Goal: Information Seeking & Learning: Learn about a topic

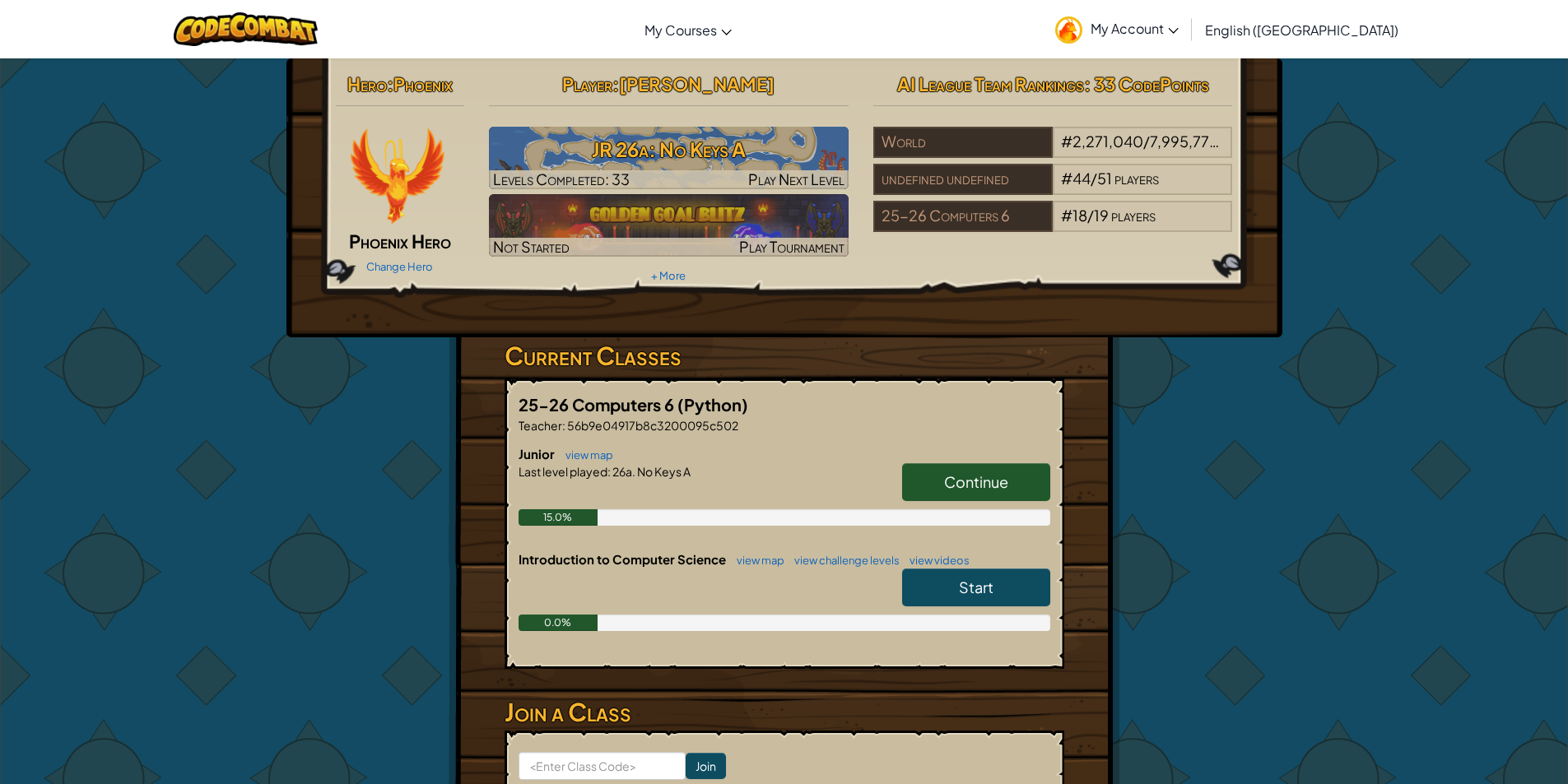
click at [988, 476] on span "Continue" at bounding box center [976, 482] width 64 height 19
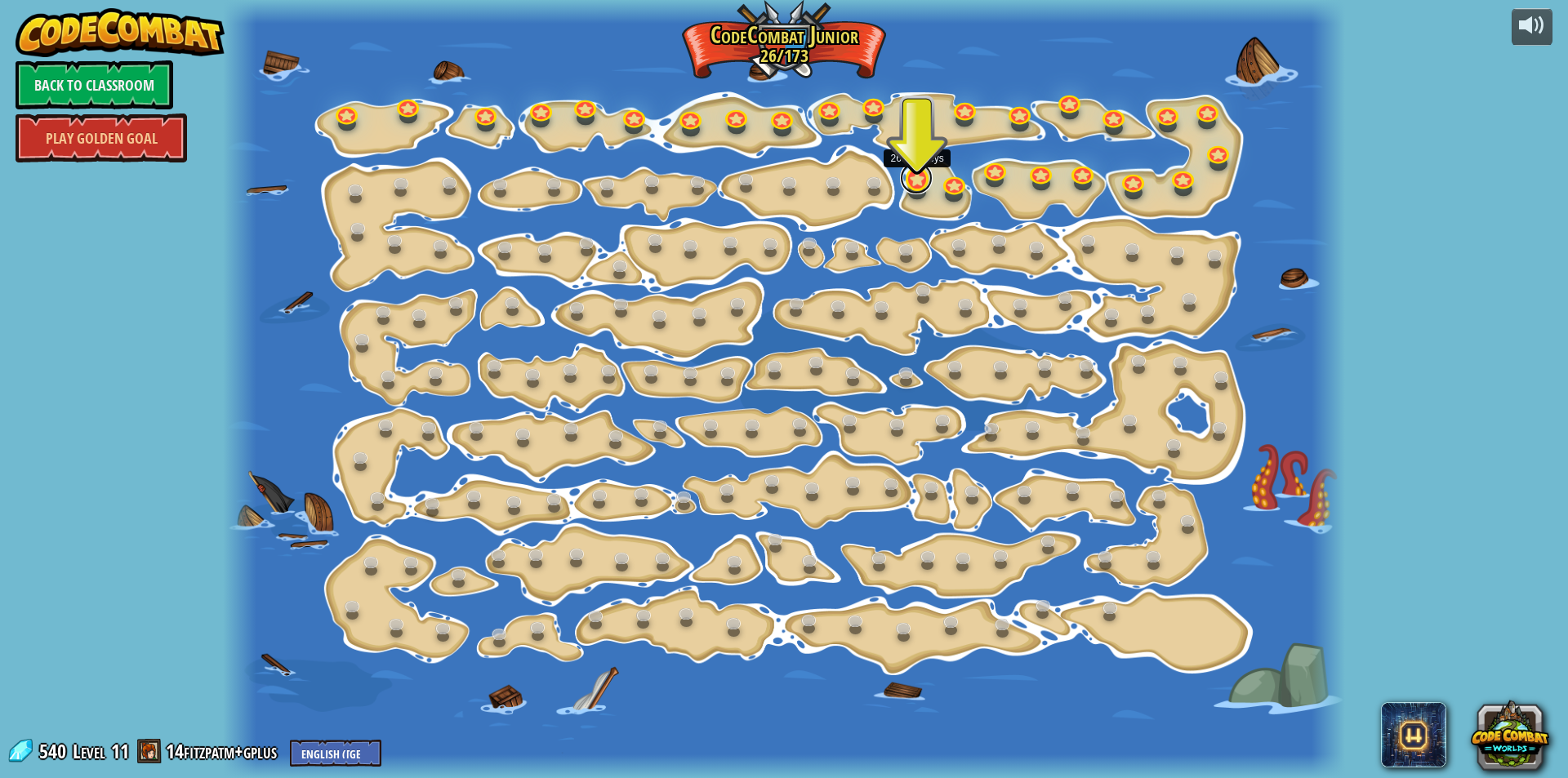
click at [917, 183] on link at bounding box center [916, 178] width 33 height 33
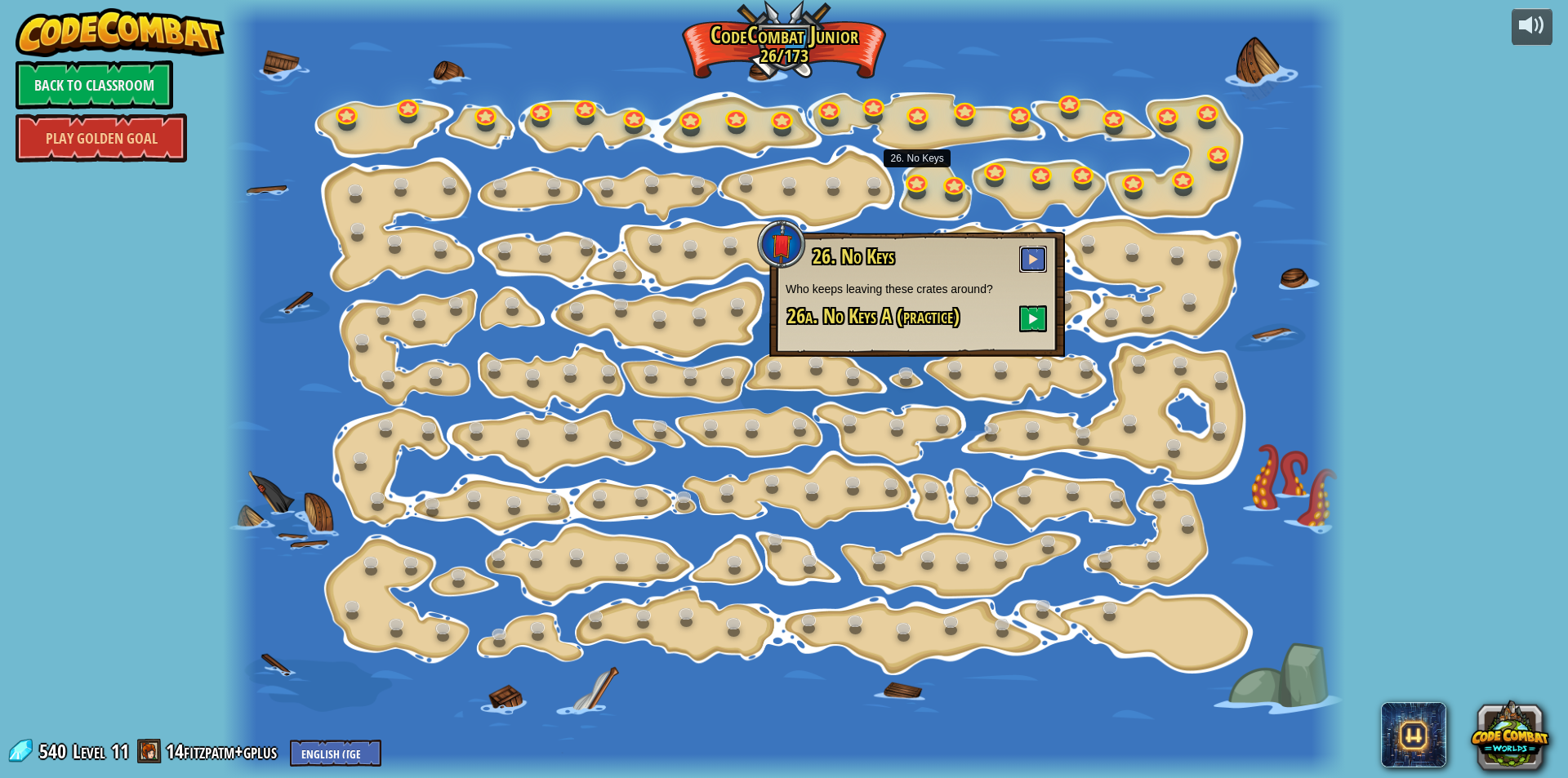
click at [1022, 261] on button at bounding box center [1033, 259] width 28 height 27
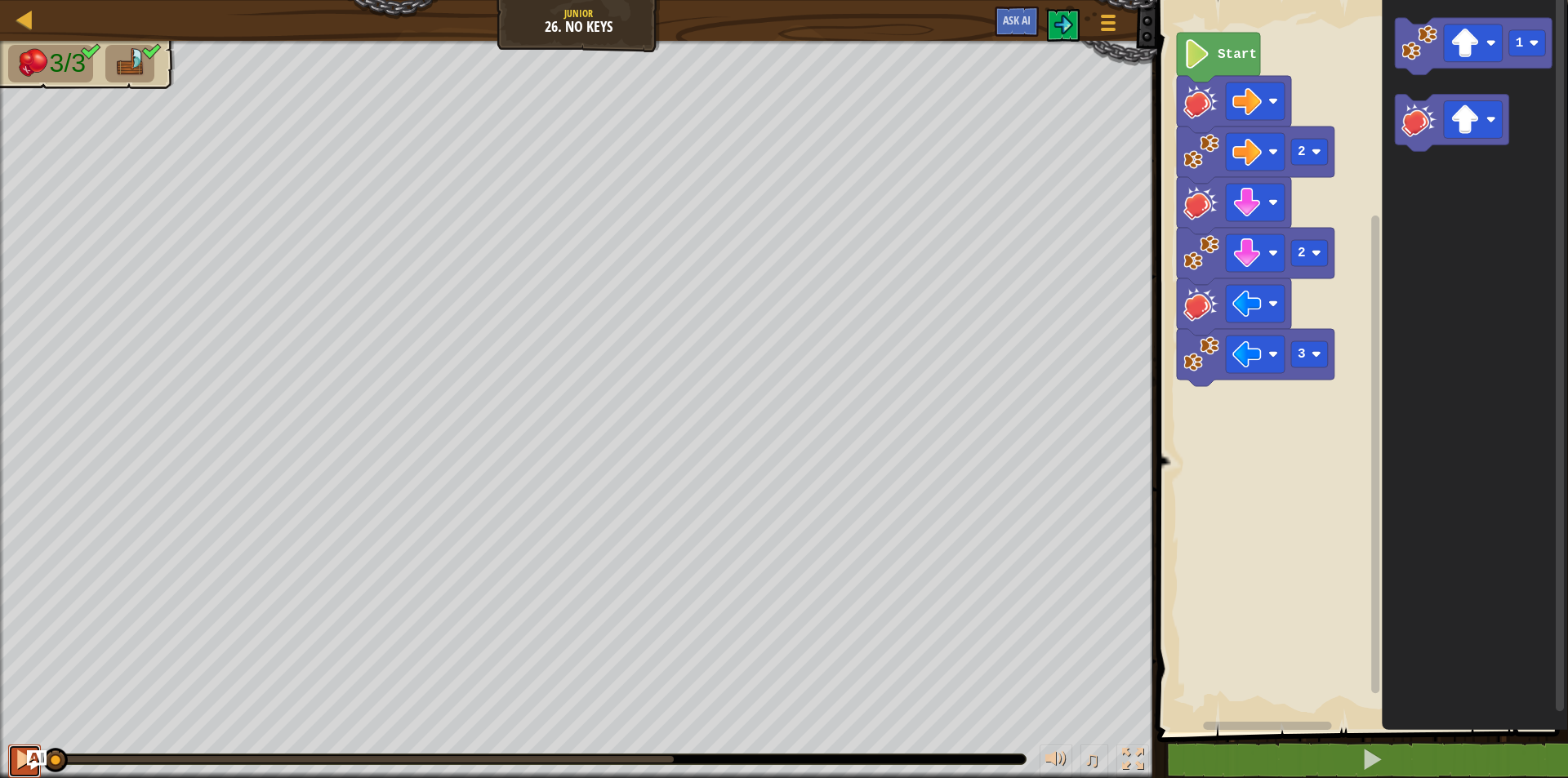
click at [22, 751] on div at bounding box center [24, 759] width 21 height 21
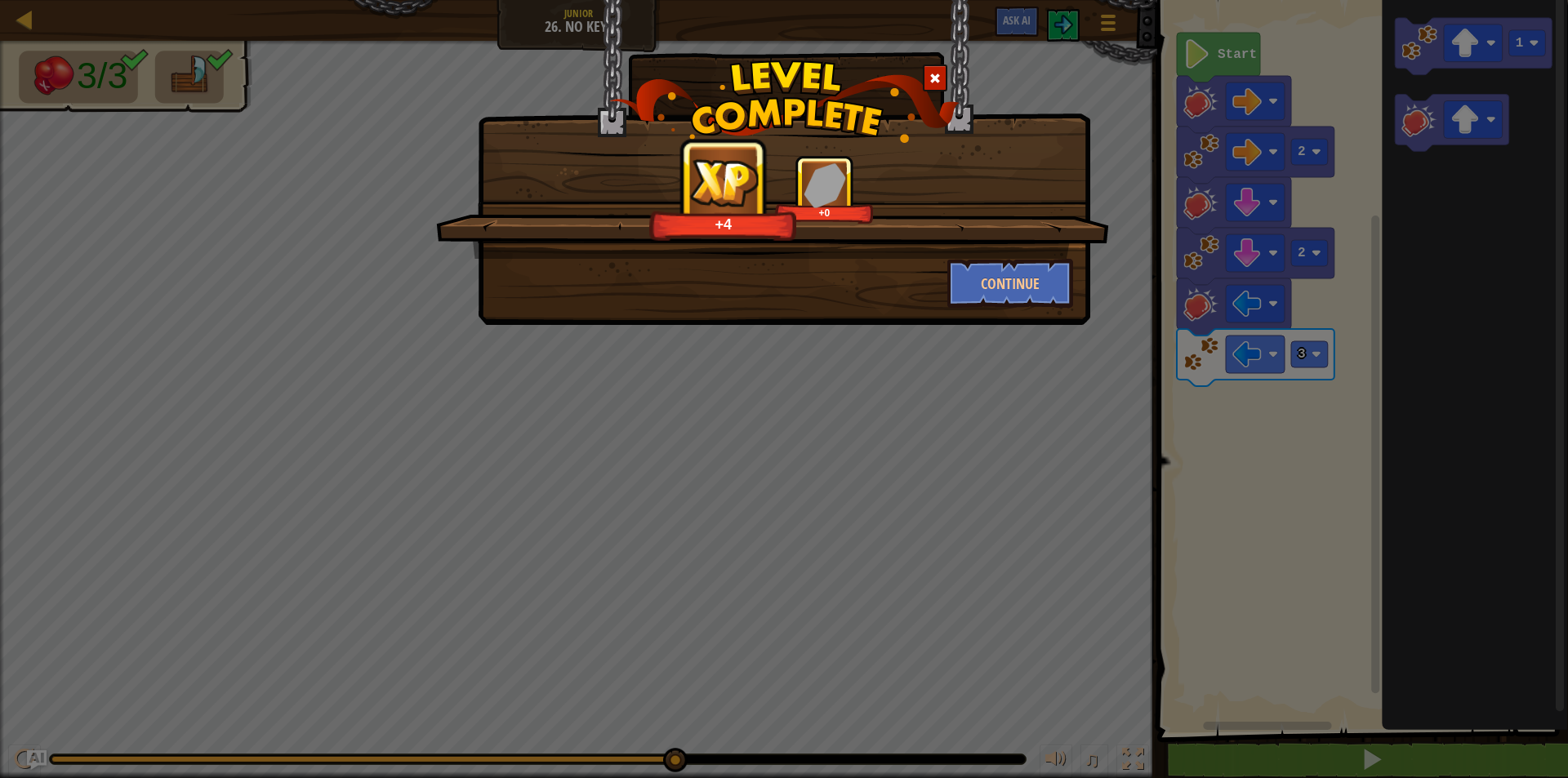
click at [1008, 255] on div "+4 +0" at bounding box center [772, 207] width 673 height 103
click at [1002, 267] on button "Continue" at bounding box center [1011, 283] width 127 height 49
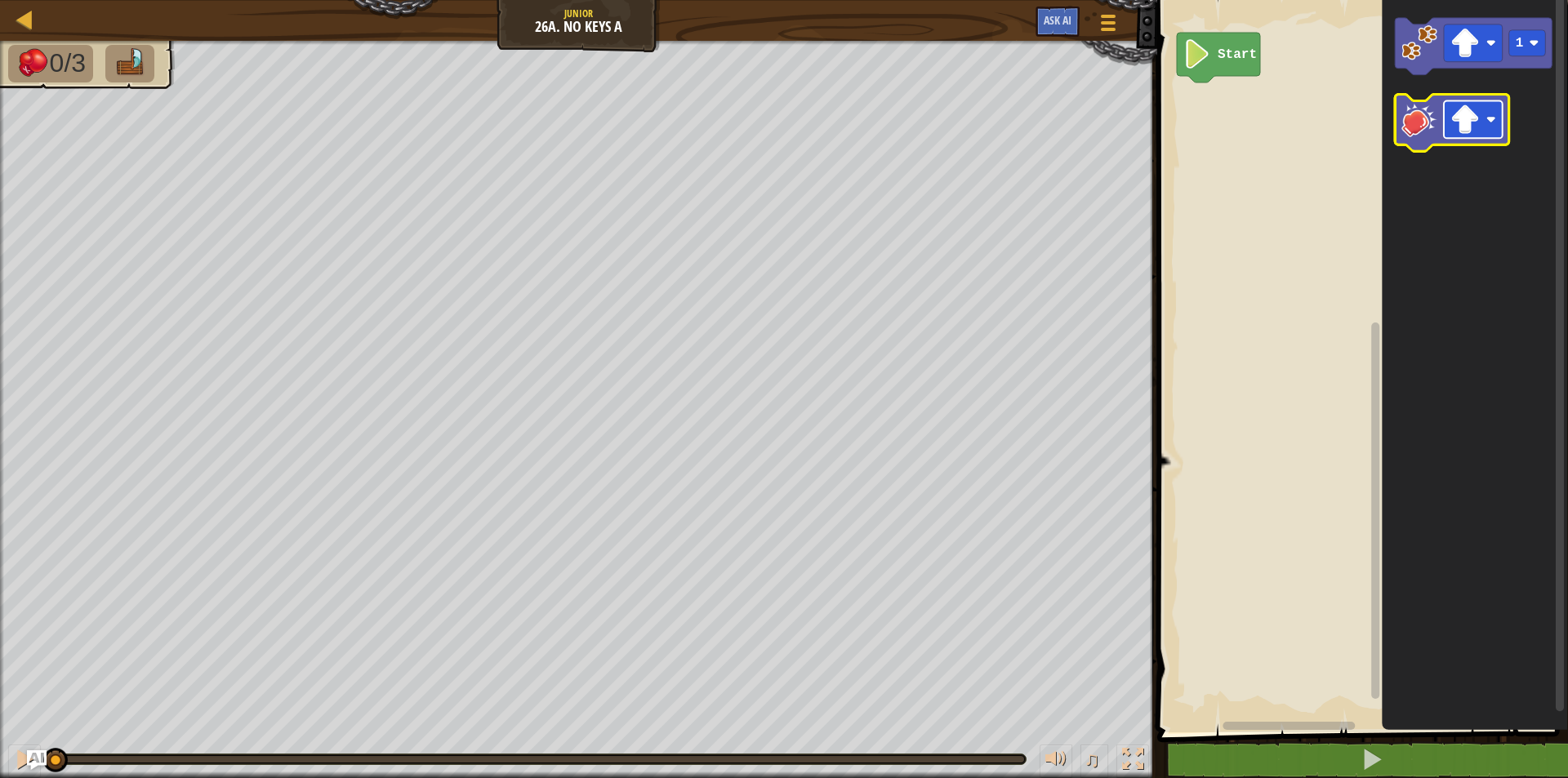
click at [1445, 116] on rect "Blockly Workspace" at bounding box center [1472, 120] width 59 height 37
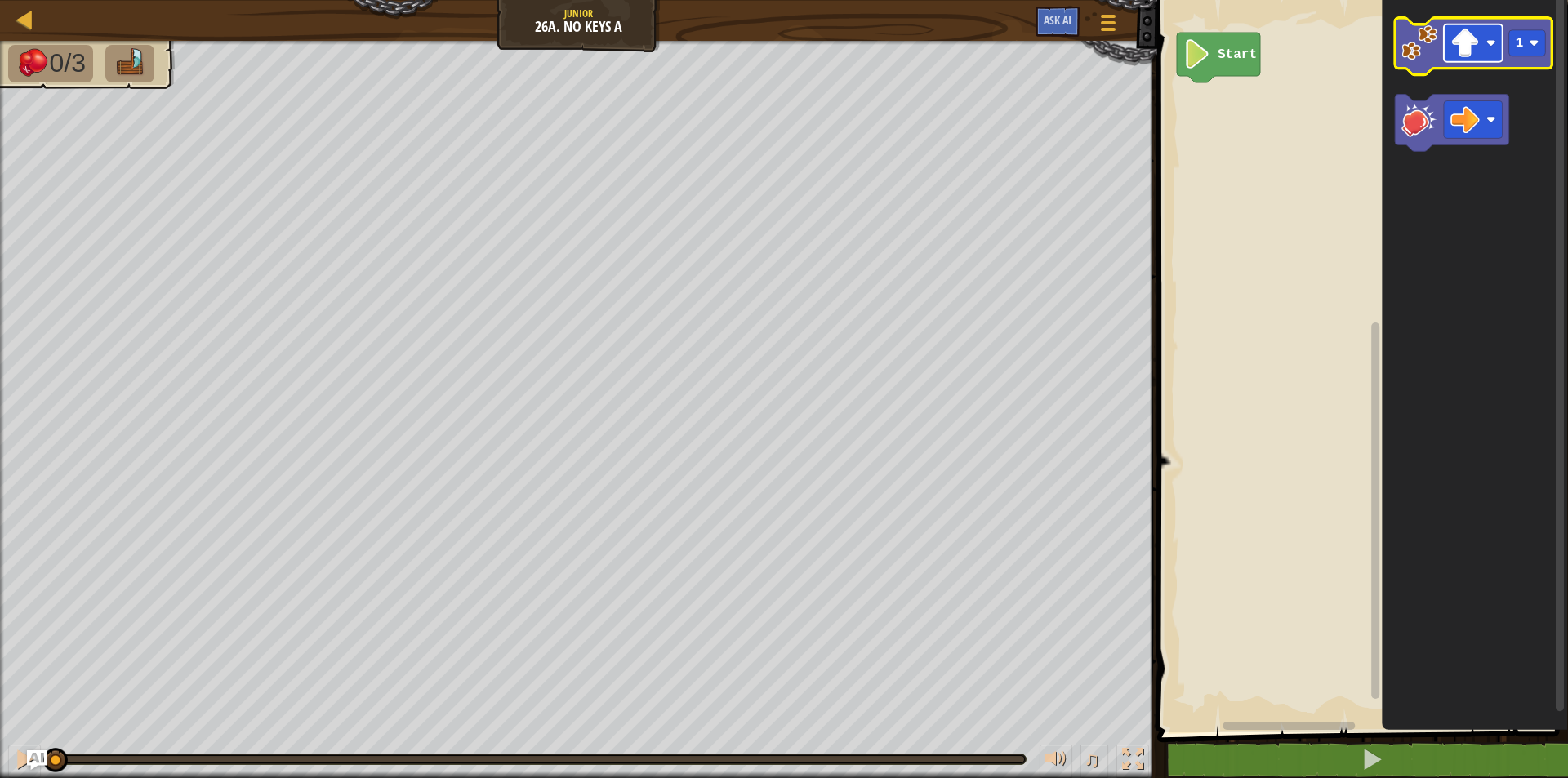
click at [1459, 61] on rect "Blockly Workspace" at bounding box center [1472, 43] width 59 height 37
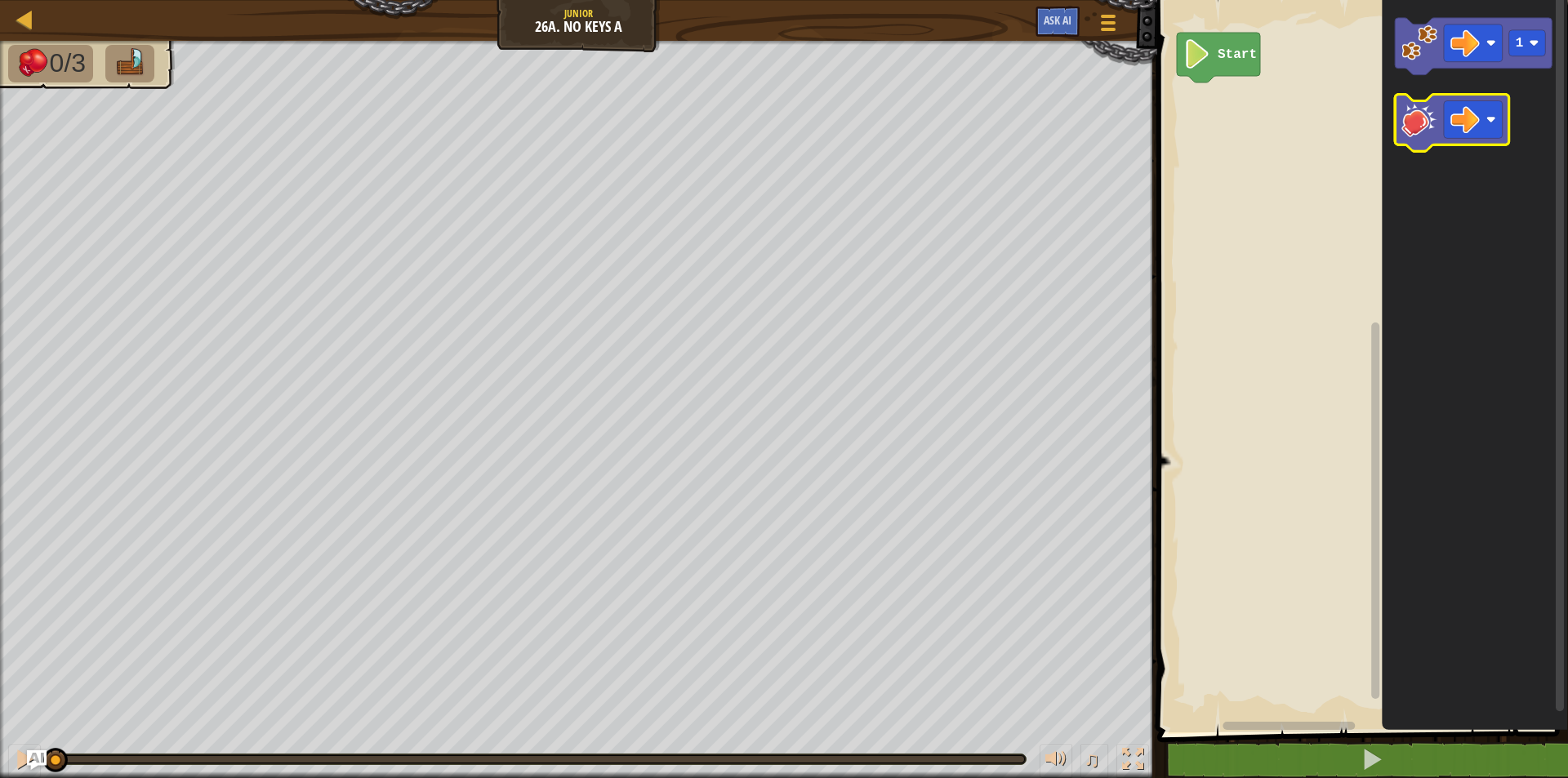
click at [1417, 141] on icon "Blockly Workspace" at bounding box center [1452, 123] width 115 height 57
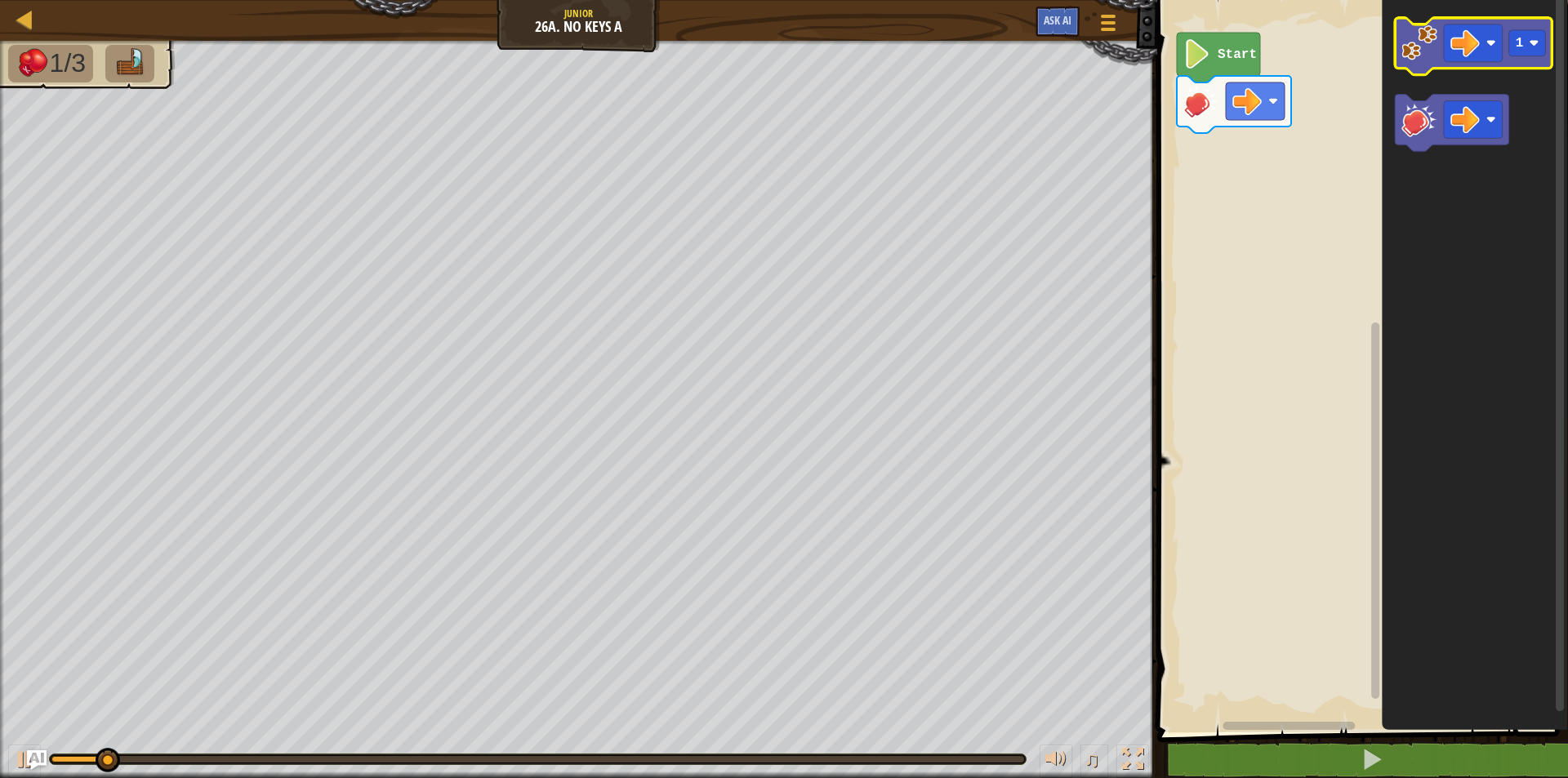
click at [1424, 60] on image "Blockly Workspace" at bounding box center [1419, 43] width 36 height 36
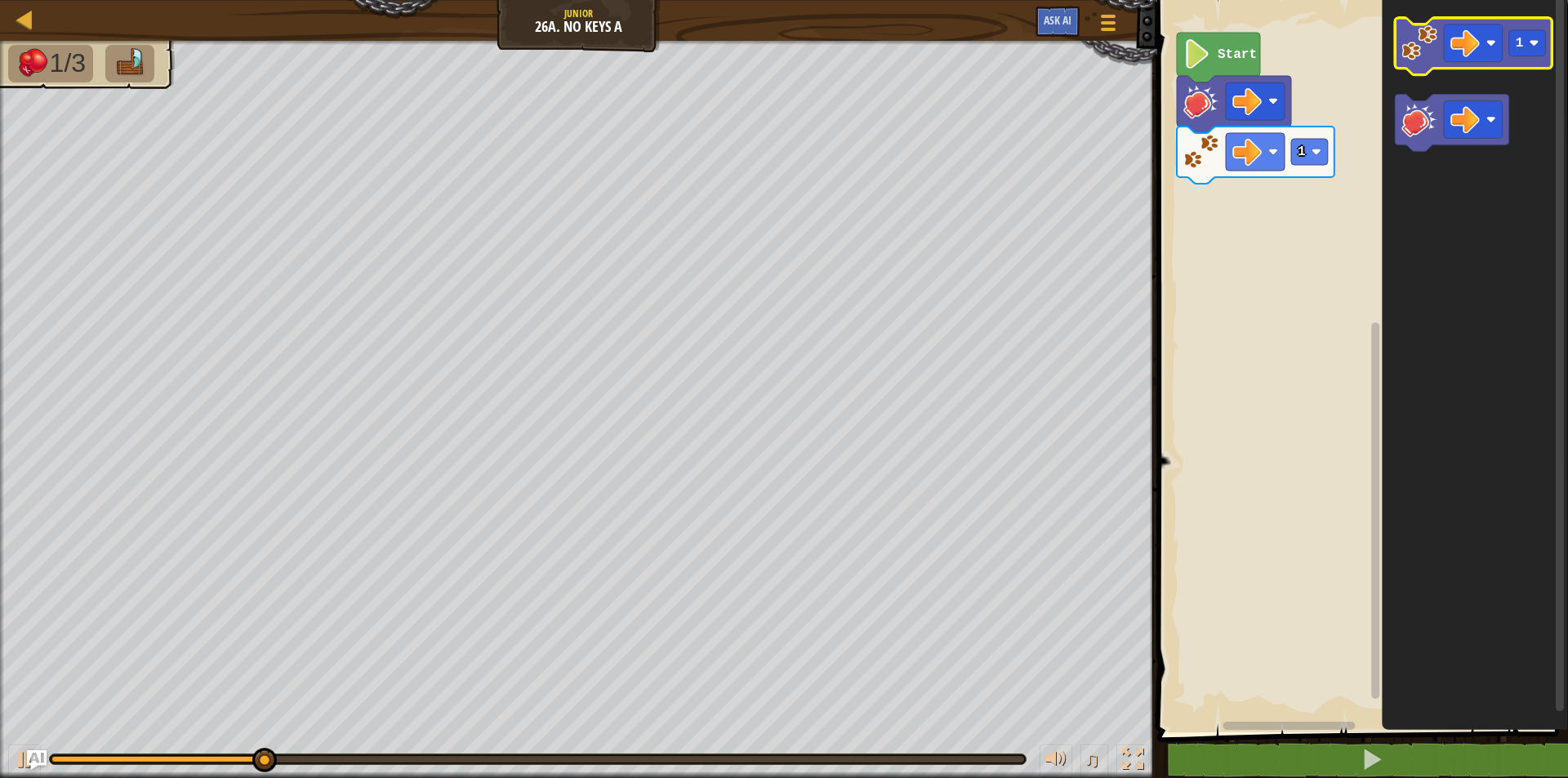
click at [1425, 40] on image "Blockly Workspace" at bounding box center [1419, 43] width 36 height 36
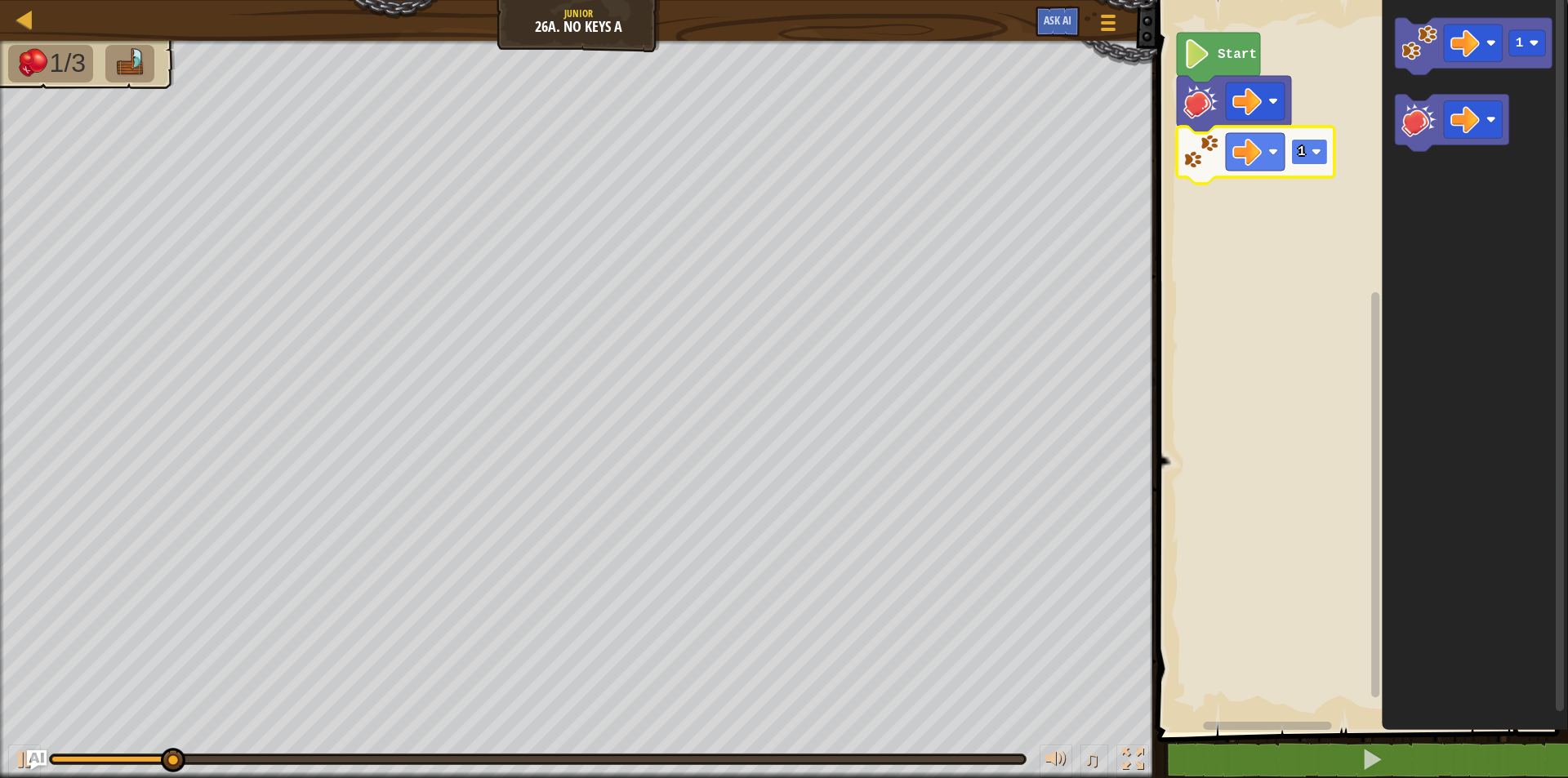
click at [1304, 157] on text "1" at bounding box center [1302, 152] width 8 height 15
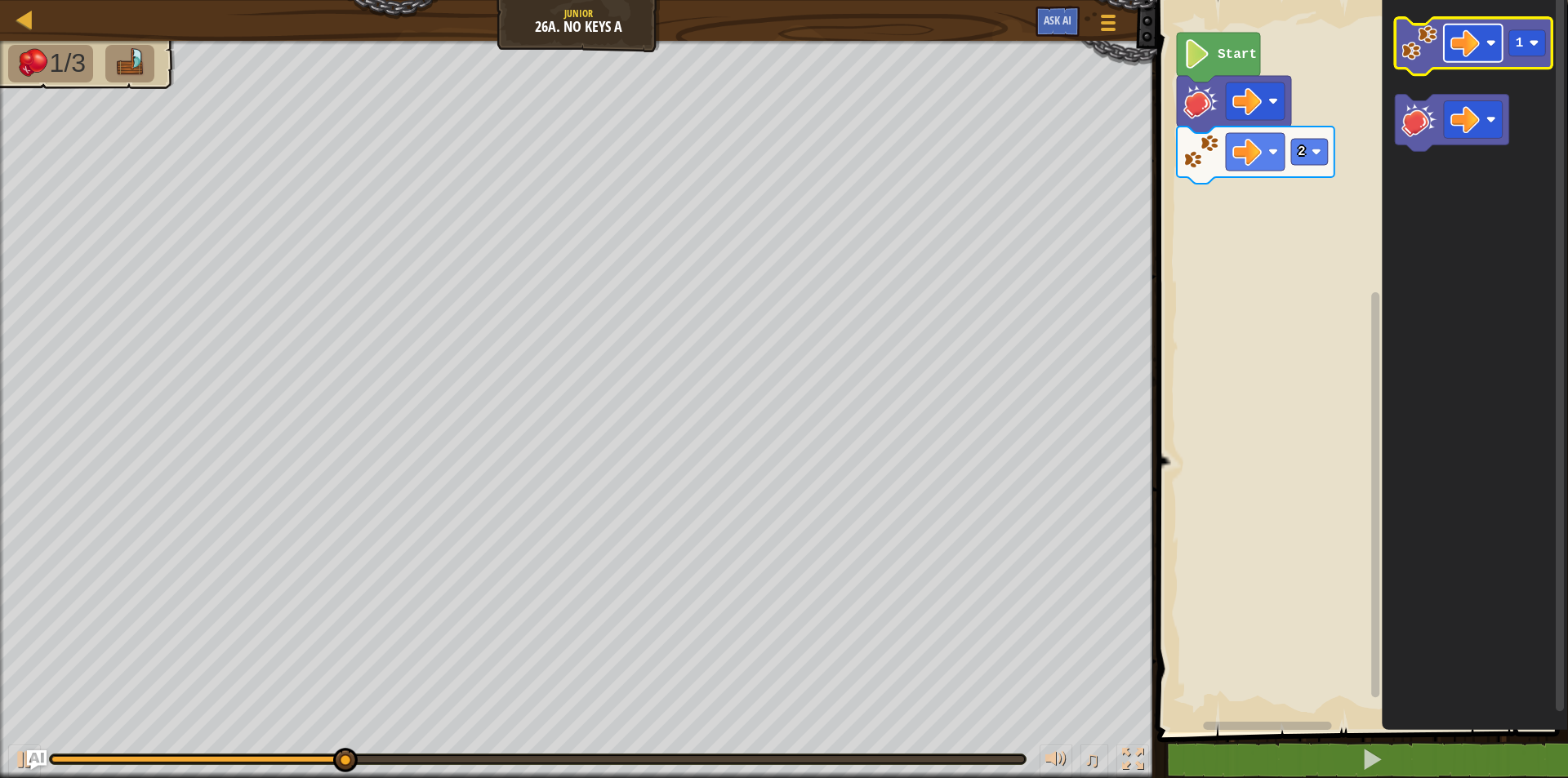
click at [1462, 56] on image "Blockly Workspace" at bounding box center [1465, 44] width 30 height 30
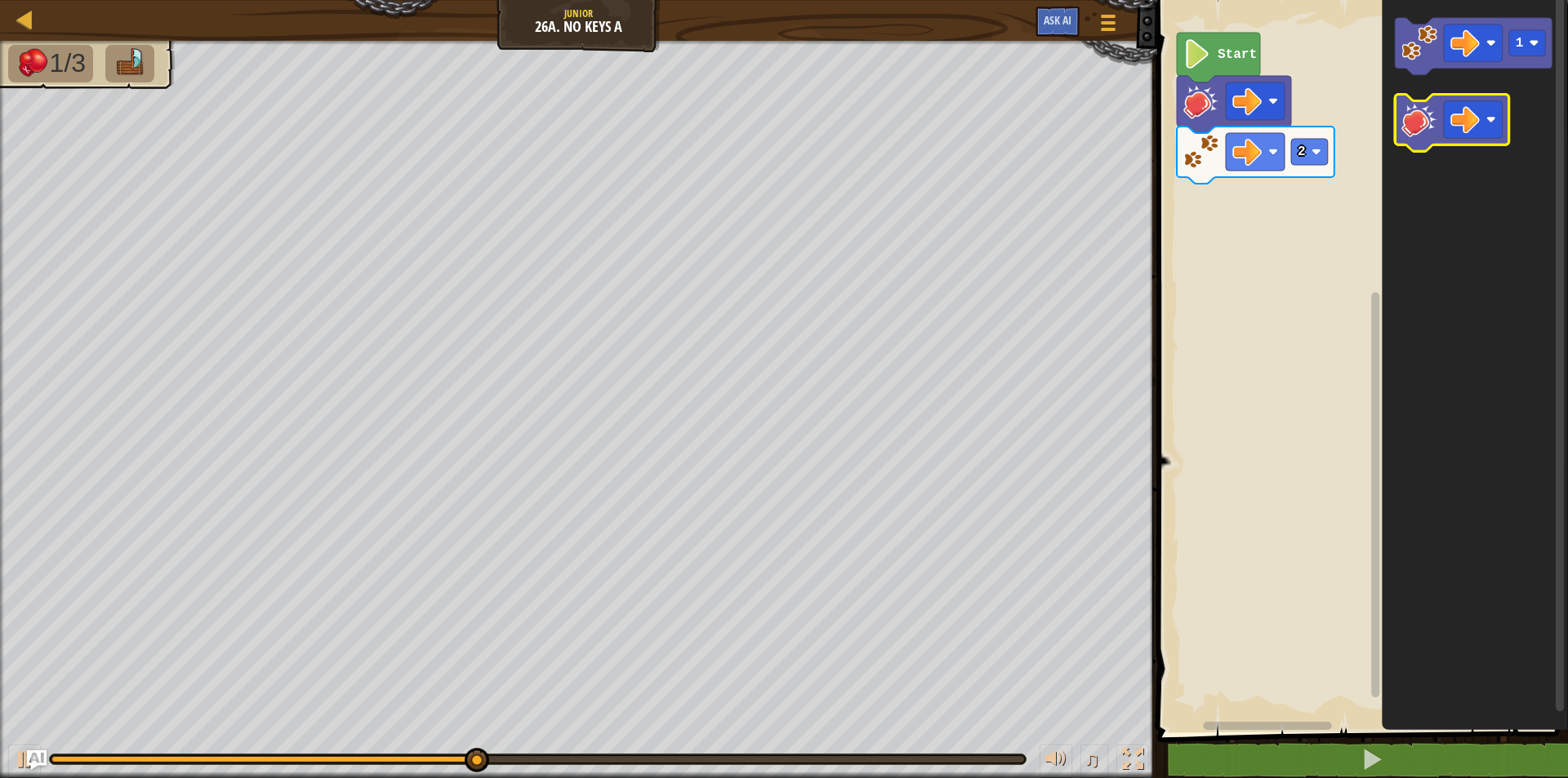
click at [1409, 114] on image "Blockly Workspace" at bounding box center [1419, 120] width 36 height 36
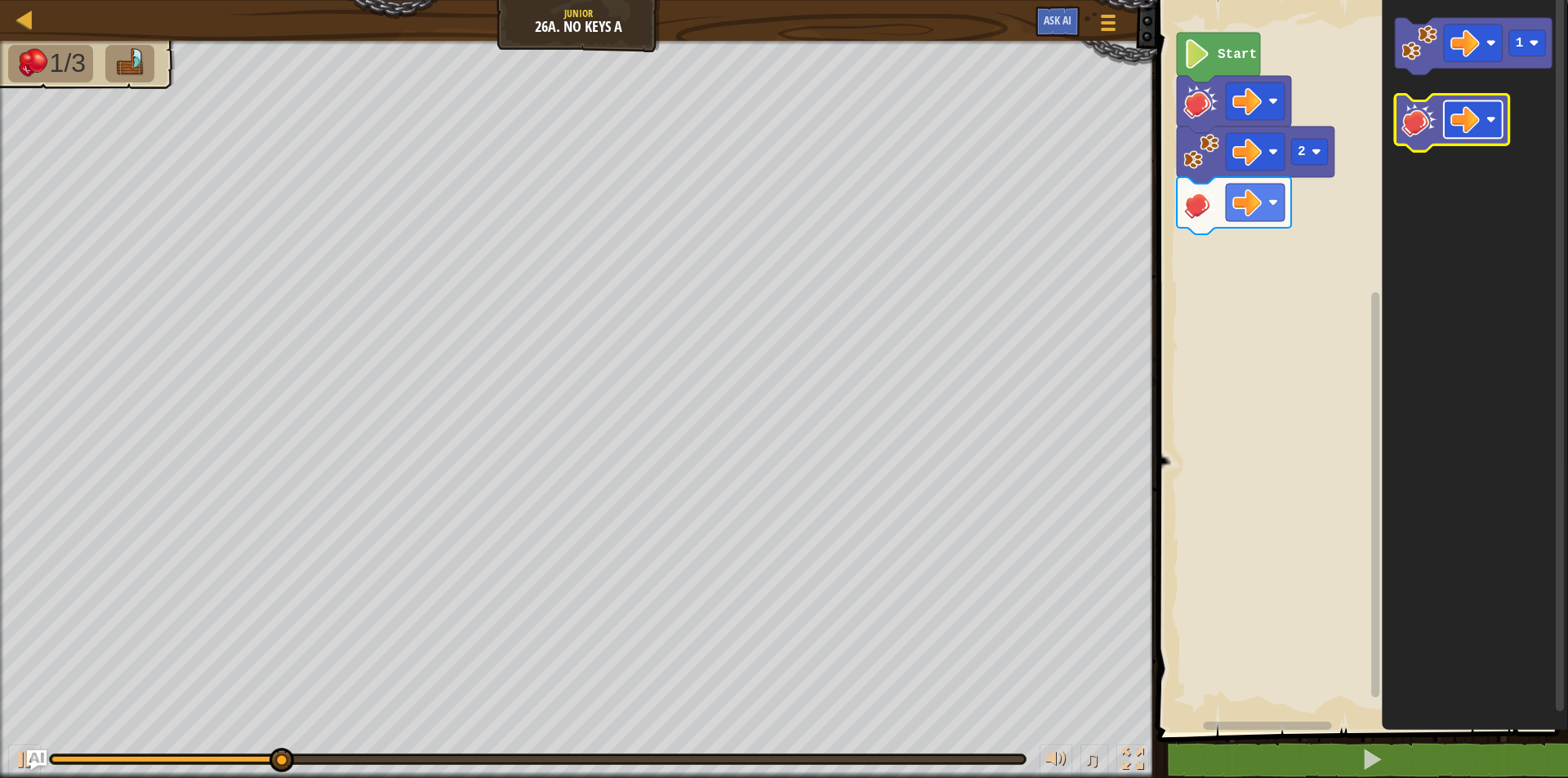
click at [1463, 123] on image "Blockly Workspace" at bounding box center [1465, 120] width 30 height 30
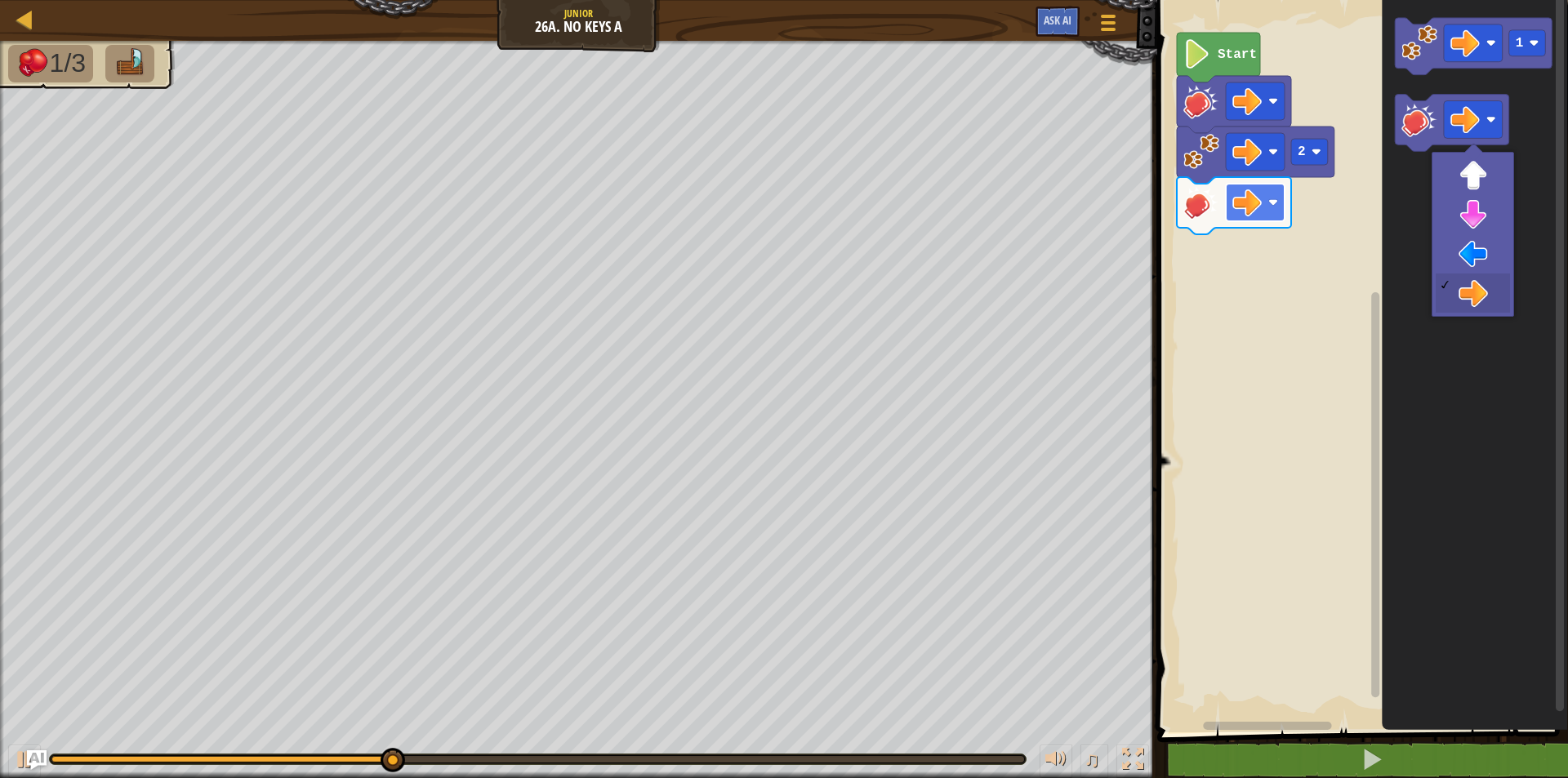
click at [1261, 190] on rect "Blockly Workspace" at bounding box center [1254, 202] width 59 height 37
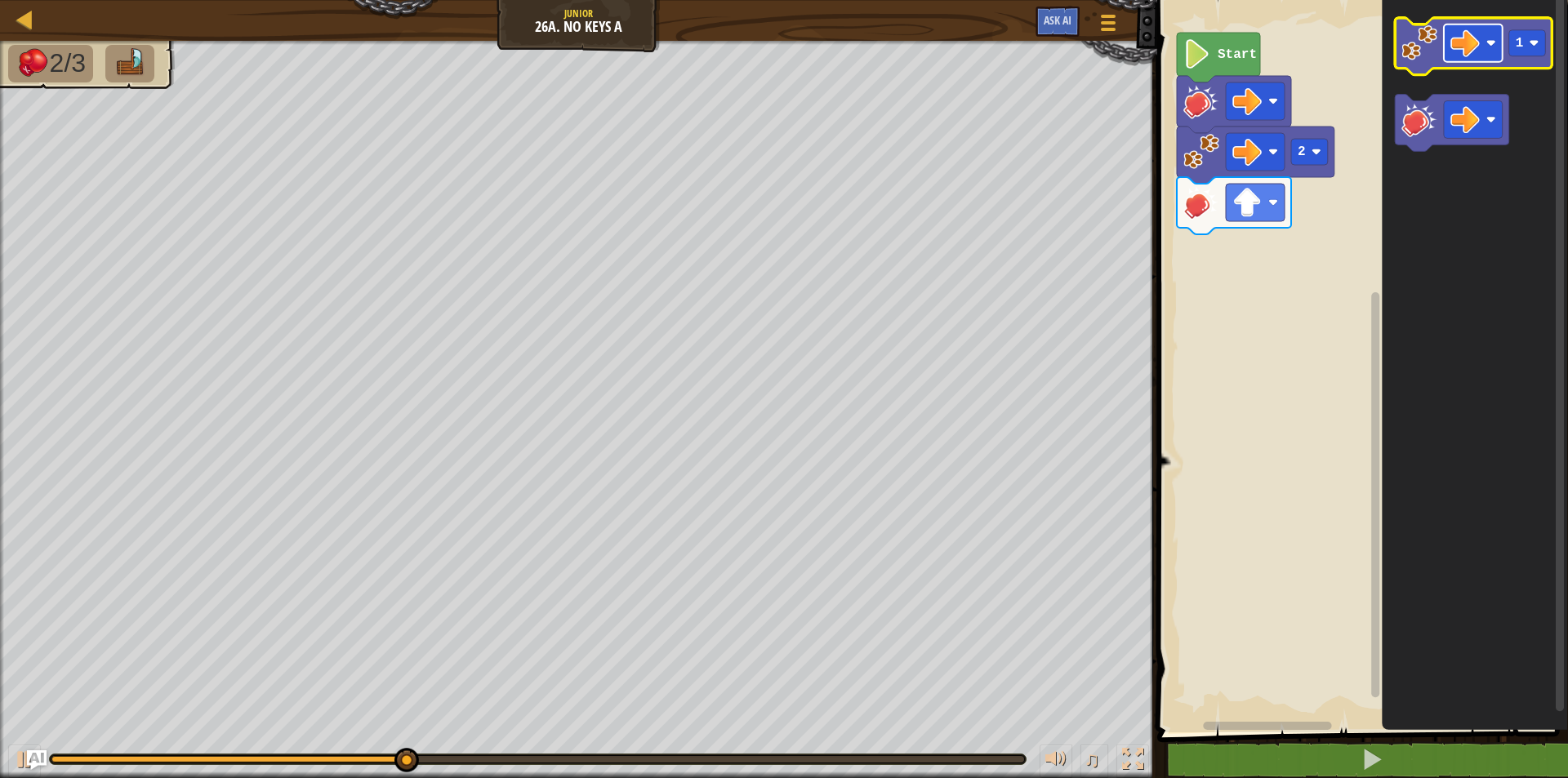
click at [1449, 49] on rect "Blockly Workspace" at bounding box center [1472, 43] width 59 height 37
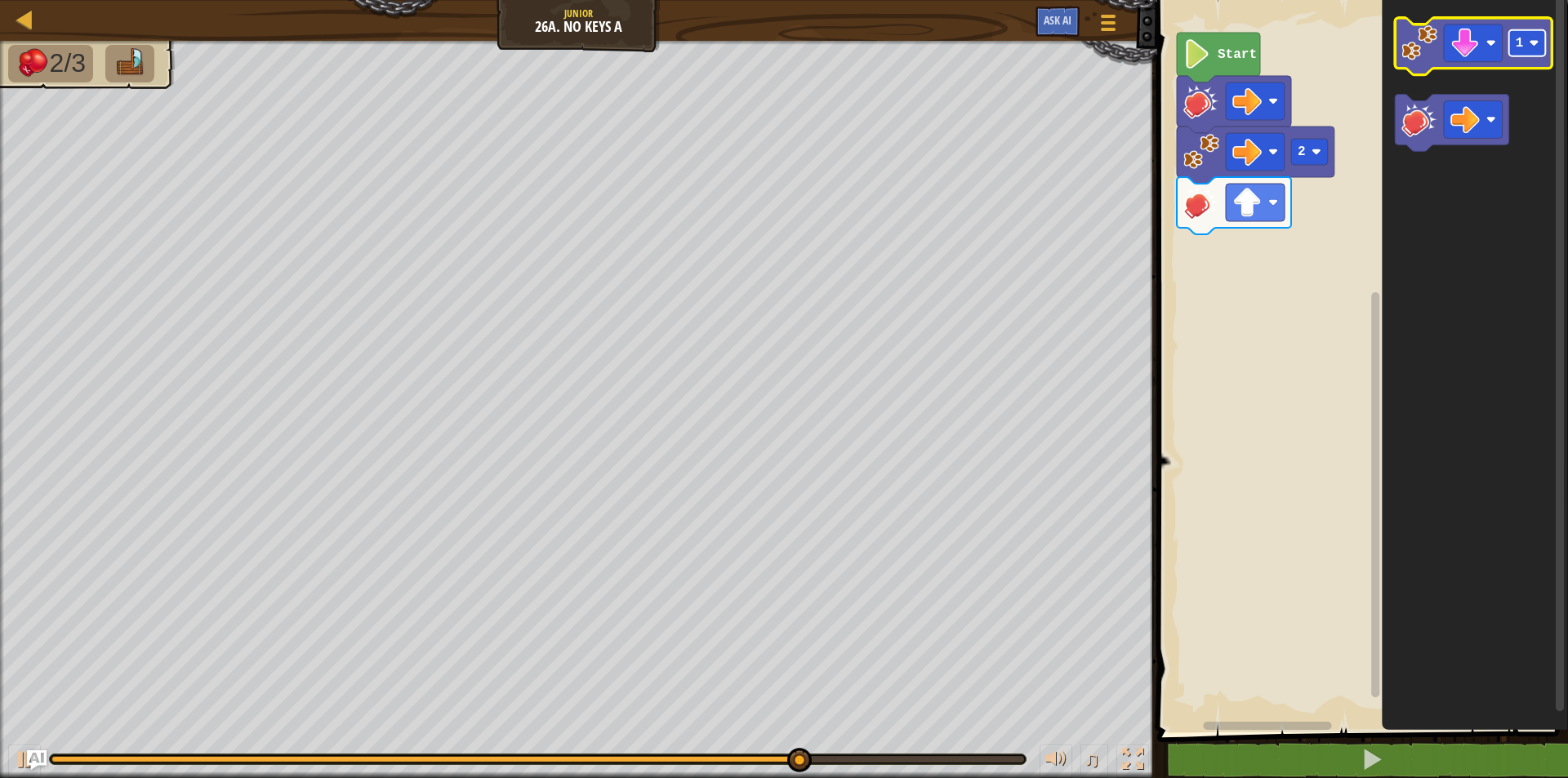
click at [1522, 47] on text "1" at bounding box center [1520, 44] width 8 height 15
click at [1517, 48] on text "1" at bounding box center [1520, 44] width 8 height 15
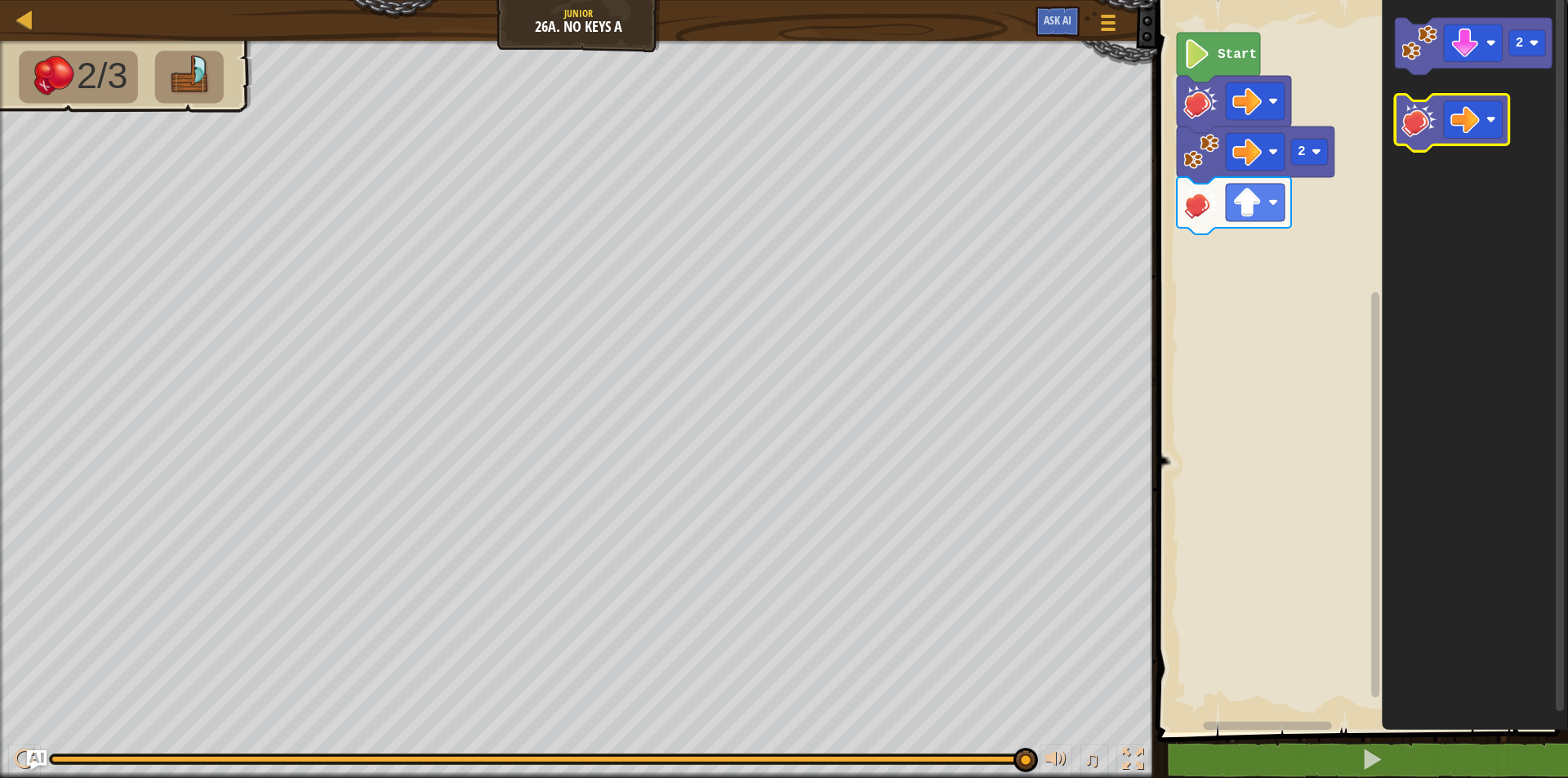
click at [1428, 125] on image "Blockly Workspace" at bounding box center [1419, 120] width 36 height 36
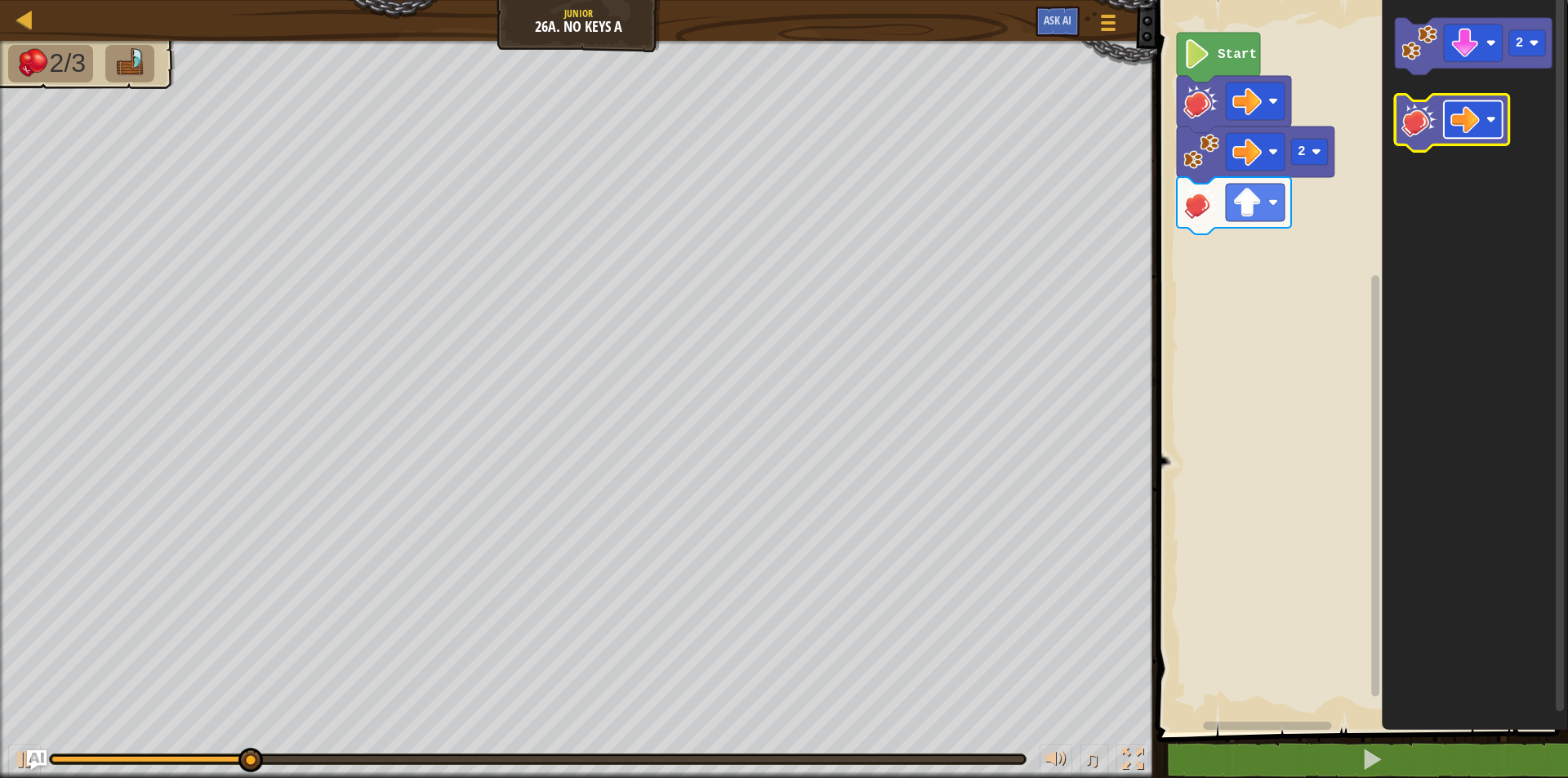
click at [1464, 111] on image "Blockly Workspace" at bounding box center [1465, 120] width 30 height 30
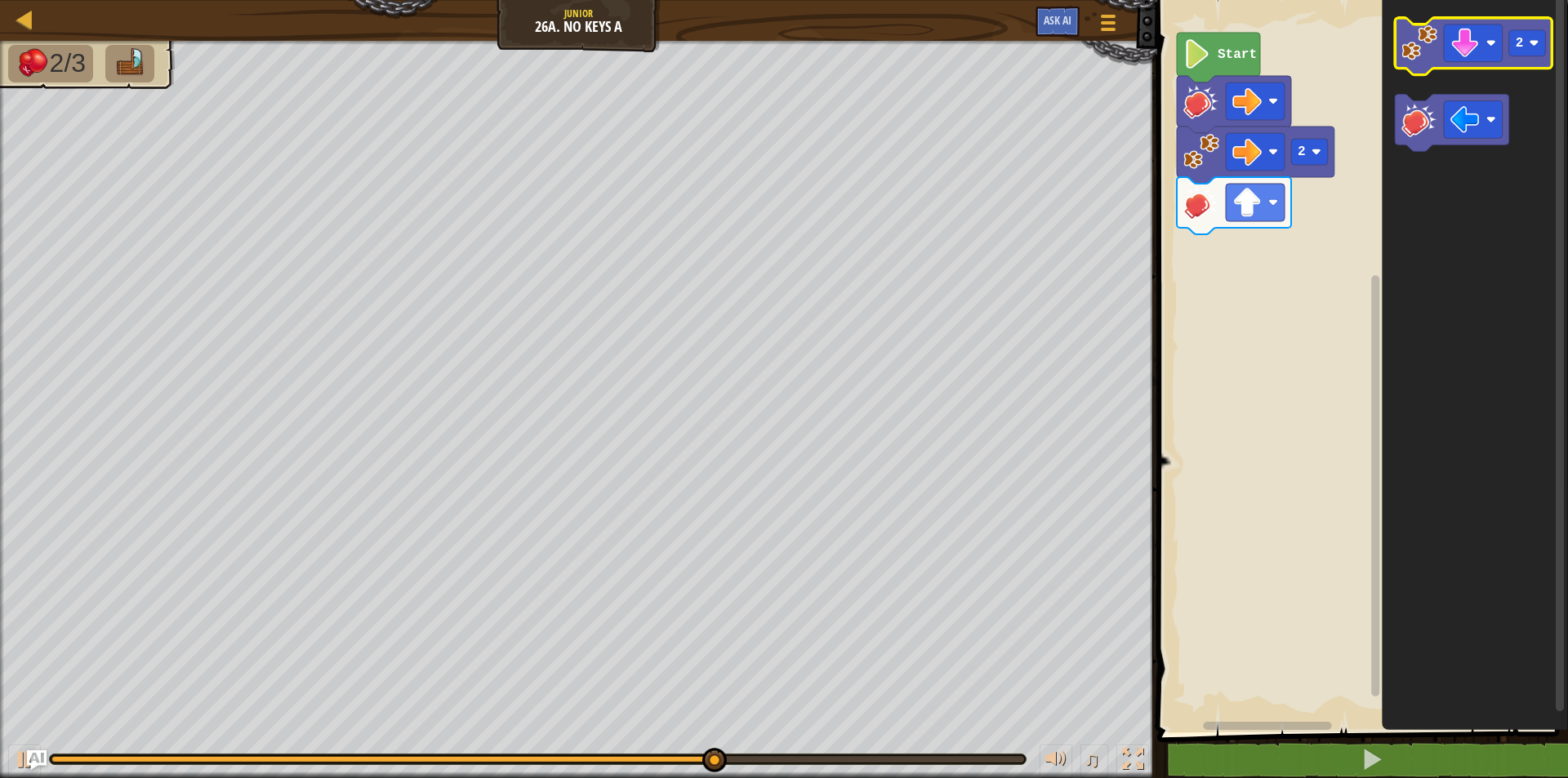
click at [1418, 63] on icon "Blockly Workspace" at bounding box center [1473, 46] width 157 height 57
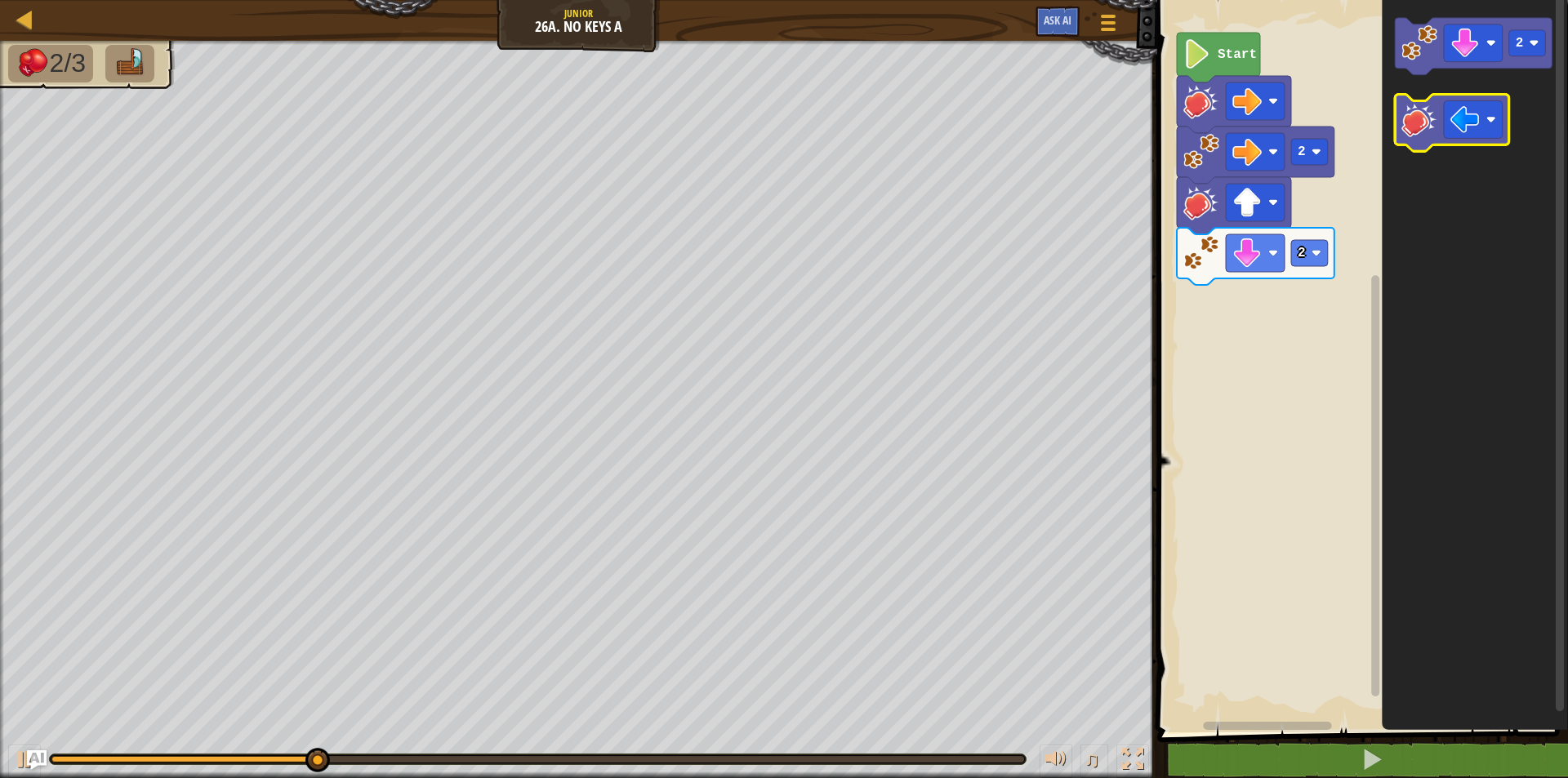
click at [1413, 110] on image "Blockly Workspace" at bounding box center [1419, 120] width 36 height 36
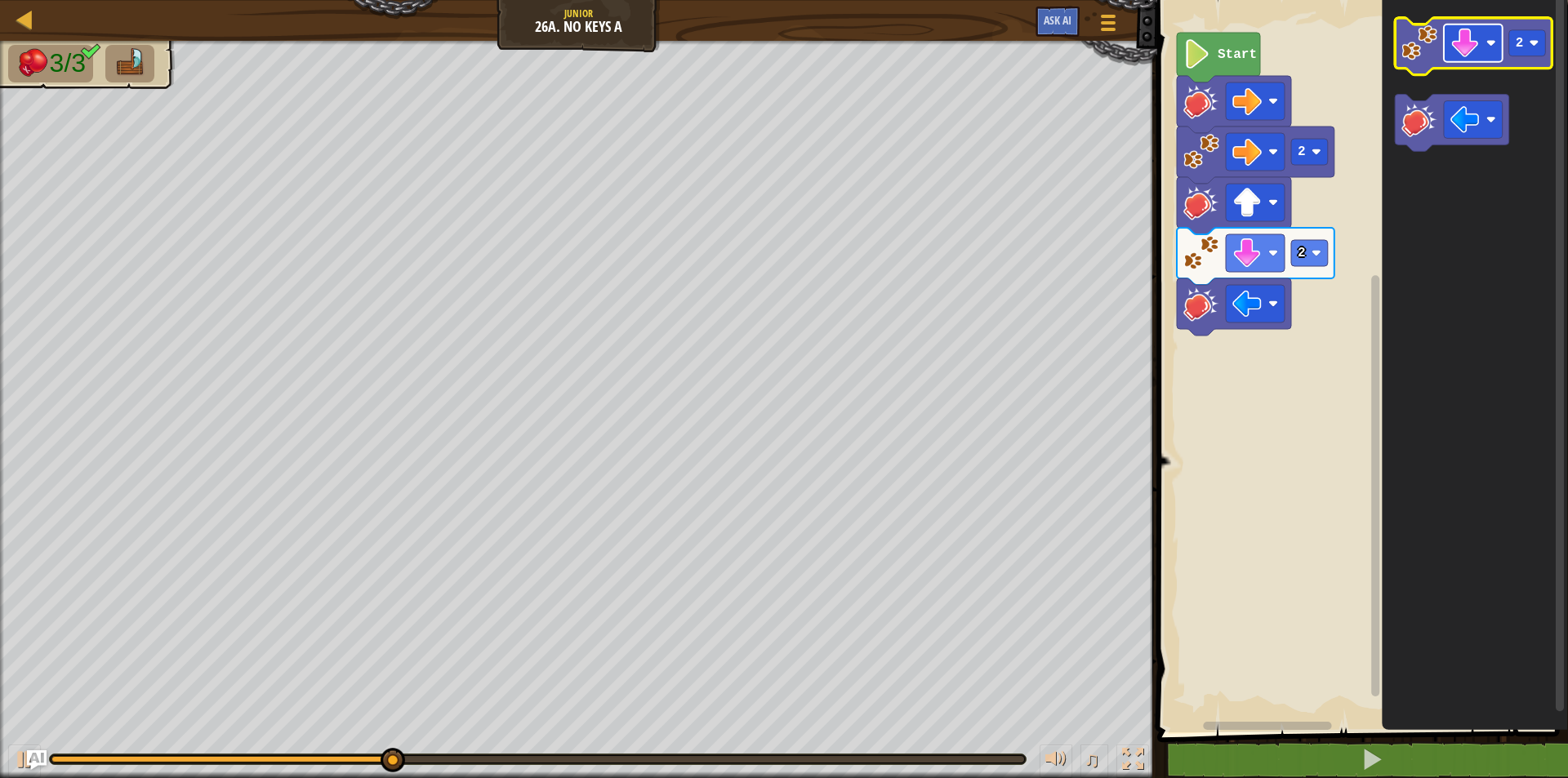
click at [1463, 56] on image "Blockly Workspace" at bounding box center [1465, 44] width 30 height 30
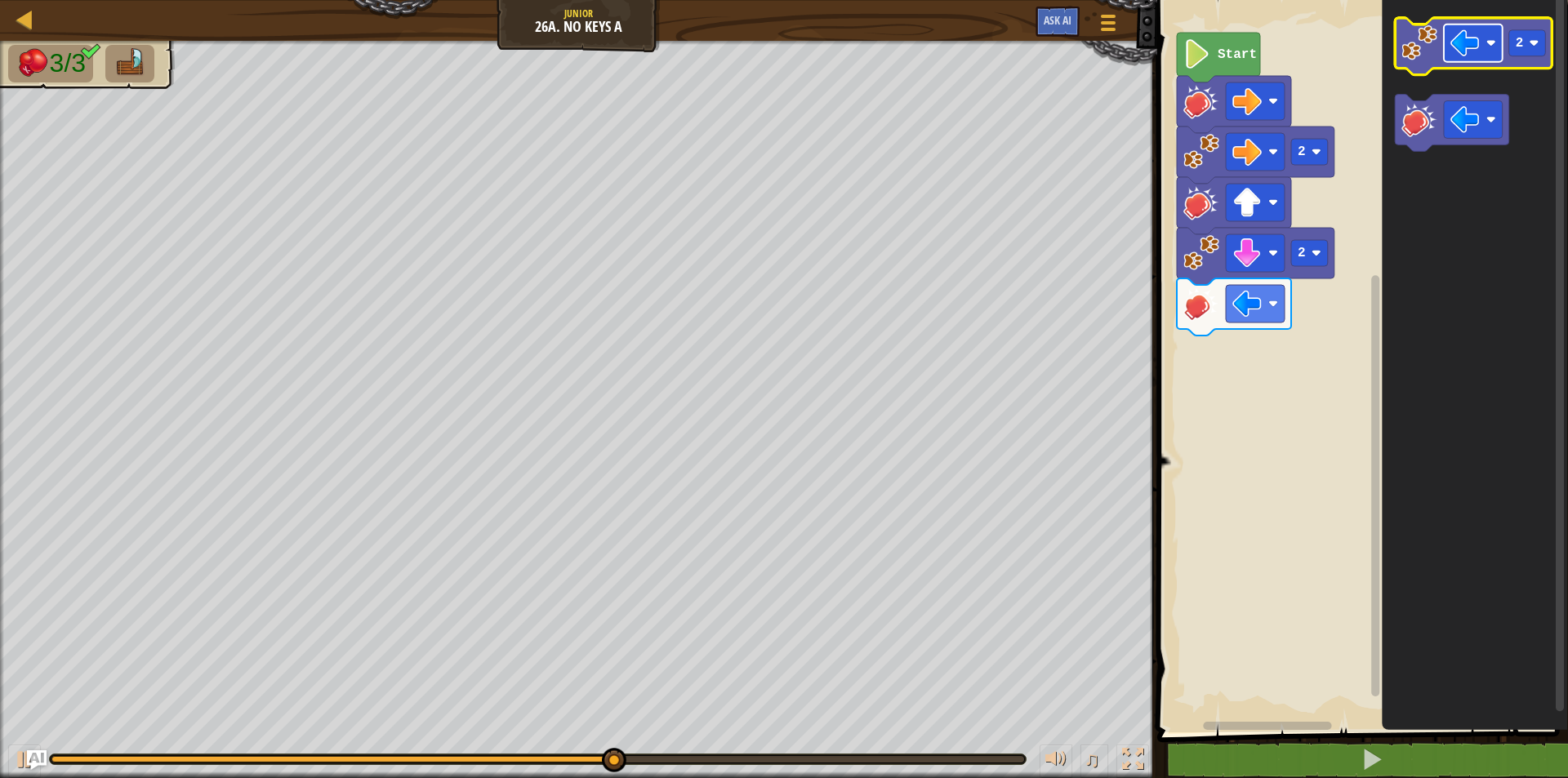
click at [1489, 43] on image "Blockly Workspace" at bounding box center [1491, 43] width 10 height 10
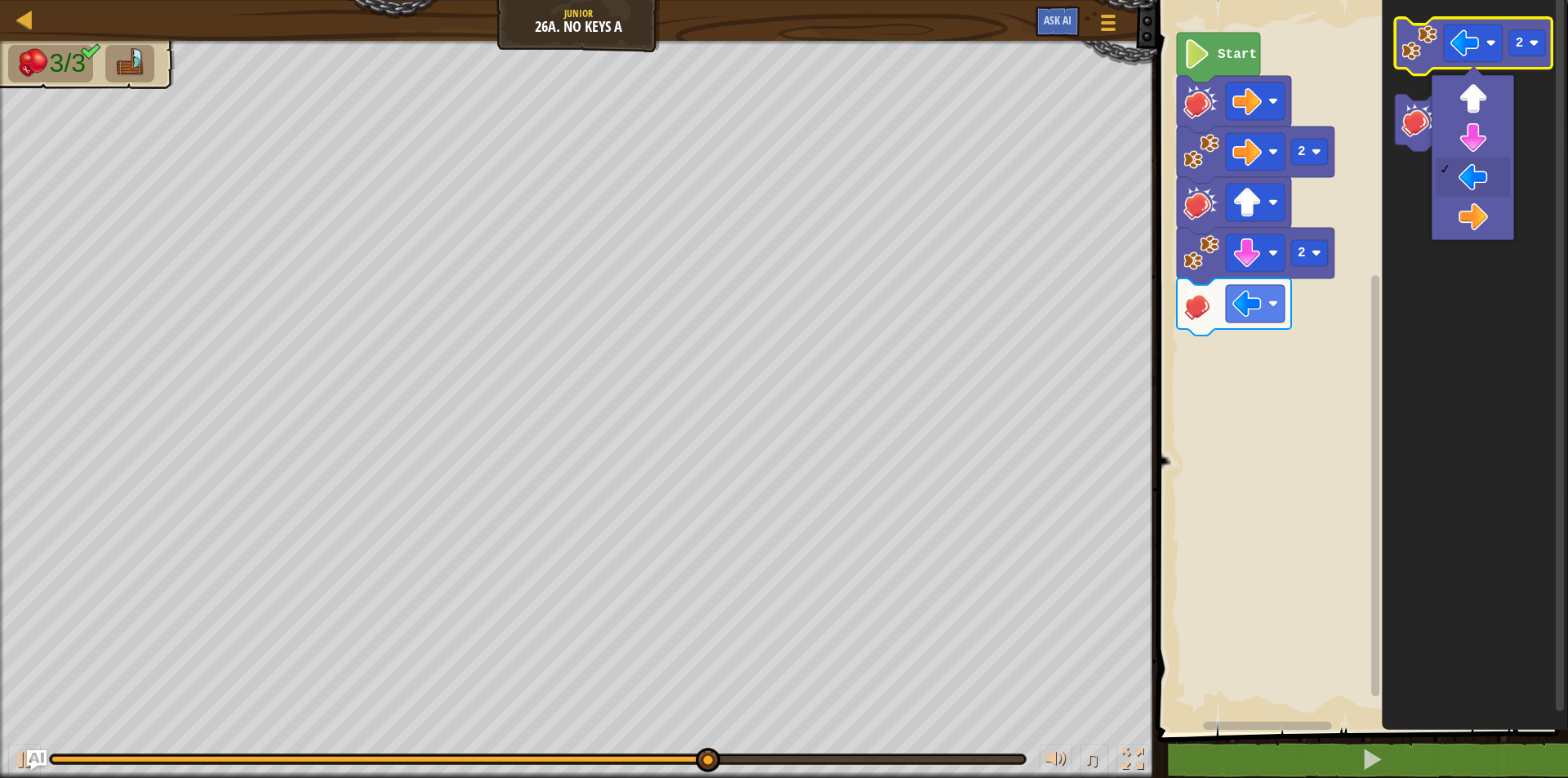
click at [1430, 50] on image "Blockly Workspace" at bounding box center [1419, 43] width 36 height 36
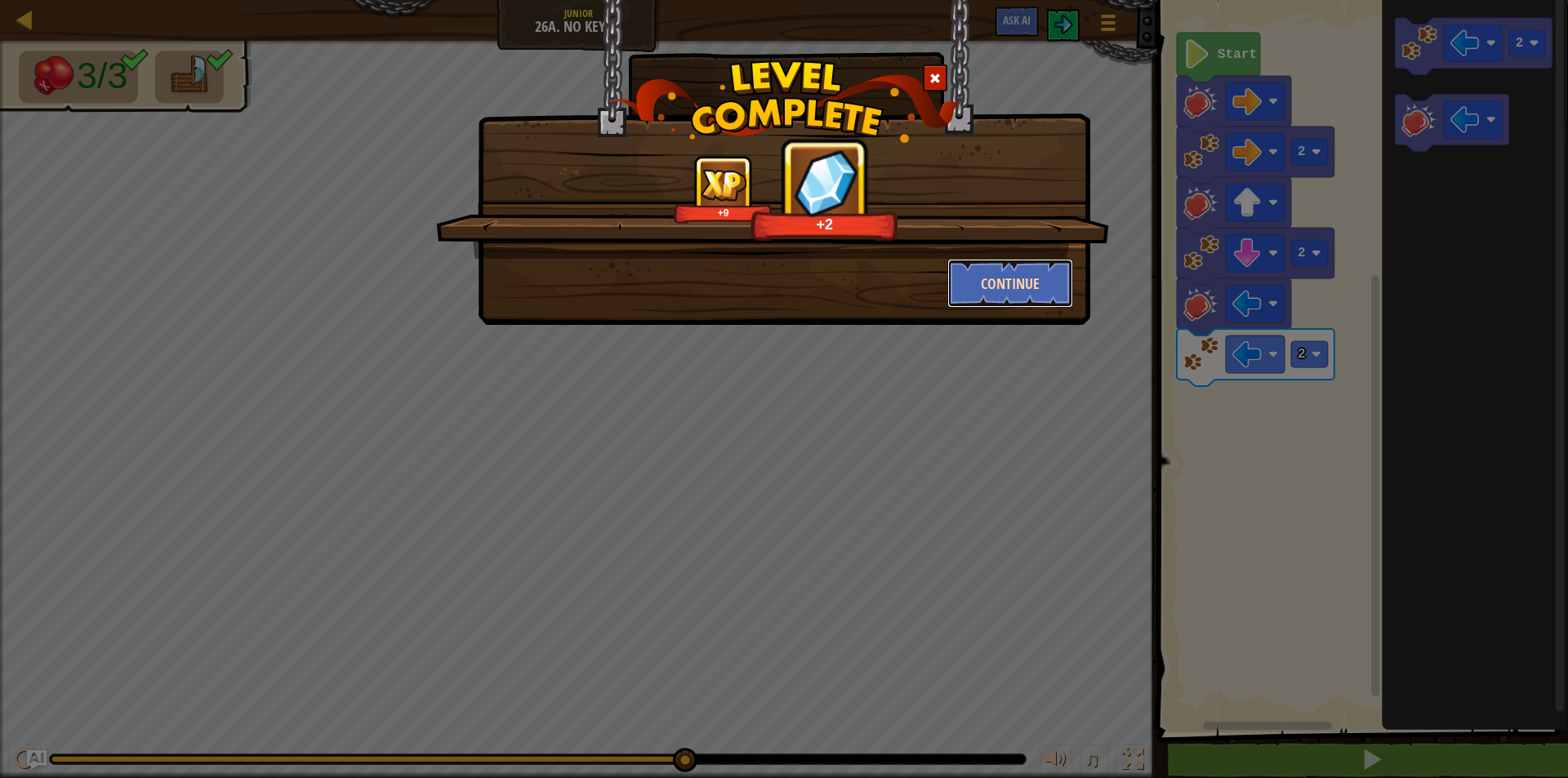
click at [1012, 279] on button "Continue" at bounding box center [1011, 283] width 127 height 49
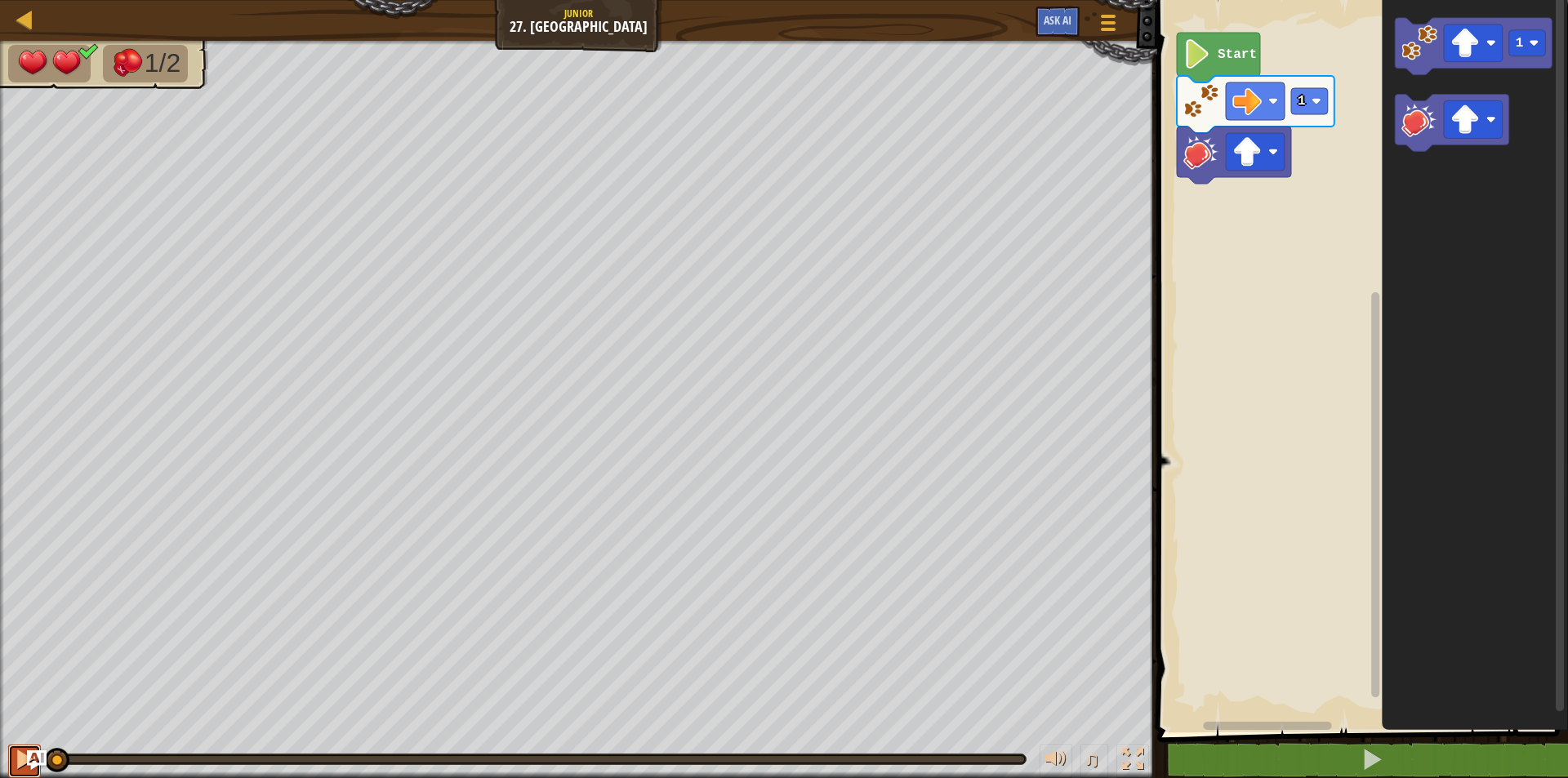
click at [13, 747] on button at bounding box center [24, 761] width 33 height 34
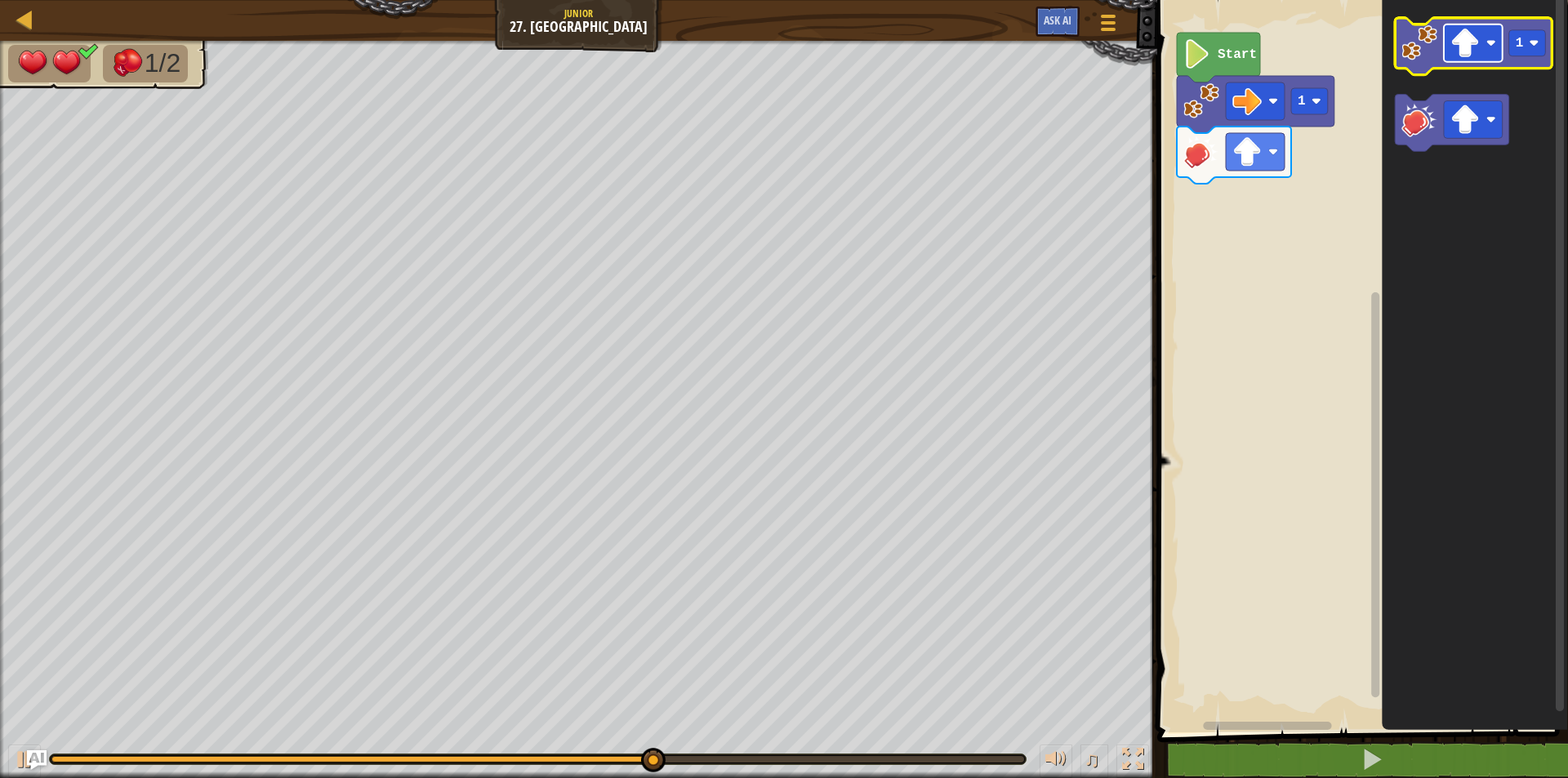
click at [1469, 50] on image "Blockly Workspace" at bounding box center [1465, 44] width 30 height 30
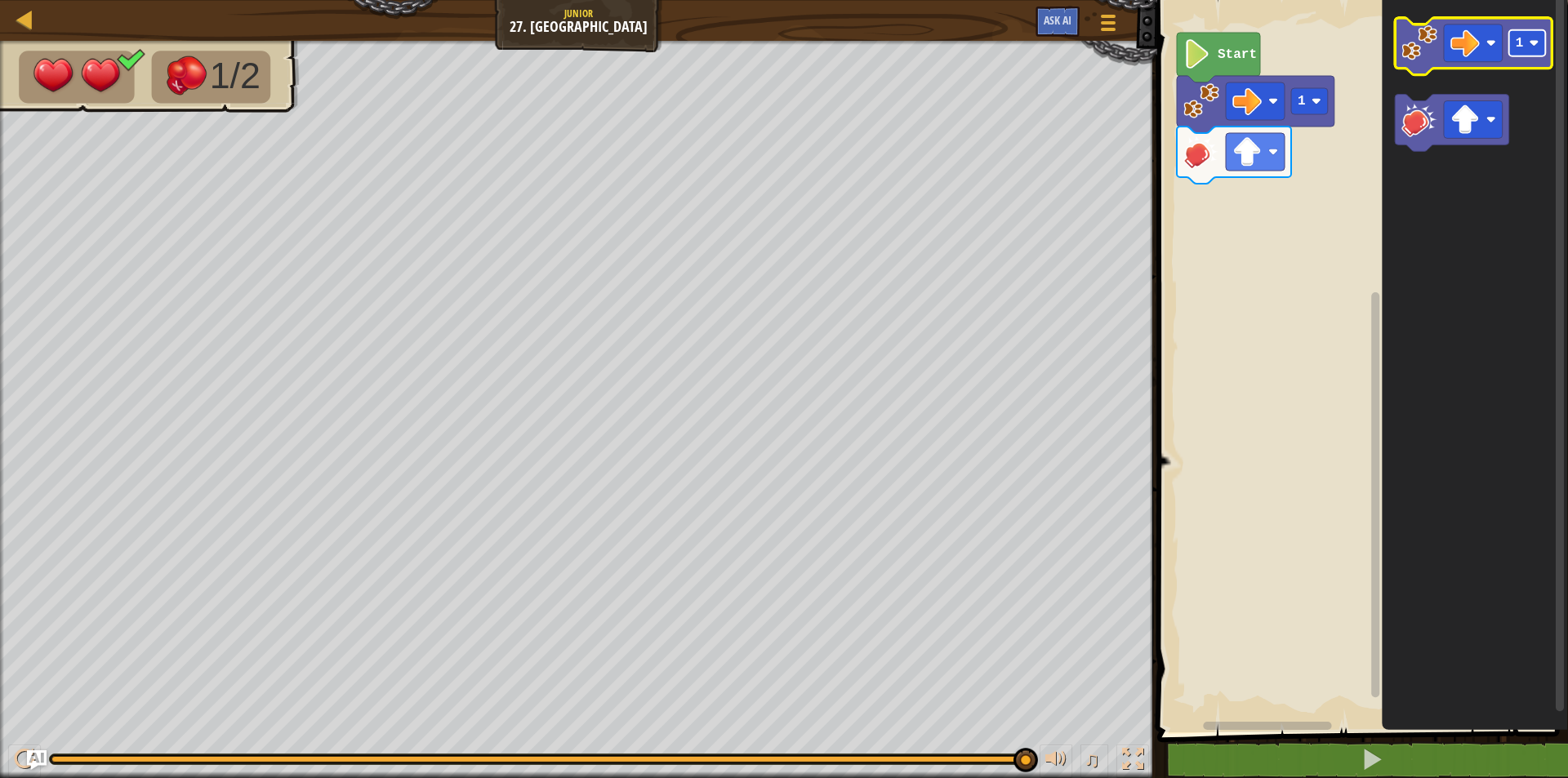
click at [1533, 45] on image "Blockly Workspace" at bounding box center [1534, 43] width 10 height 10
click at [1416, 55] on image "Blockly Workspace" at bounding box center [1419, 43] width 36 height 36
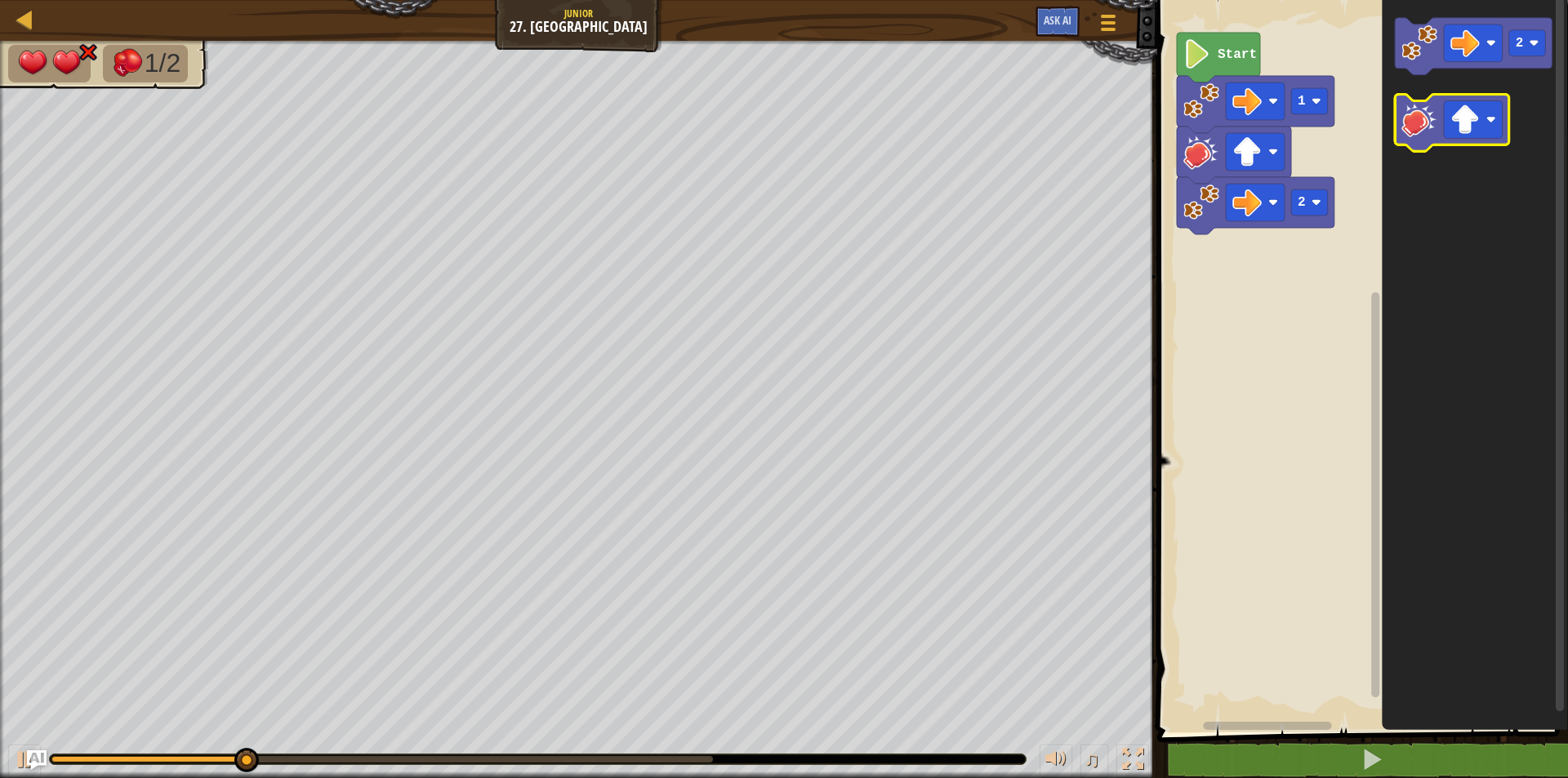
click at [1424, 123] on image "Blockly Workspace" at bounding box center [1419, 120] width 36 height 36
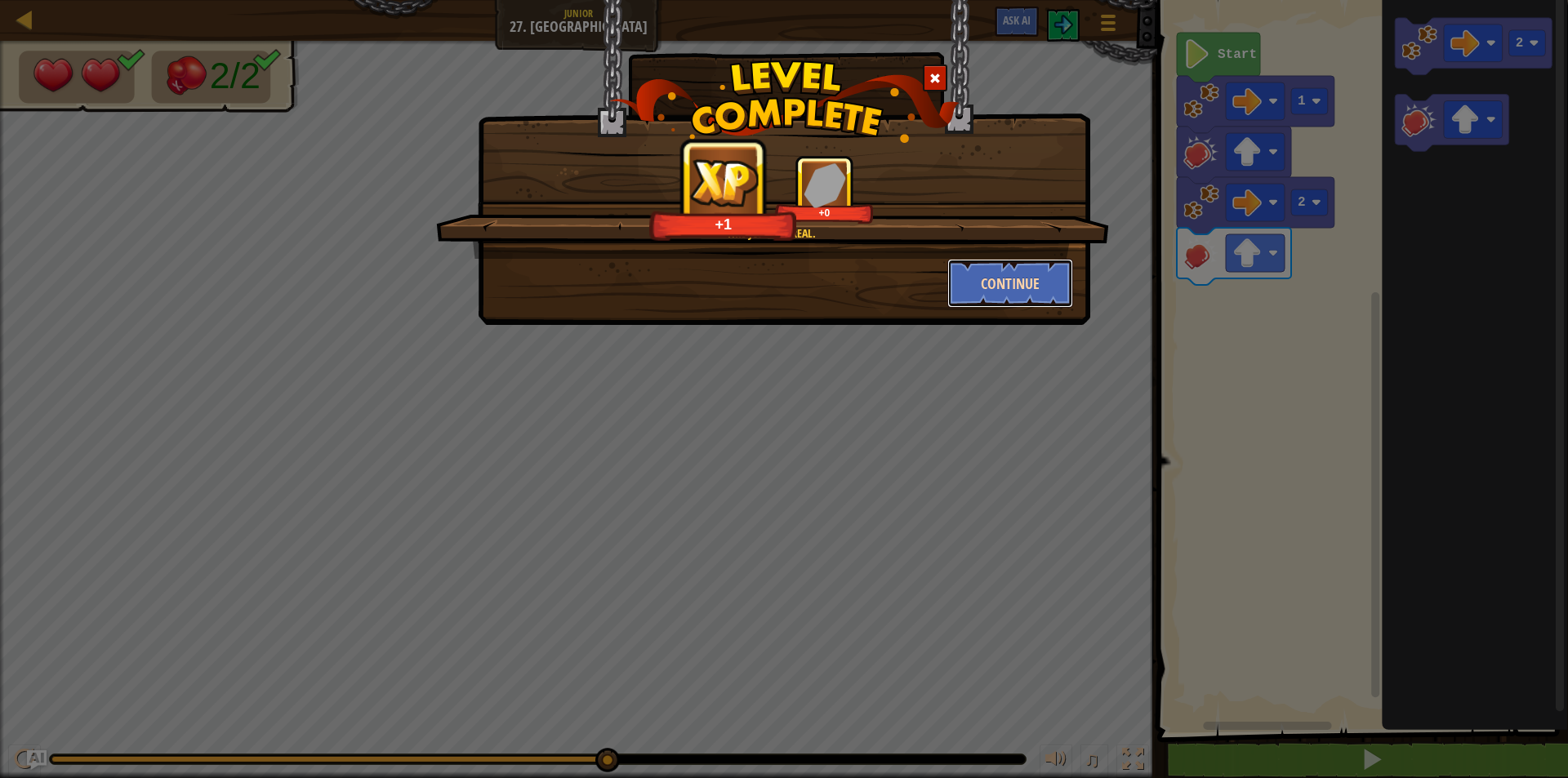
click at [975, 281] on button "Continue" at bounding box center [1011, 283] width 127 height 49
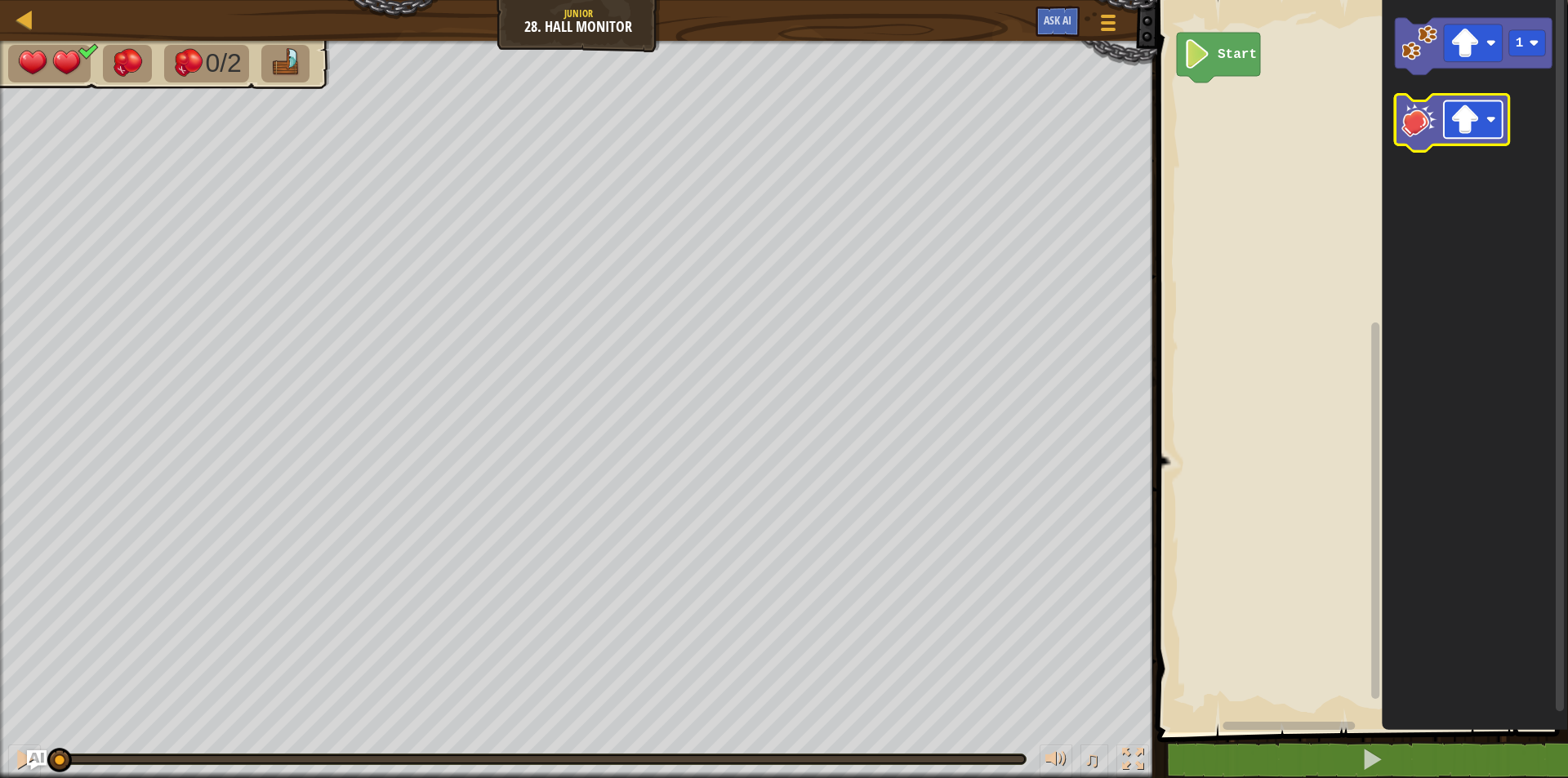
click at [1456, 111] on image "Blockly Workspace" at bounding box center [1465, 120] width 30 height 30
click at [1407, 143] on icon "Blockly Workspace" at bounding box center [1452, 123] width 115 height 57
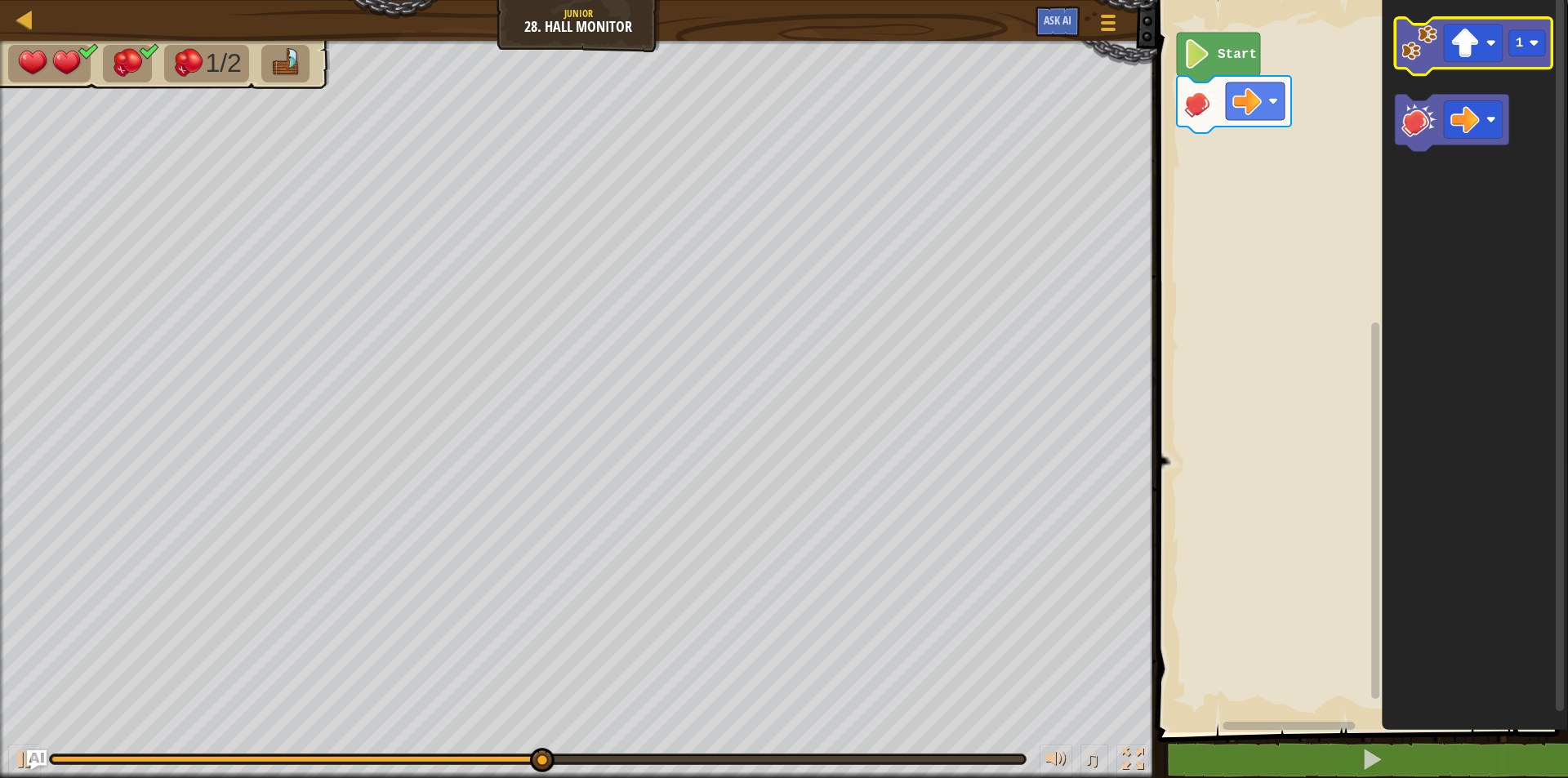
click at [1420, 61] on icon "Blockly Workspace" at bounding box center [1473, 46] width 157 height 57
click at [1474, 62] on icon "Blockly Workspace" at bounding box center [1473, 46] width 157 height 57
click at [1472, 40] on image "Blockly Workspace" at bounding box center [1465, 44] width 30 height 30
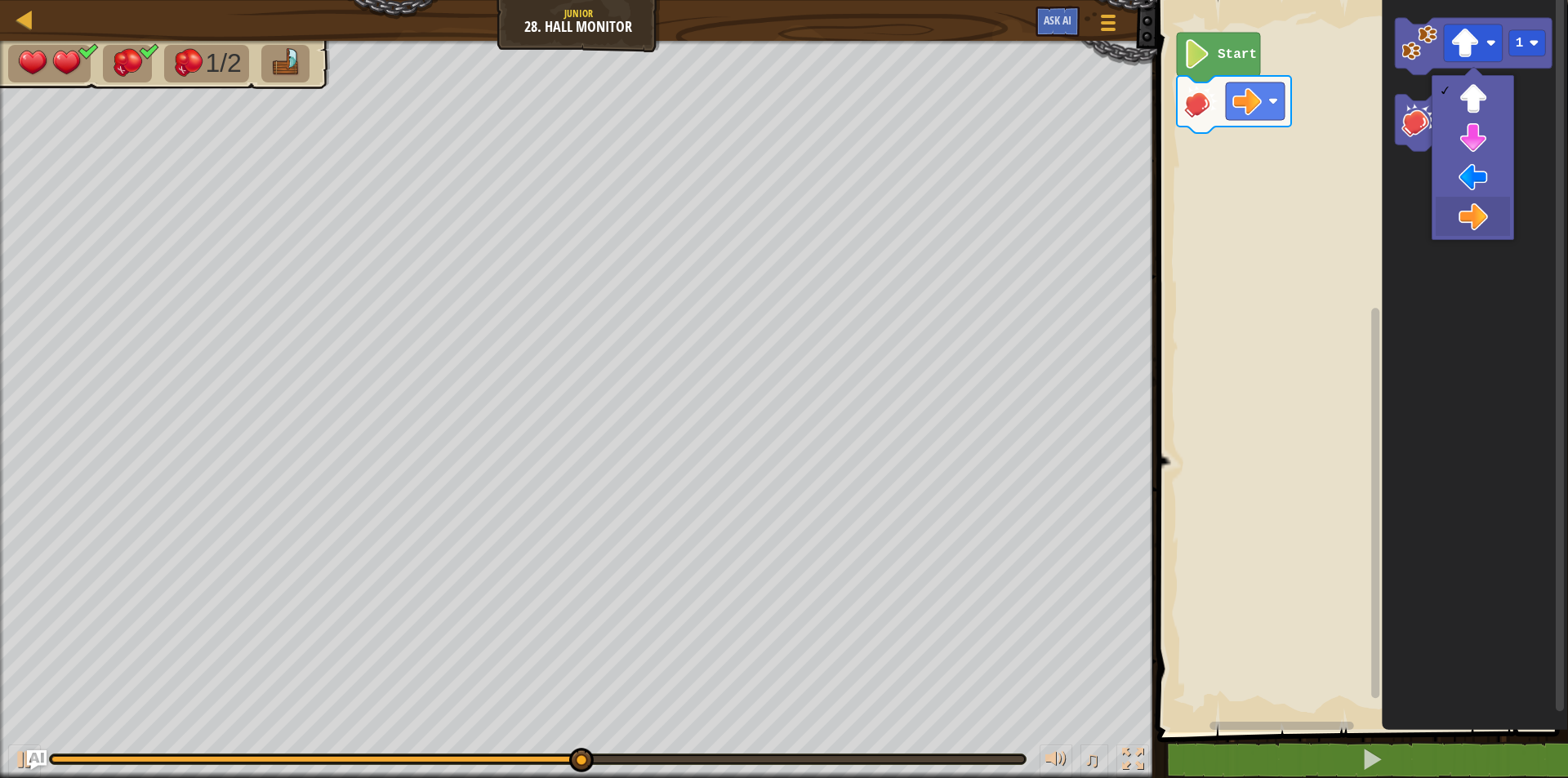
drag, startPoint x: 1467, startPoint y: 214, endPoint x: 1476, endPoint y: 159, distance: 55.7
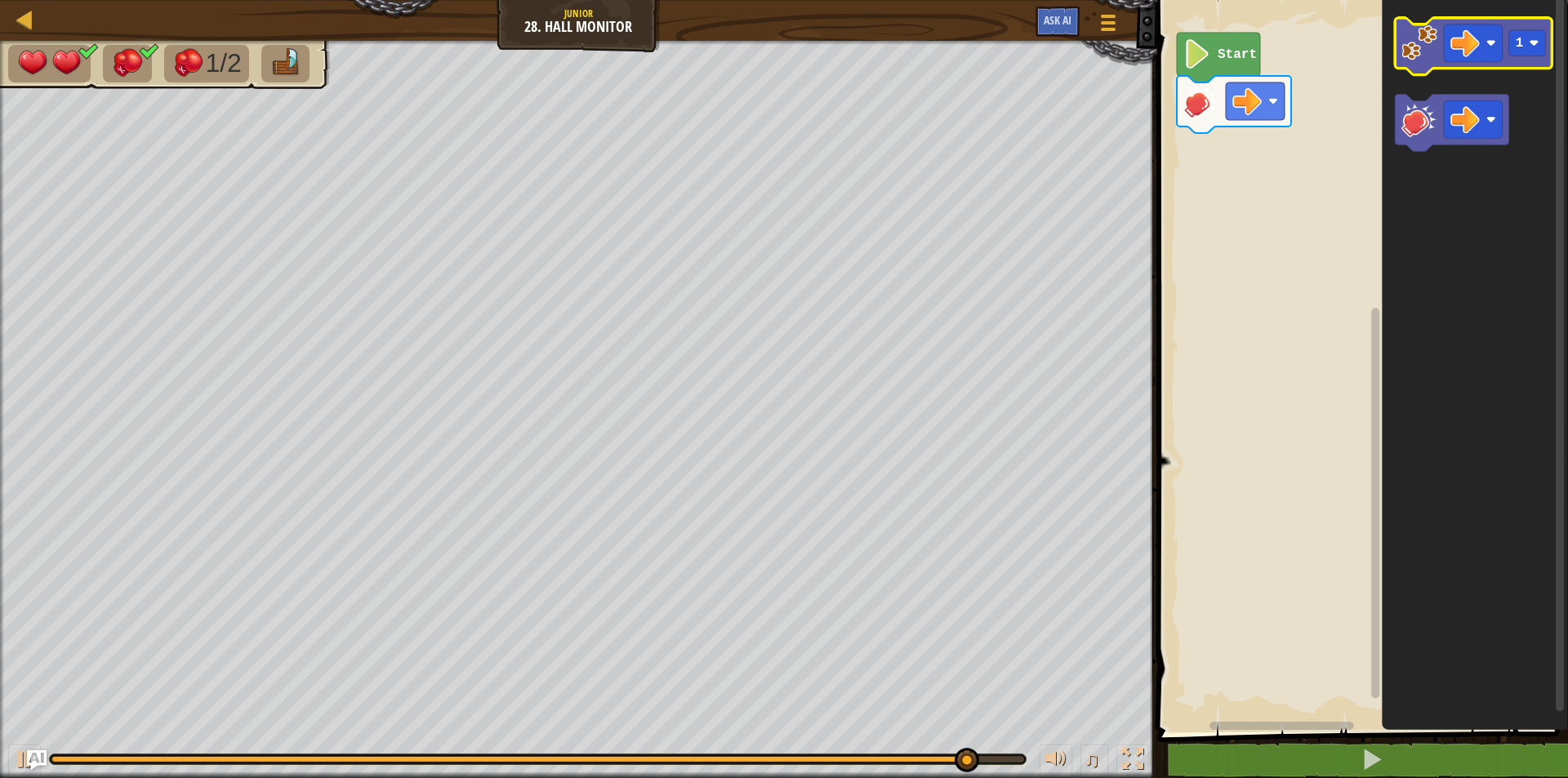
click at [1412, 63] on icon "Blockly Workspace" at bounding box center [1473, 46] width 157 height 57
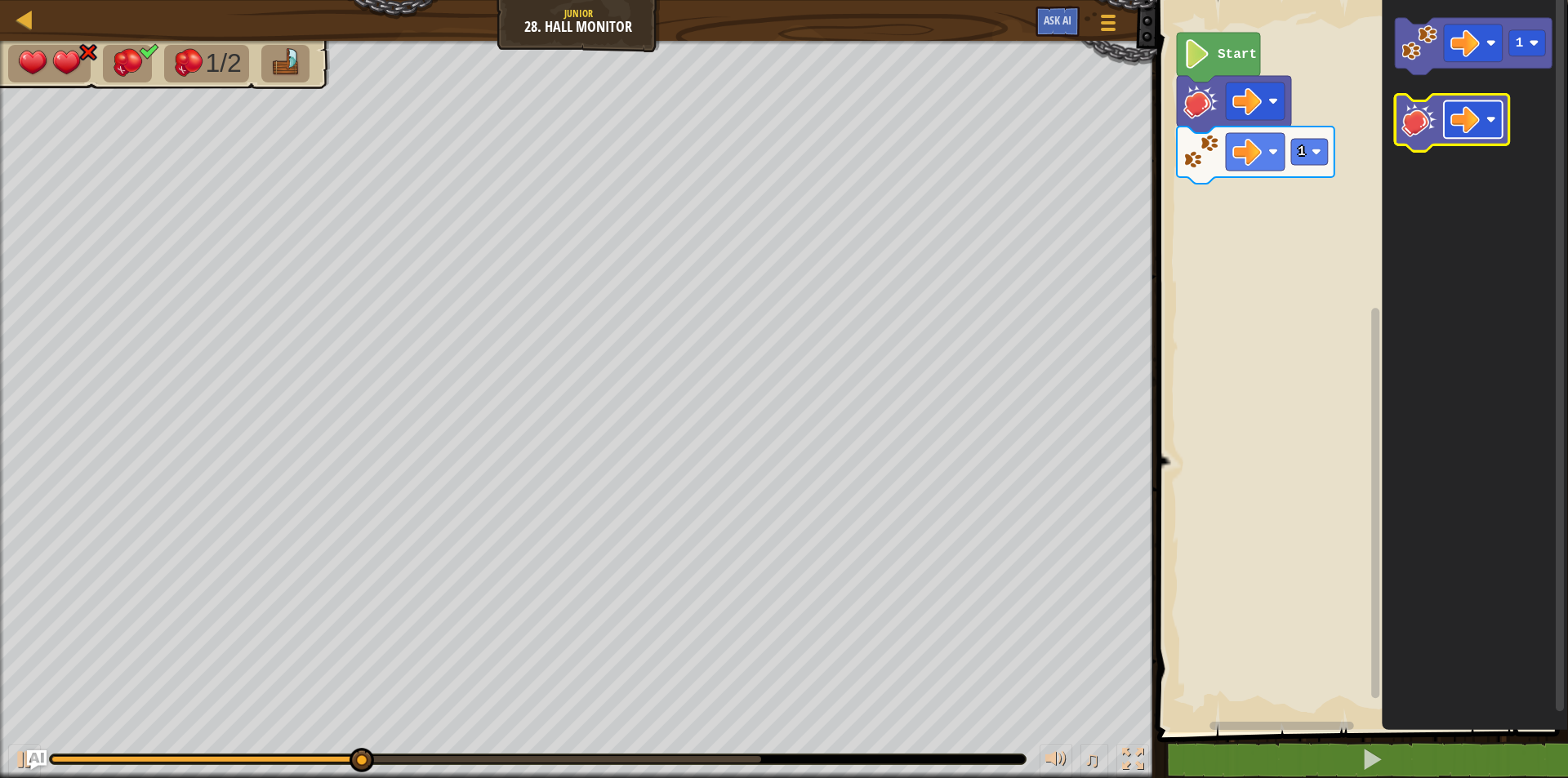
click at [1460, 131] on image "Blockly Workspace" at bounding box center [1465, 120] width 30 height 30
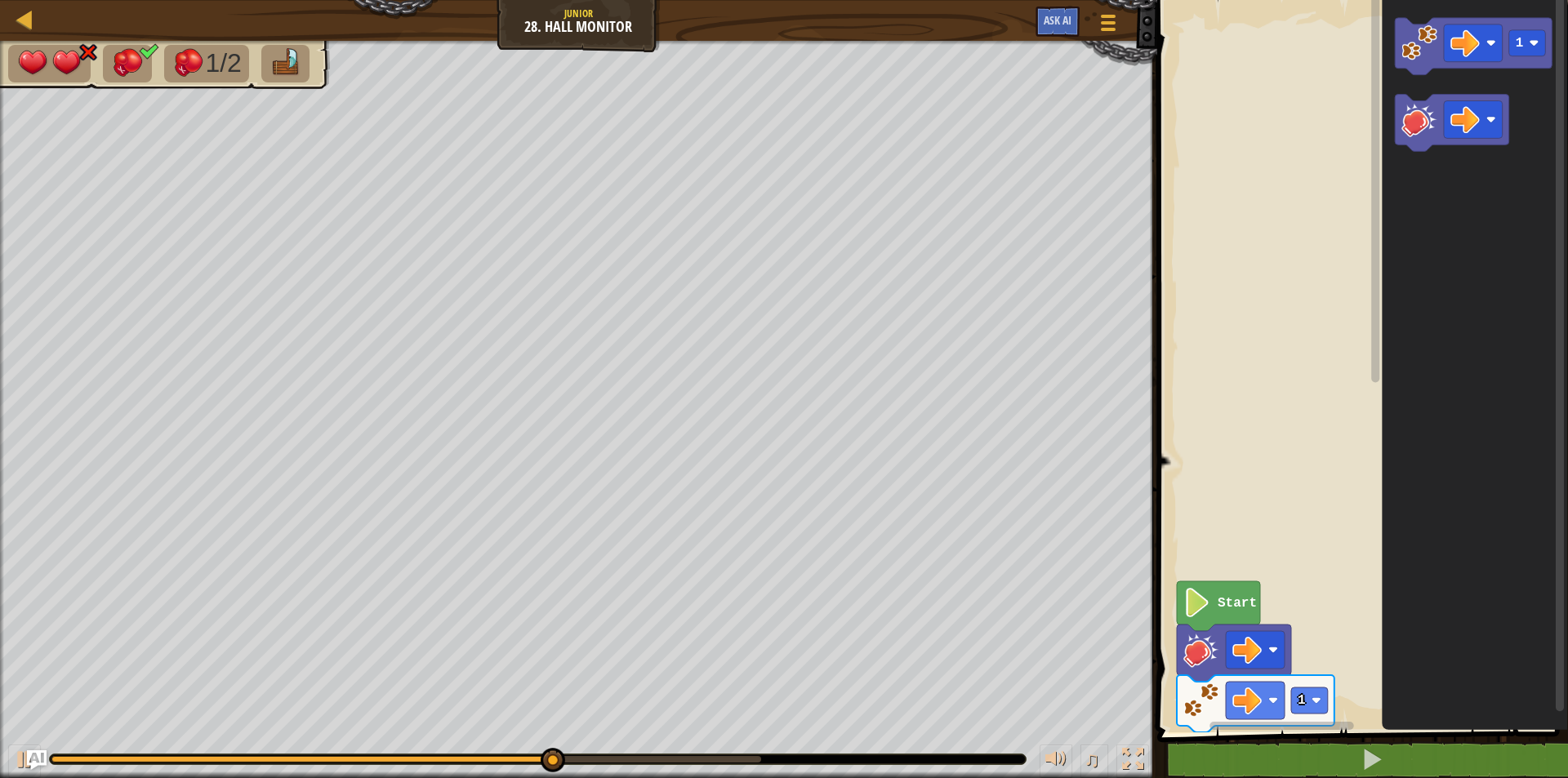
click at [1381, 92] on div "Start 1 1" at bounding box center [1360, 362] width 416 height 741
click at [1407, 109] on image "Blockly Workspace" at bounding box center [1419, 120] width 36 height 36
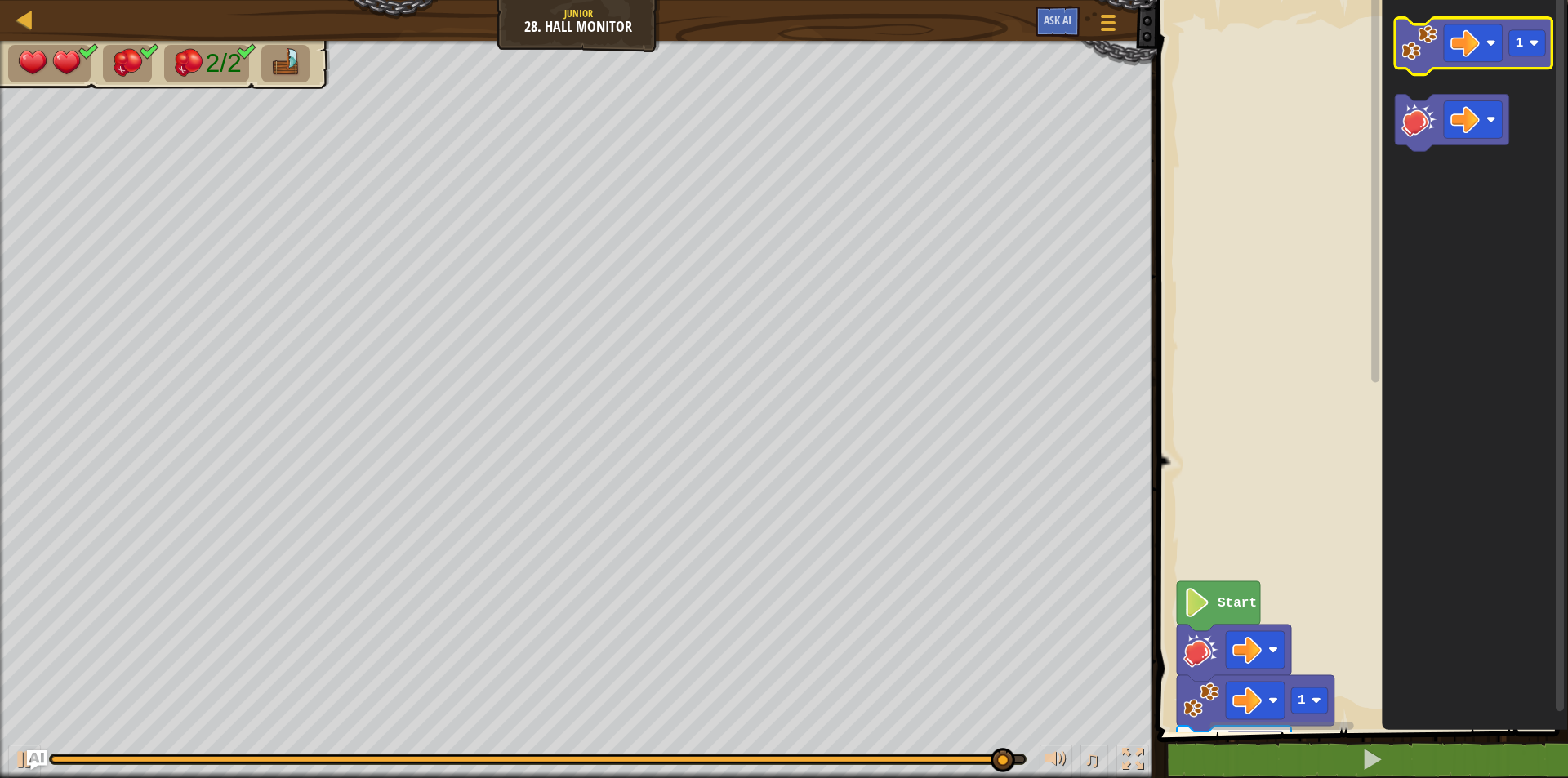
click at [1409, 46] on image "Blockly Workspace" at bounding box center [1419, 43] width 36 height 36
click at [1404, 48] on image "Blockly Workspace" at bounding box center [1419, 43] width 36 height 36
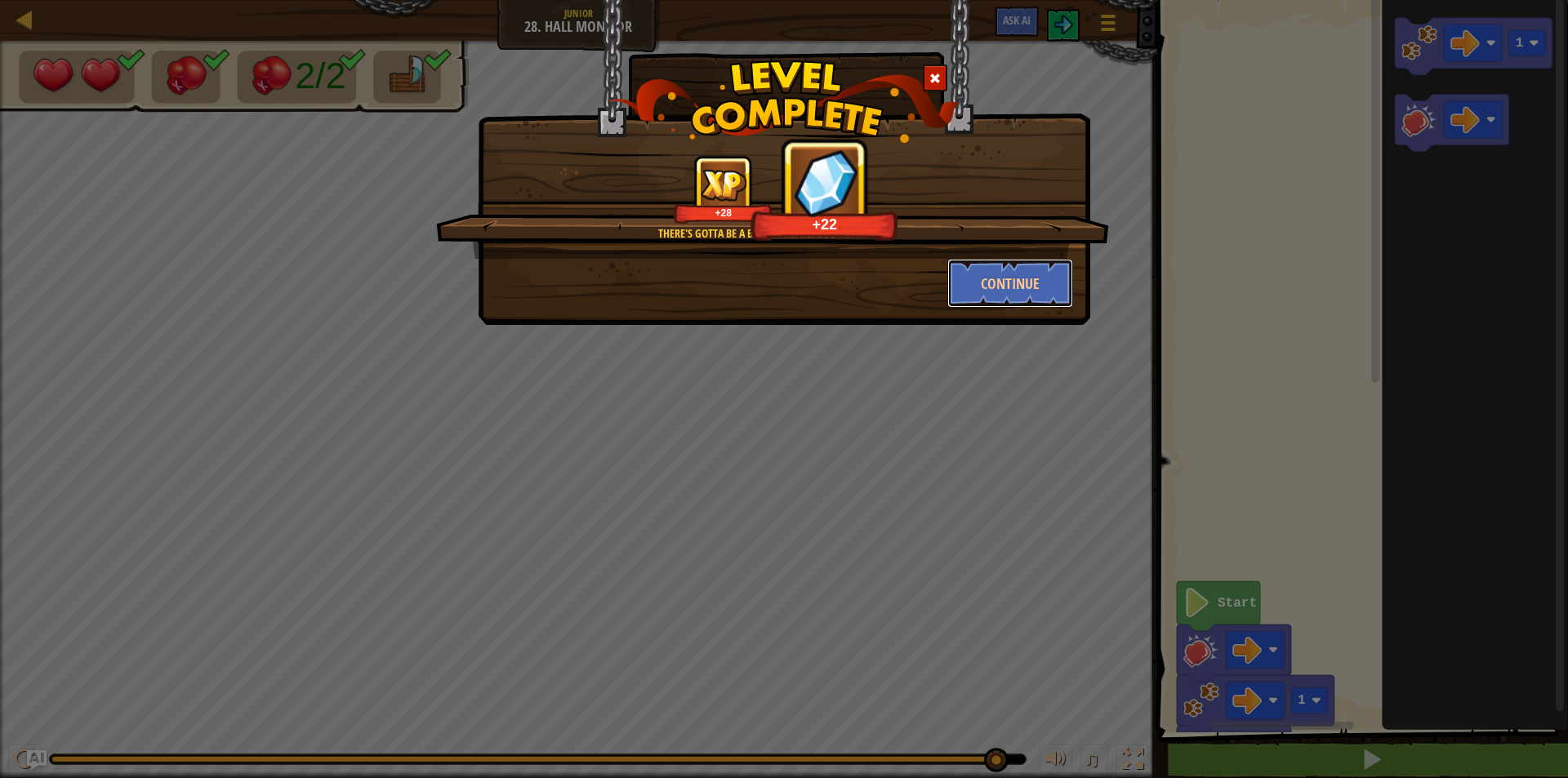
drag, startPoint x: 1054, startPoint y: 269, endPoint x: 1039, endPoint y: 251, distance: 23.4
click at [1039, 251] on div "There's gotta be a bathroom here somewhere. +28 +22 Continue" at bounding box center [784, 232] width 578 height 153
click at [1022, 256] on div "There's gotta be a bathroom here somewhere. +28 +28" at bounding box center [772, 207] width 673 height 103
click at [1008, 289] on button "Continue" at bounding box center [1011, 283] width 127 height 49
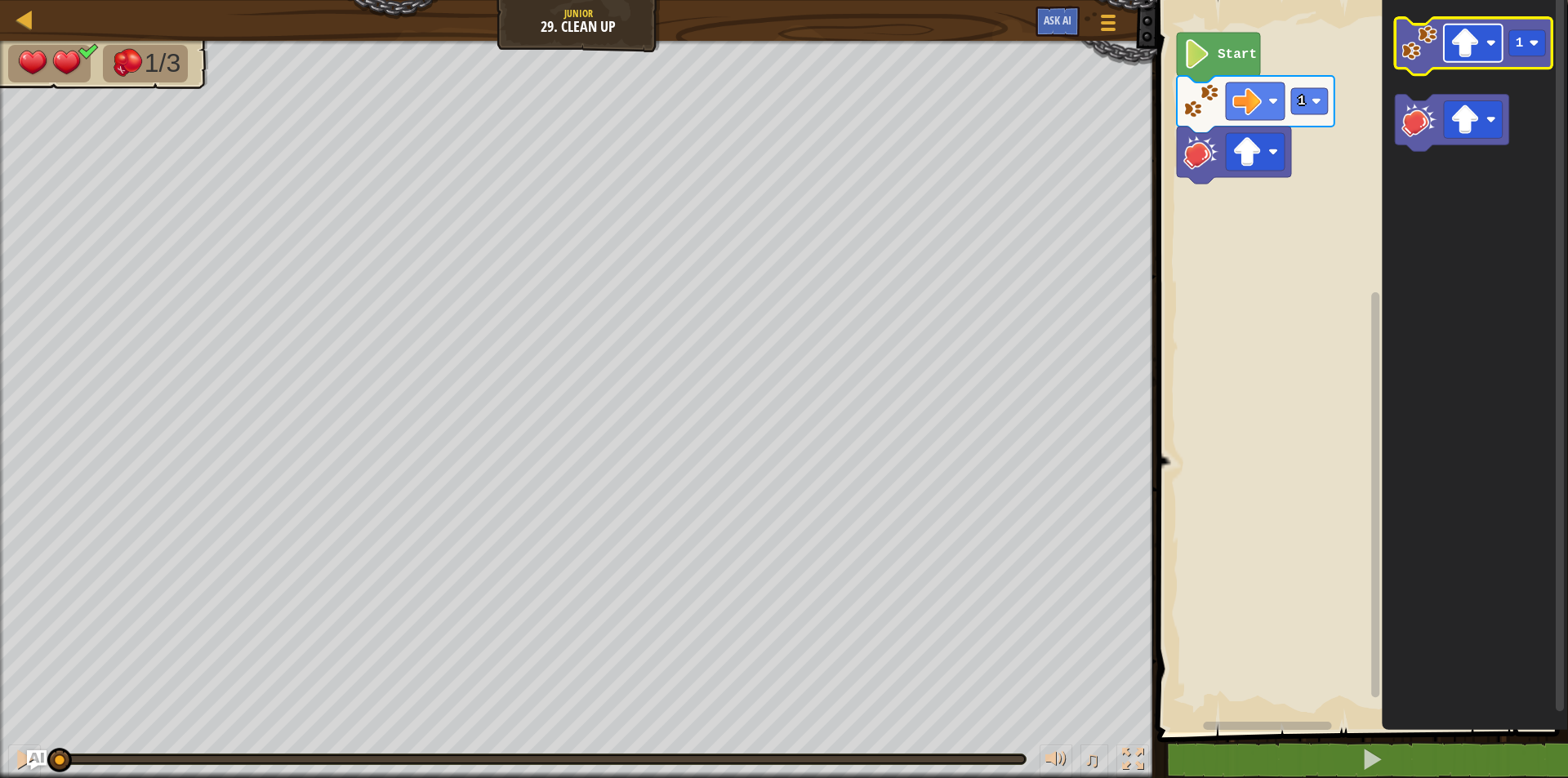
click at [1493, 28] on rect "Blockly Workspace" at bounding box center [1472, 43] width 59 height 37
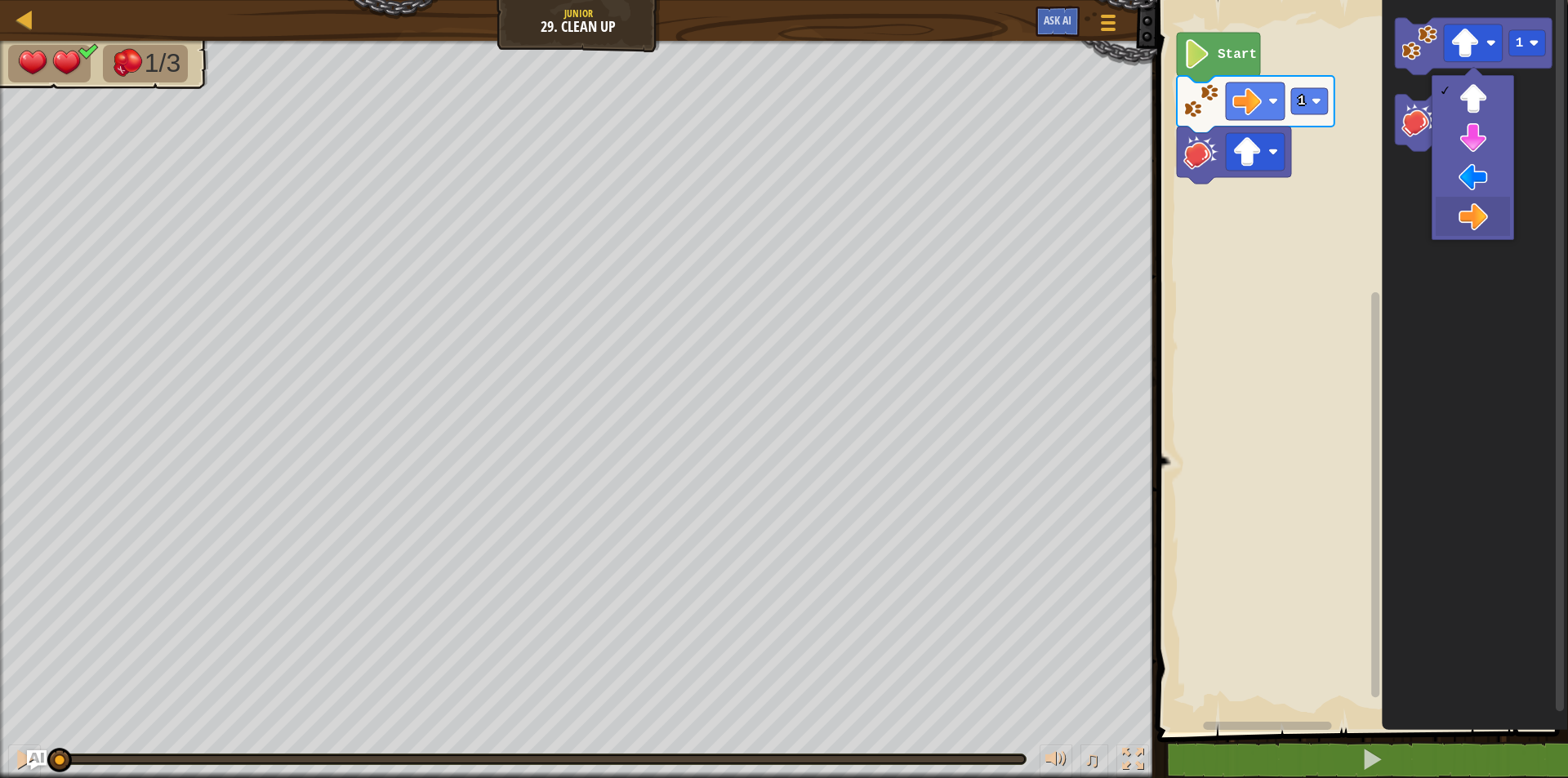
drag, startPoint x: 1466, startPoint y: 202, endPoint x: 1429, endPoint y: 102, distance: 106.6
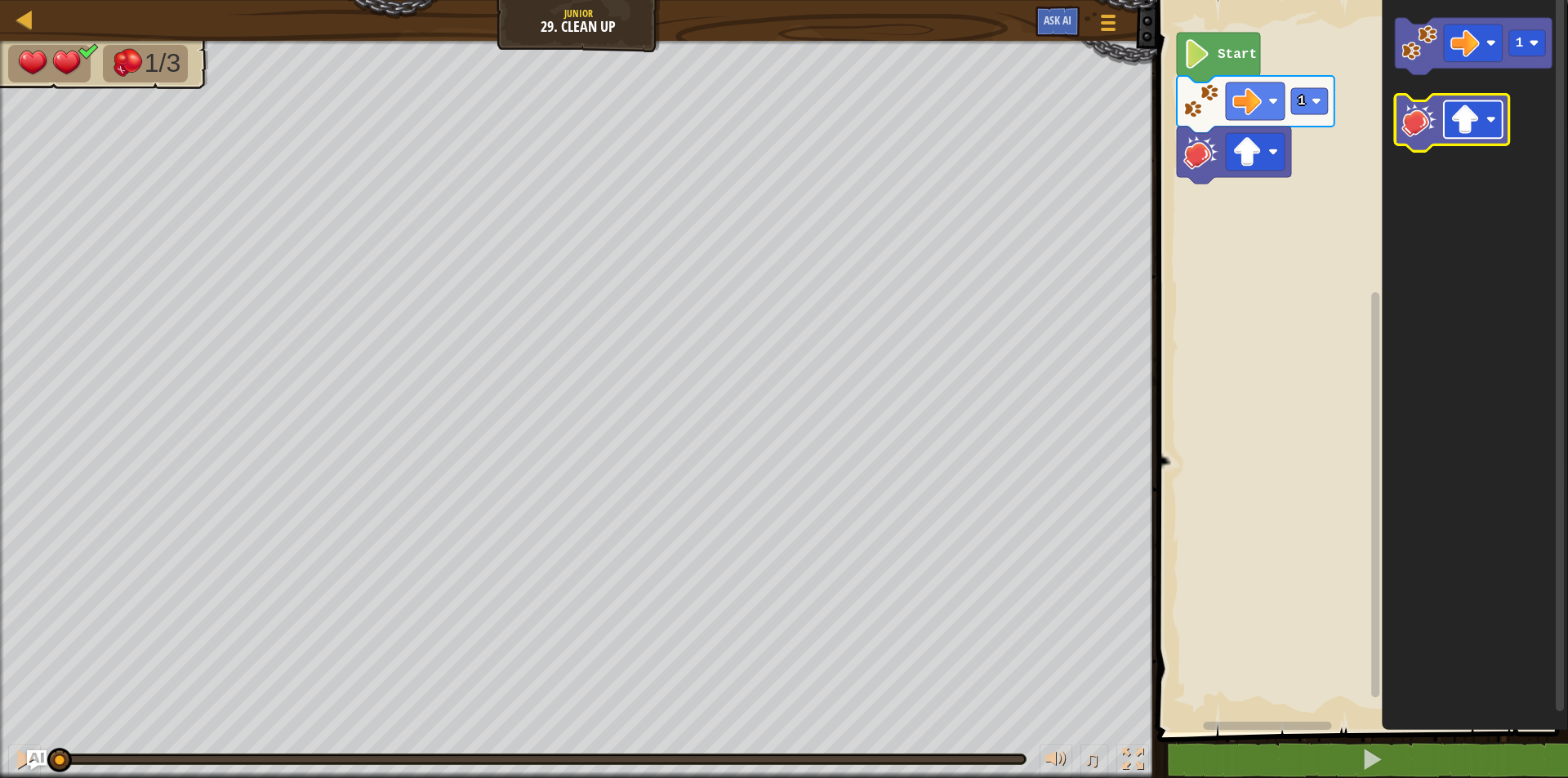
click at [1471, 127] on image "Blockly Workspace" at bounding box center [1465, 120] width 30 height 30
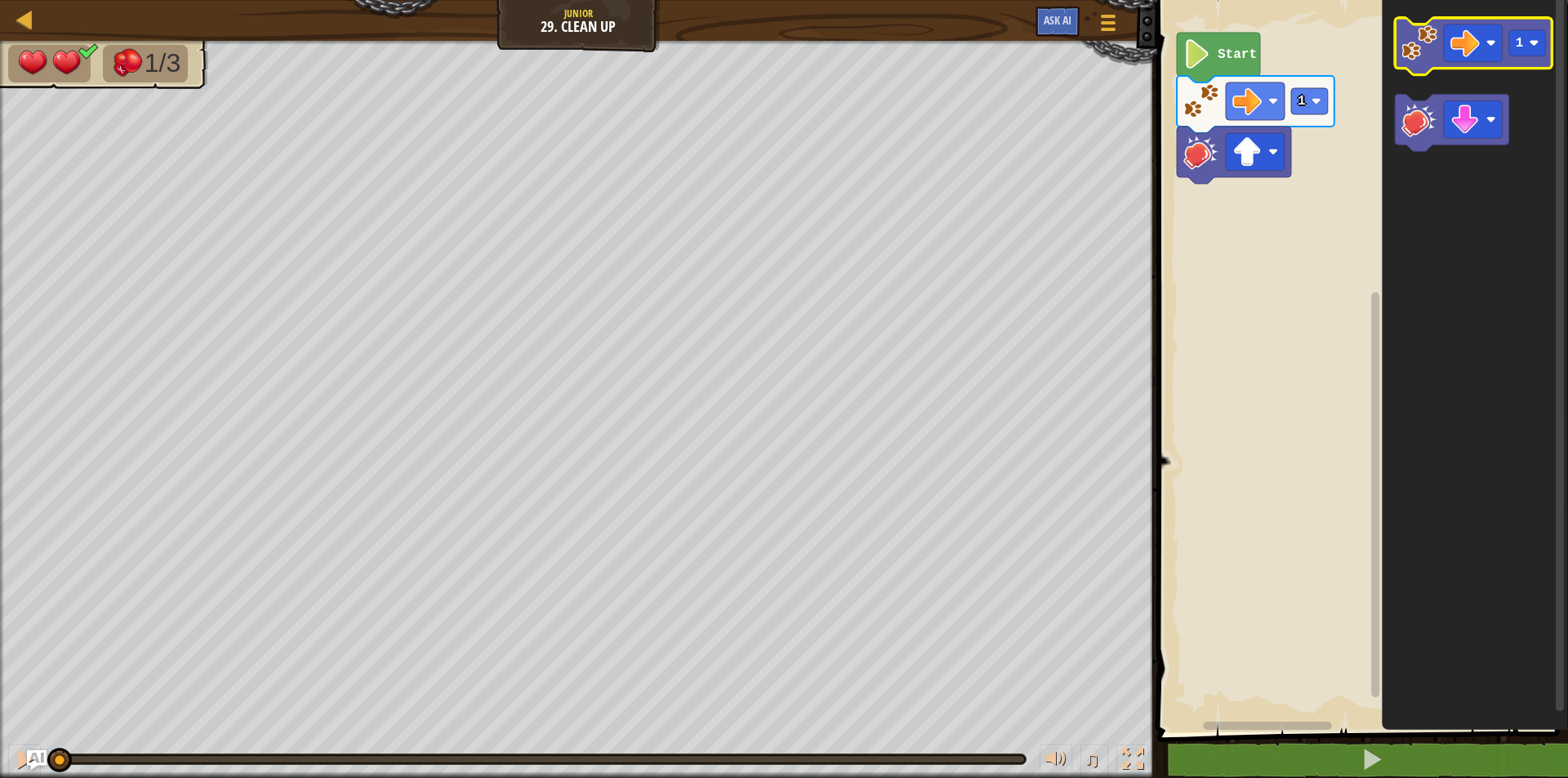
click at [1424, 43] on image "Blockly Workspace" at bounding box center [1419, 43] width 36 height 36
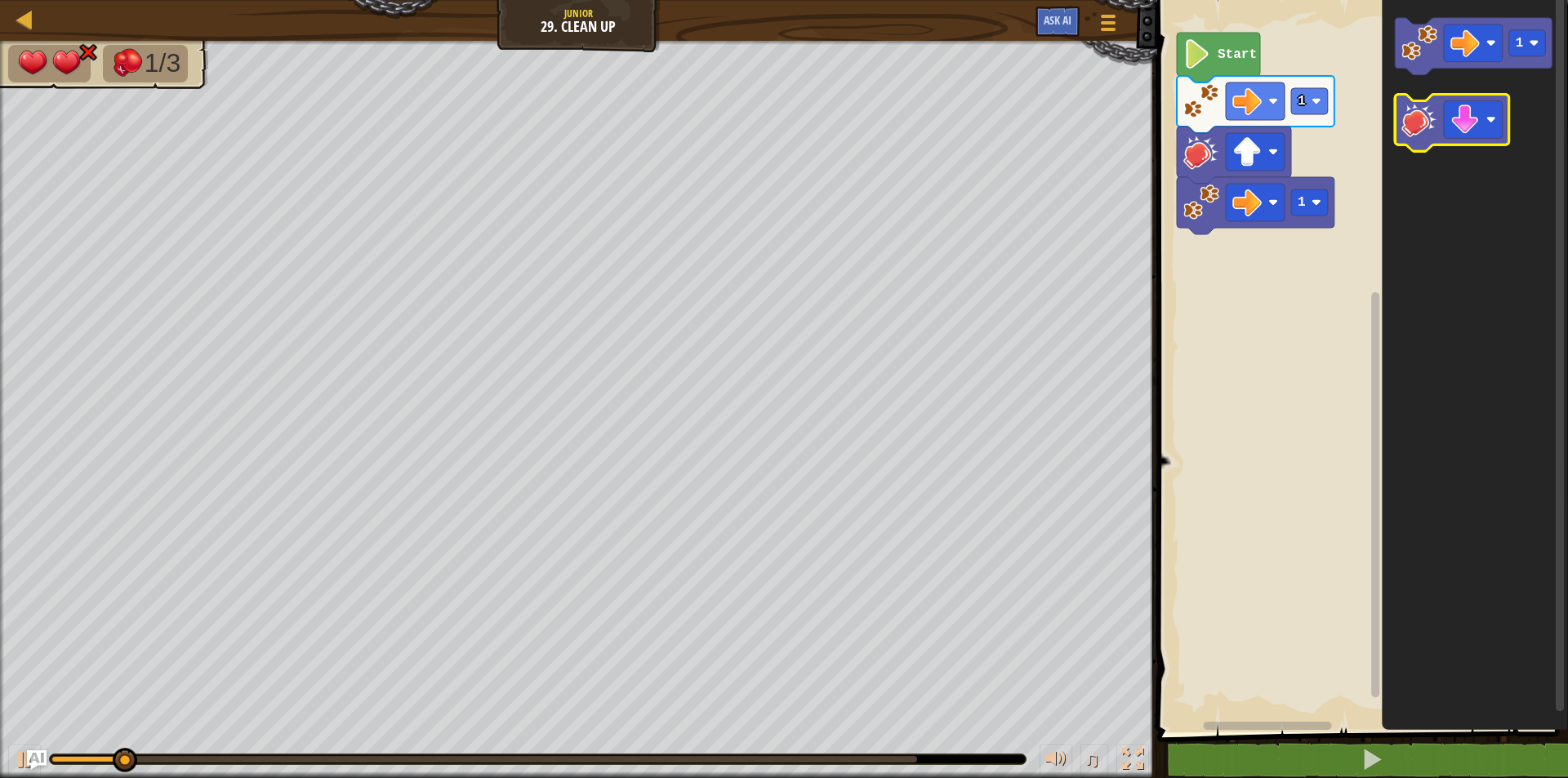
click at [1419, 111] on image "Blockly Workspace" at bounding box center [1419, 120] width 36 height 36
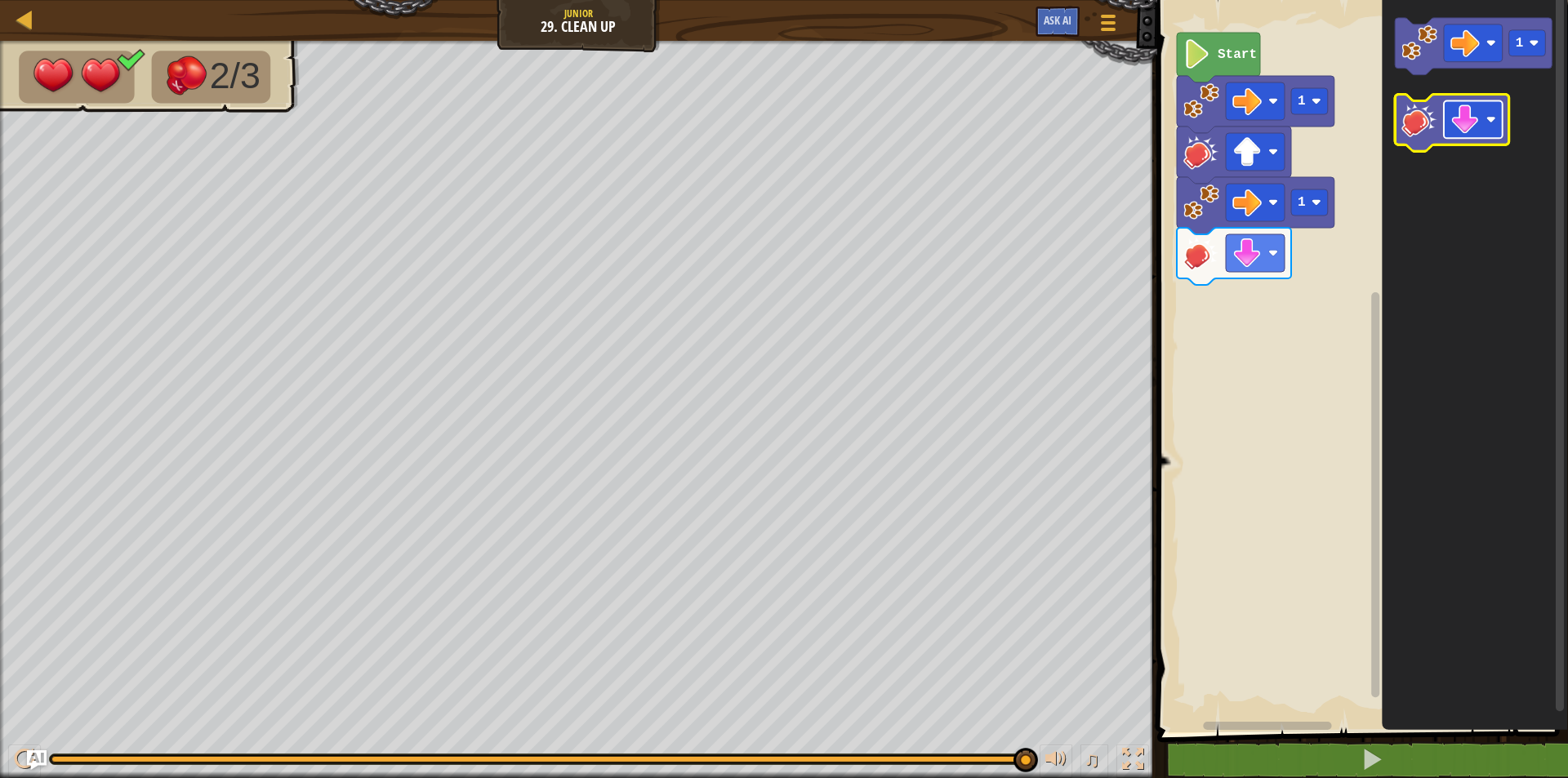
click at [1483, 128] on rect "Blockly Workspace" at bounding box center [1472, 120] width 59 height 37
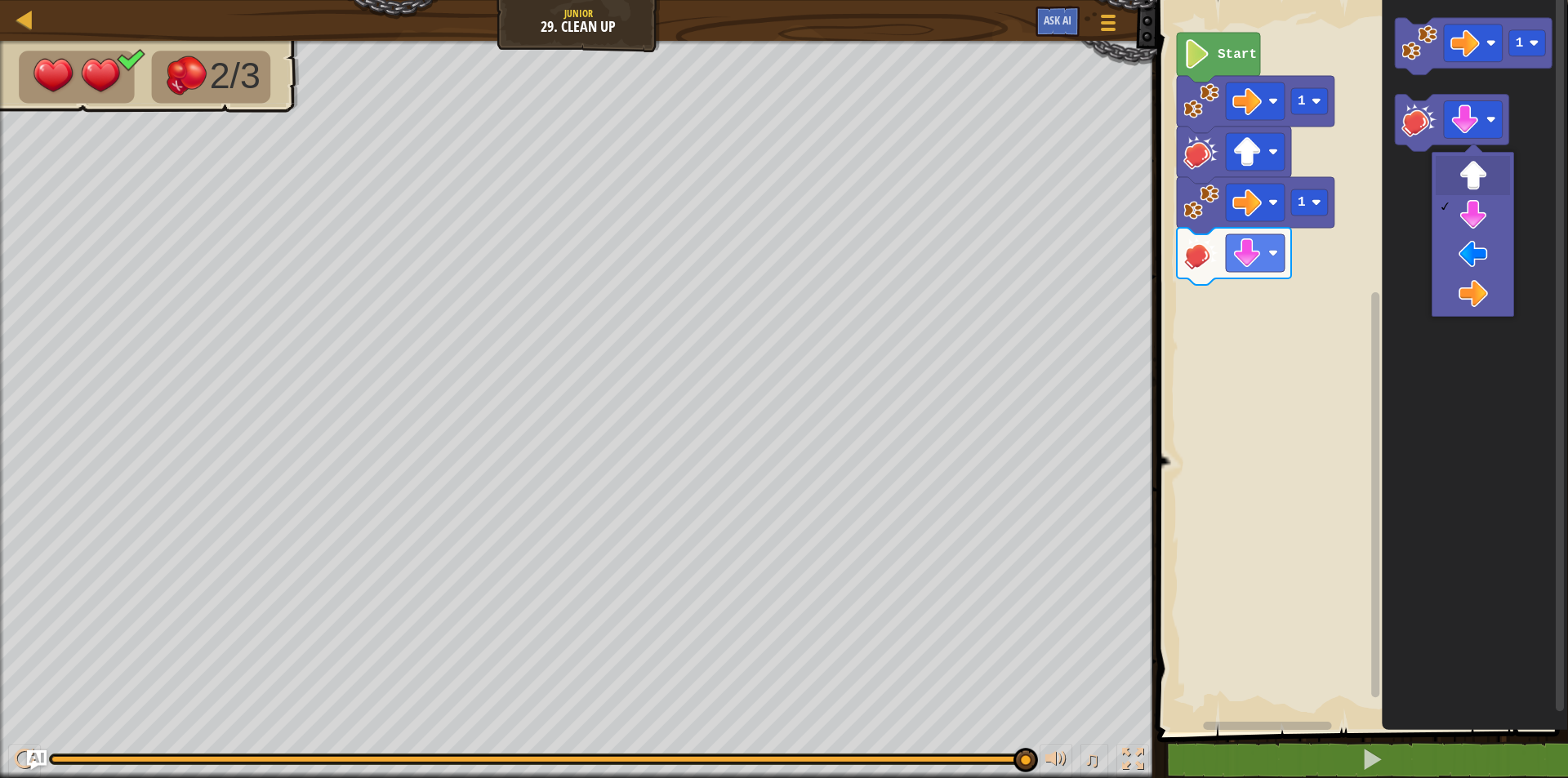
drag, startPoint x: 1455, startPoint y: 177, endPoint x: 1456, endPoint y: 163, distance: 14.0
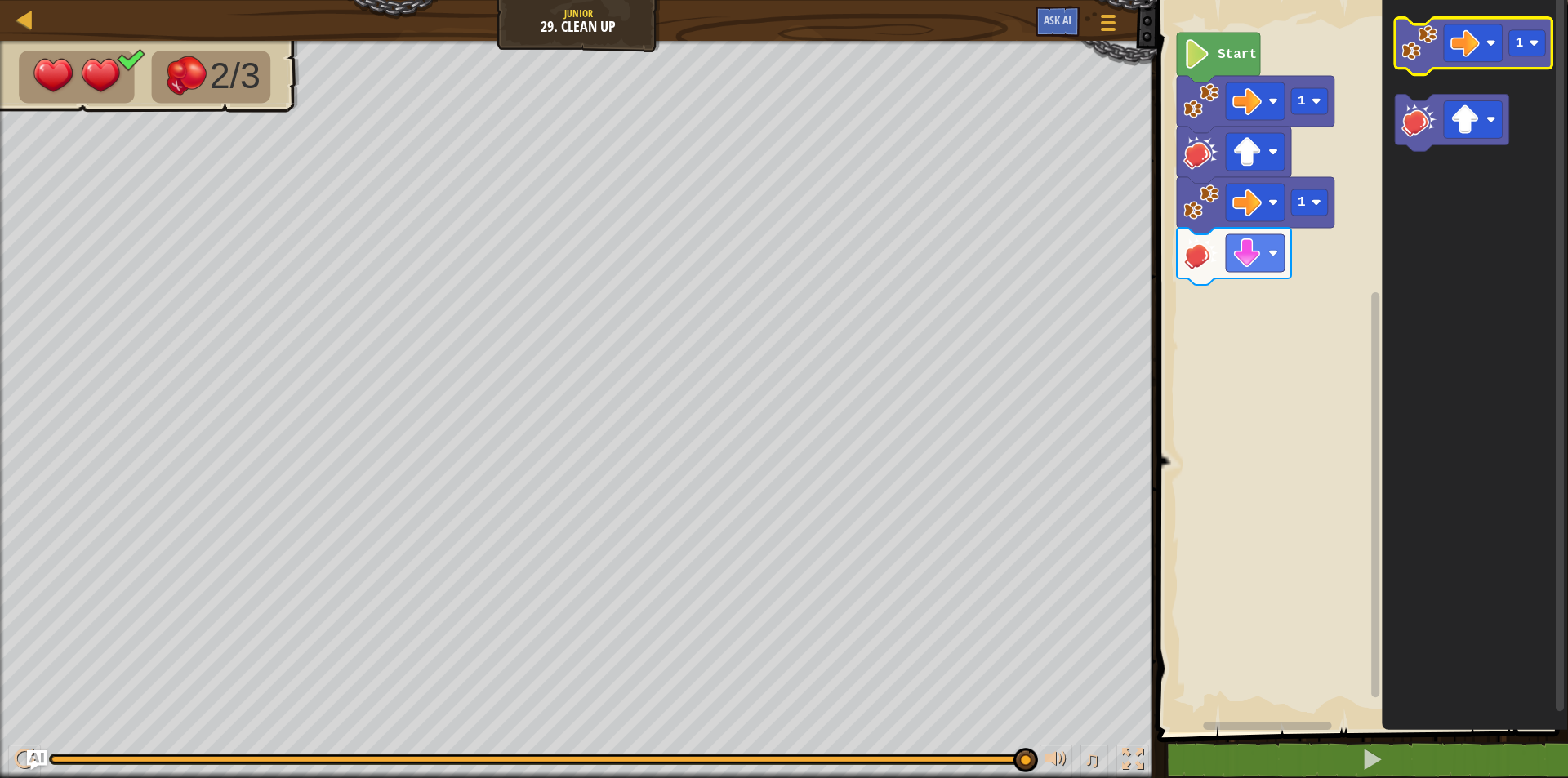
click at [1442, 49] on icon "Blockly Workspace" at bounding box center [1473, 46] width 157 height 57
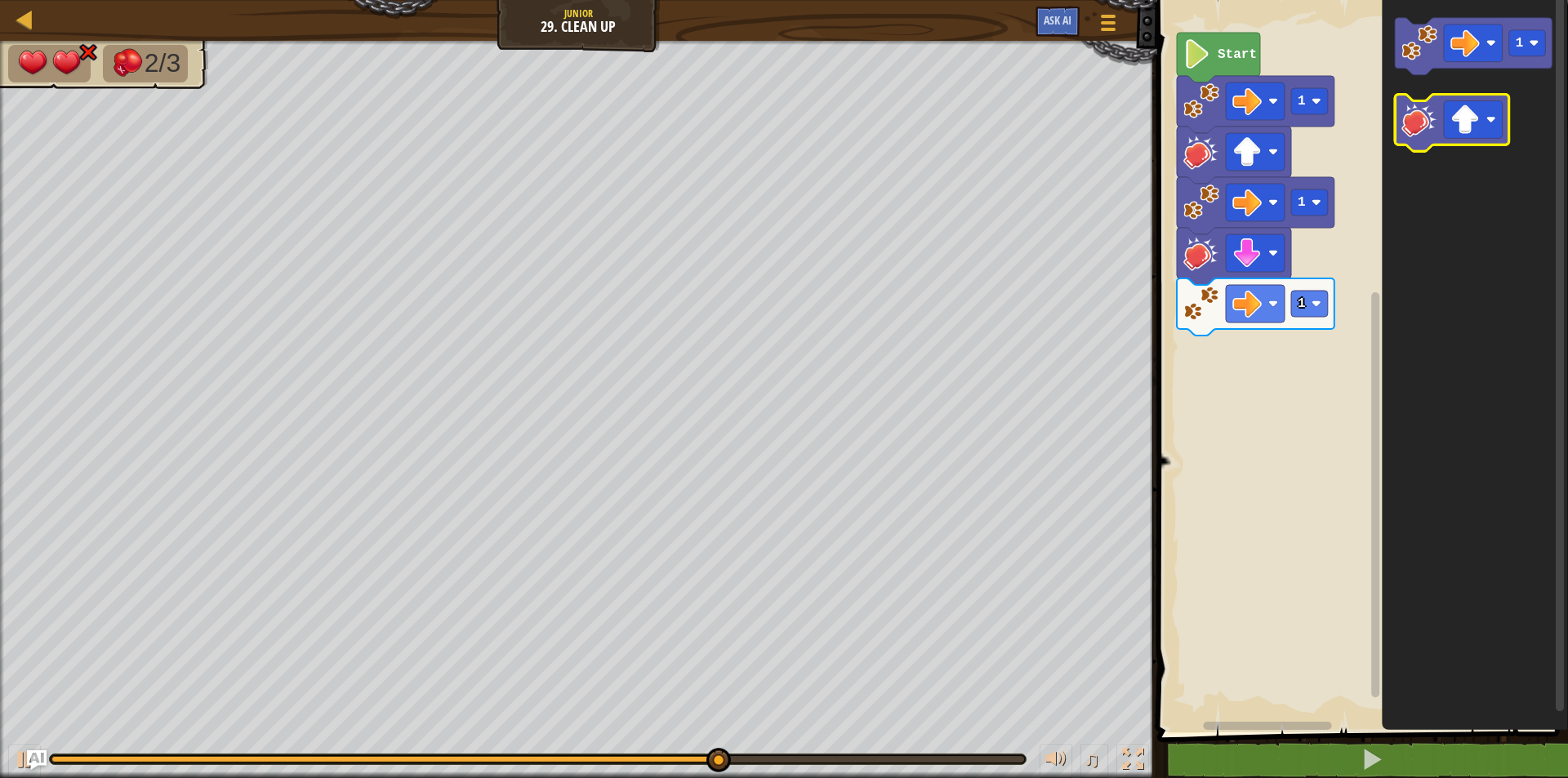
click at [1417, 99] on rect "Blockly Workspace" at bounding box center [1452, 123] width 115 height 57
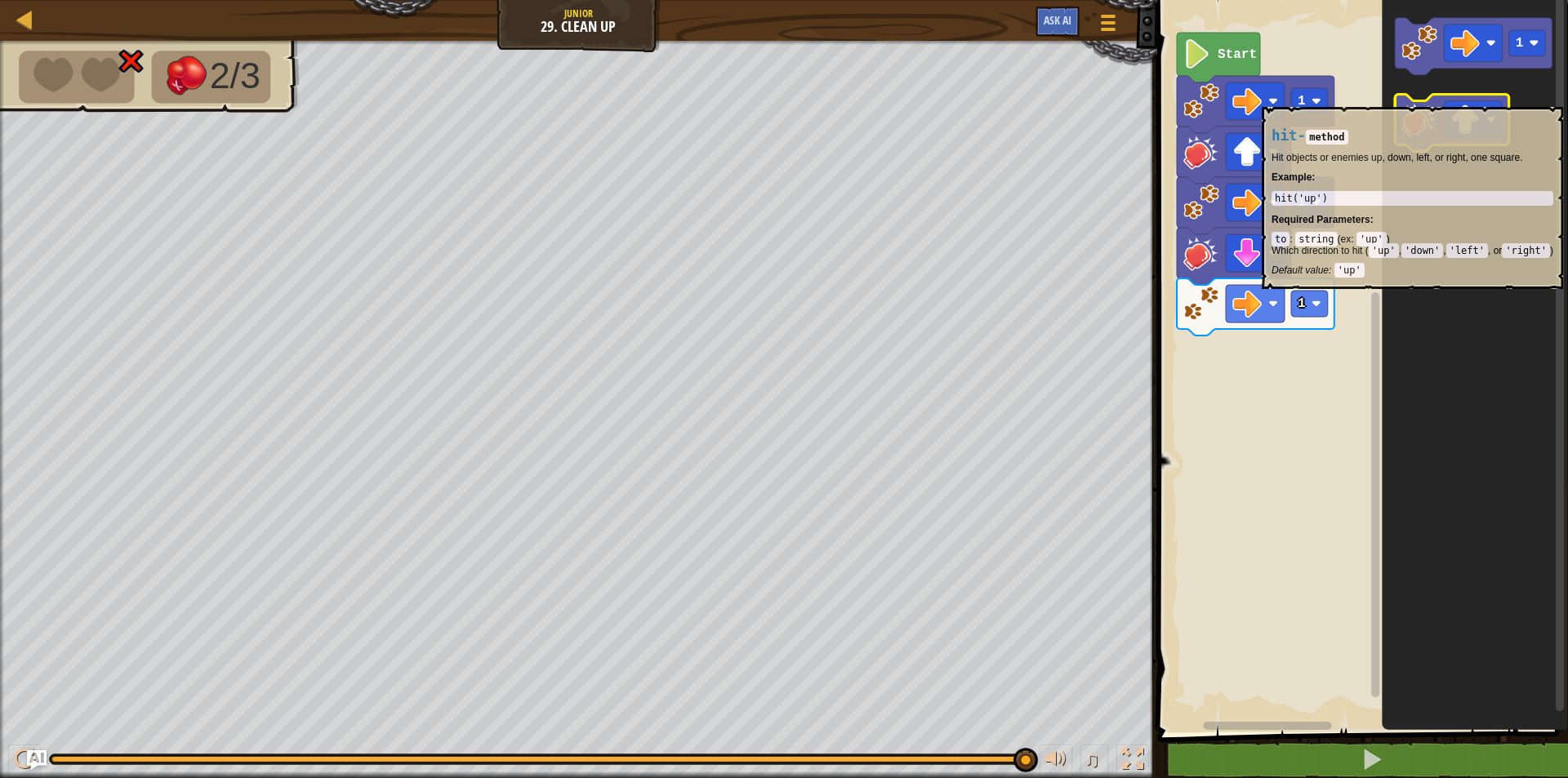
click at [1417, 99] on rect "Blockly Workspace" at bounding box center [1452, 123] width 115 height 57
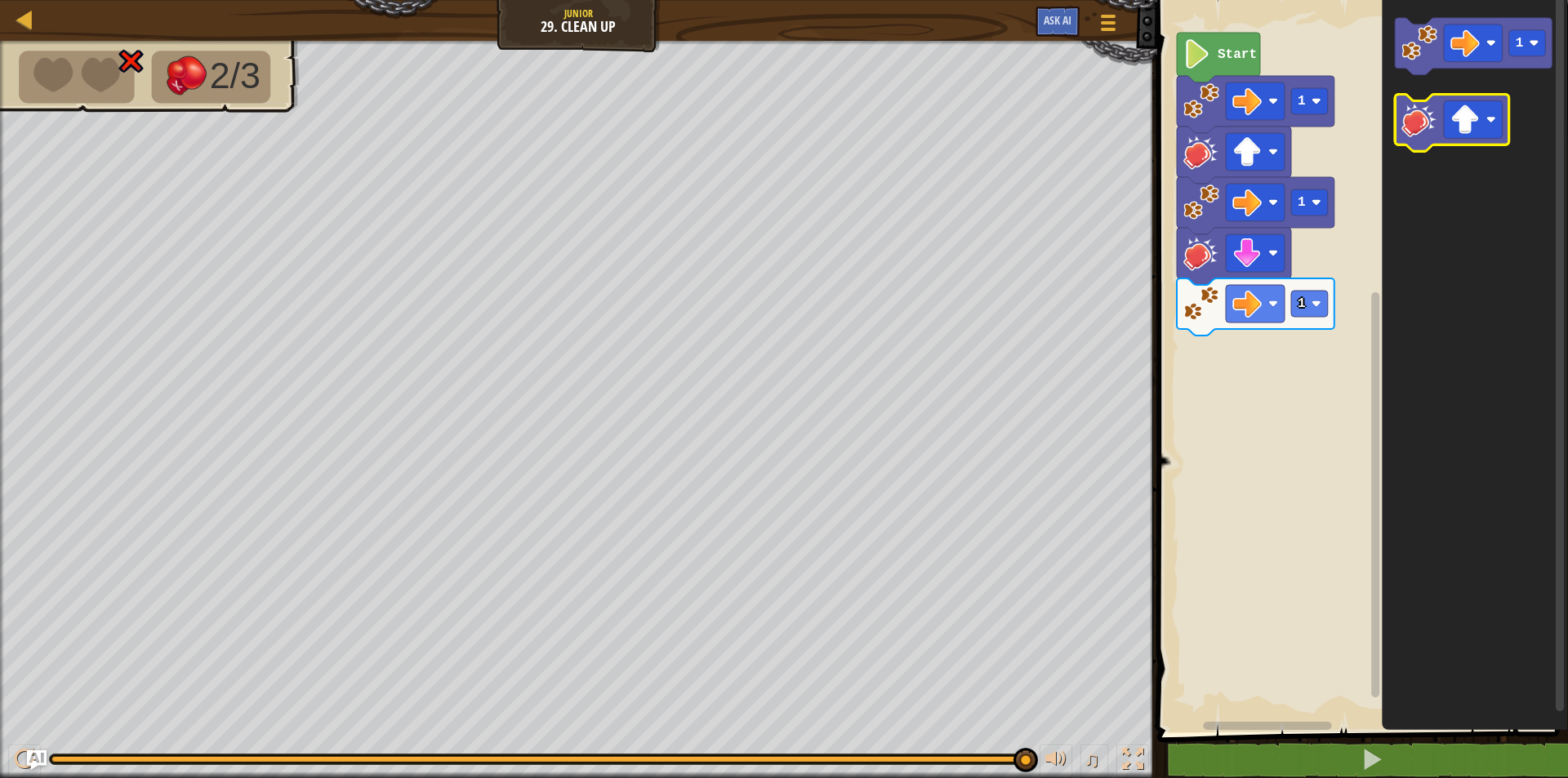
click at [1410, 145] on g "Blockly Workspace" at bounding box center [1452, 123] width 115 height 57
click at [1443, 131] on icon "Blockly Workspace" at bounding box center [1452, 123] width 115 height 57
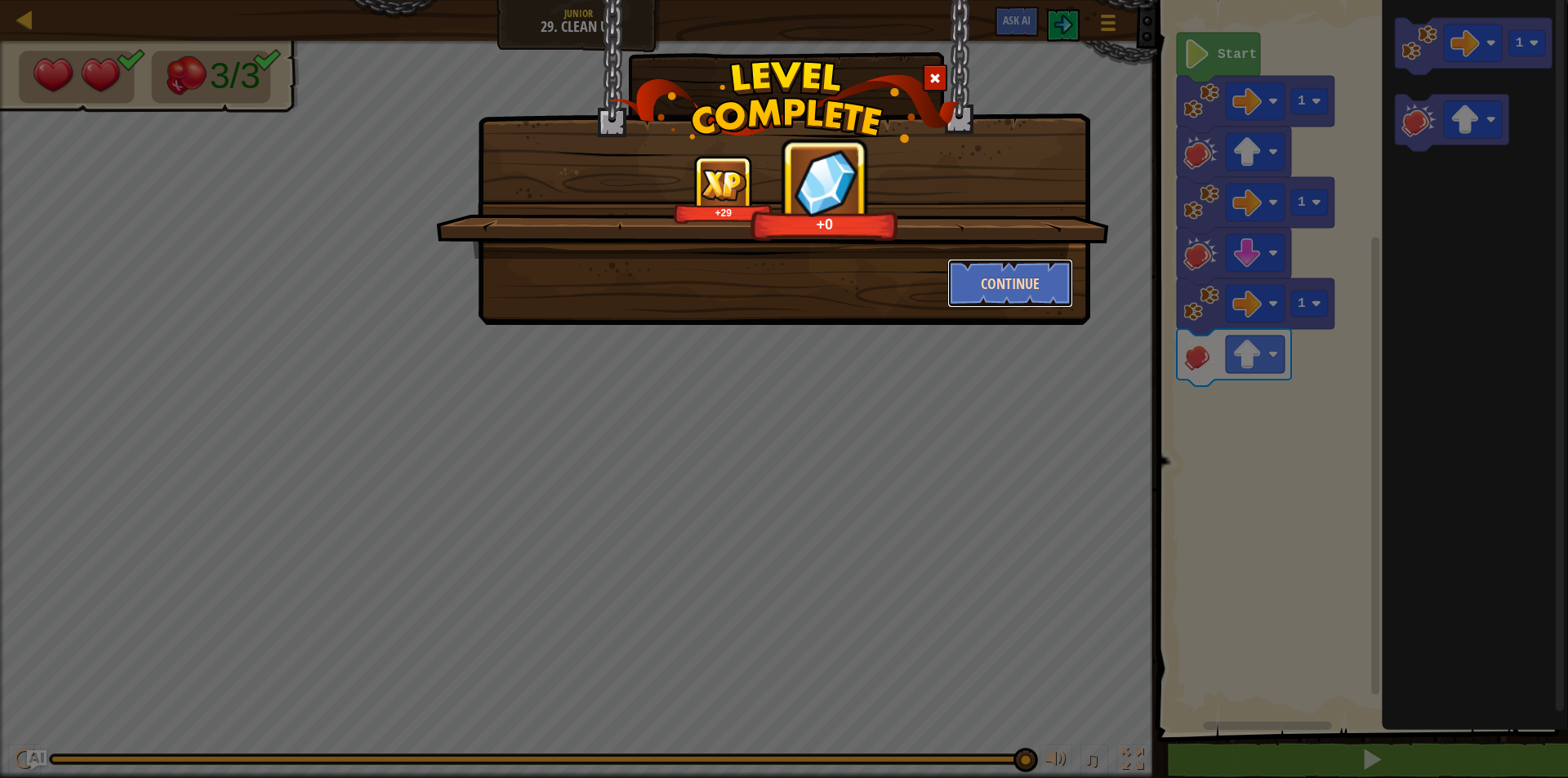
click at [956, 290] on button "Continue" at bounding box center [1011, 283] width 127 height 49
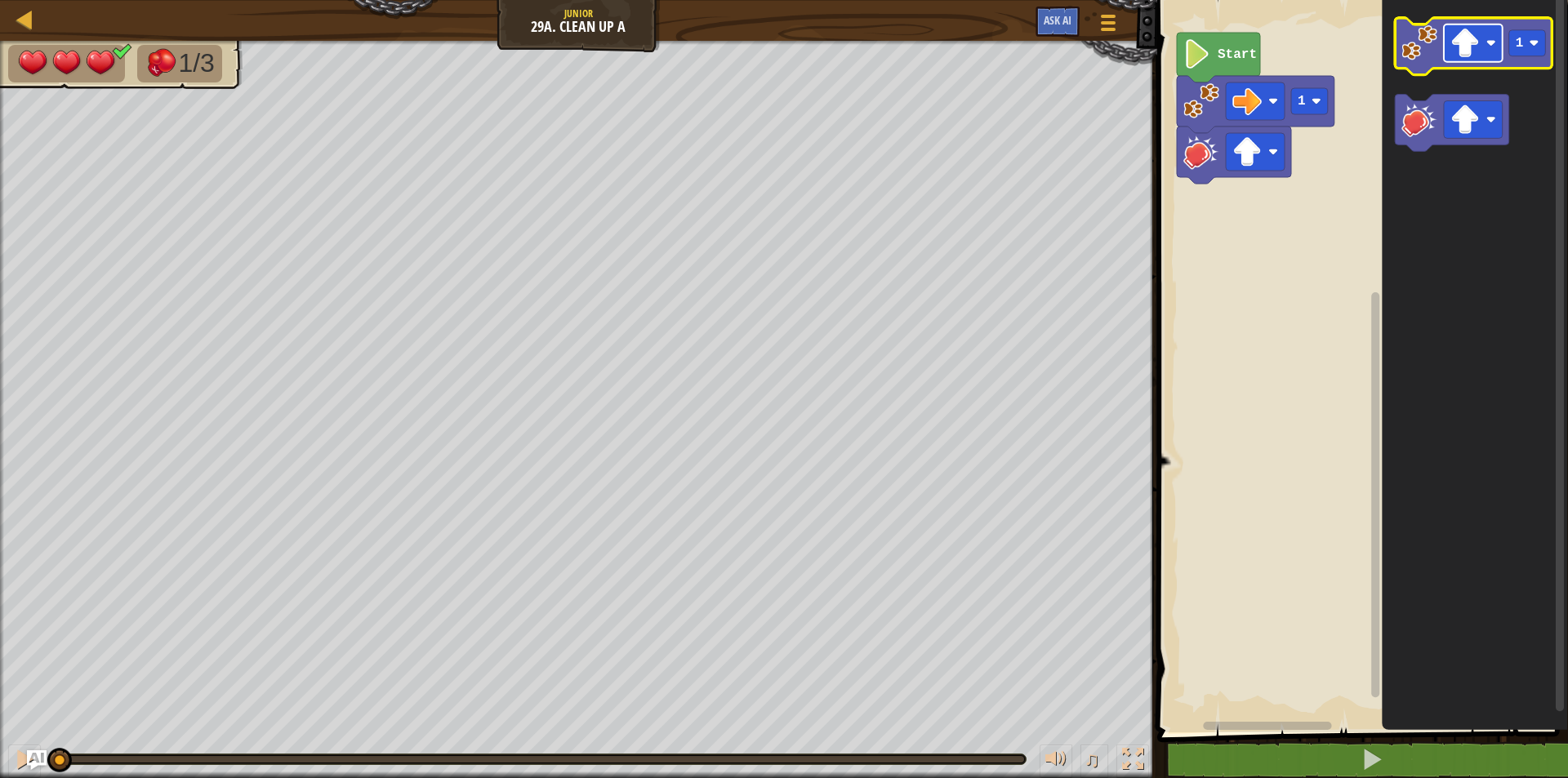
click at [1478, 46] on image "Blockly Workspace" at bounding box center [1465, 44] width 30 height 30
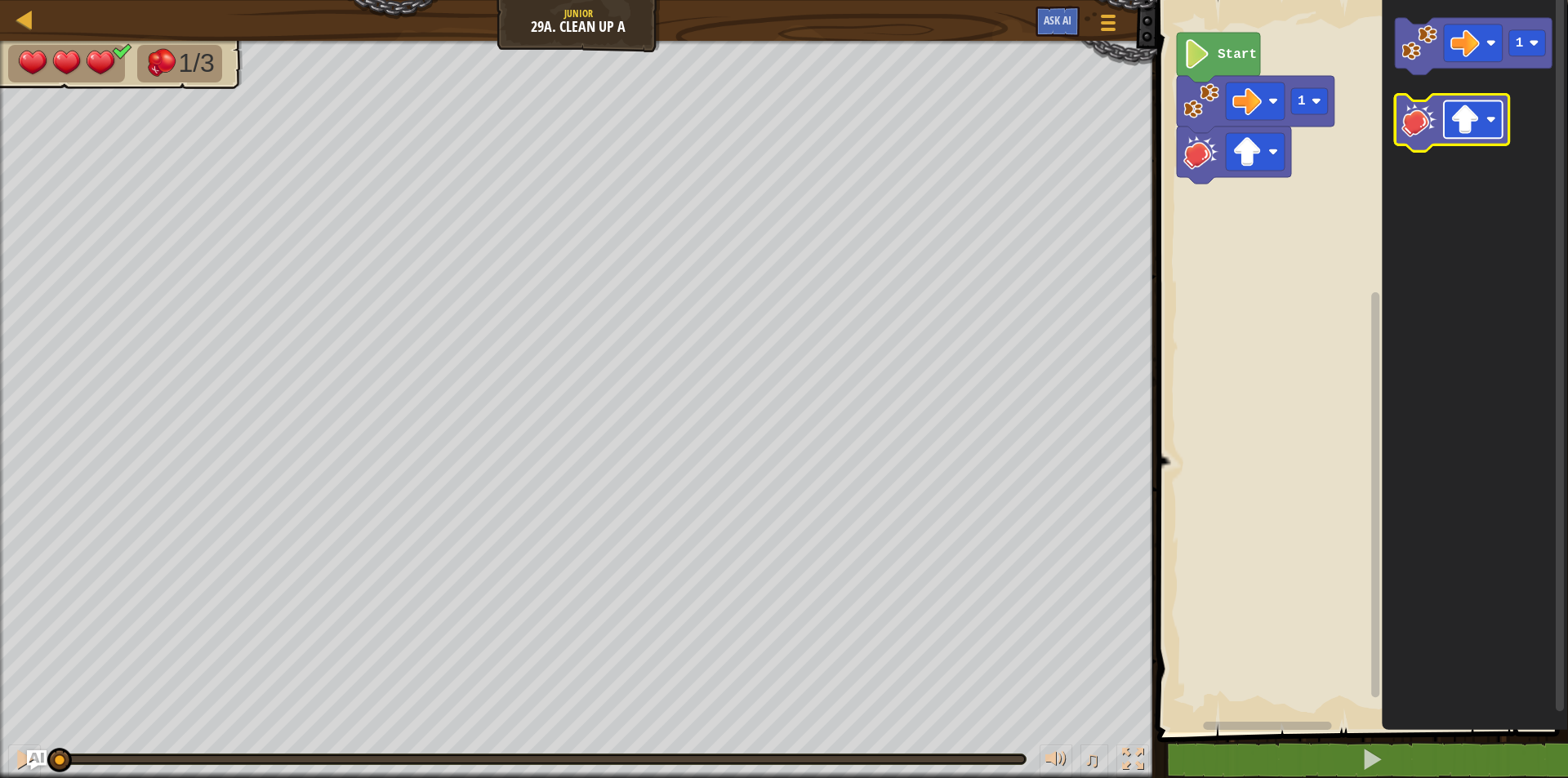
click at [1461, 122] on image "Blockly Workspace" at bounding box center [1465, 120] width 30 height 30
click at [1442, 116] on icon "Blockly Workspace" at bounding box center [1452, 123] width 115 height 57
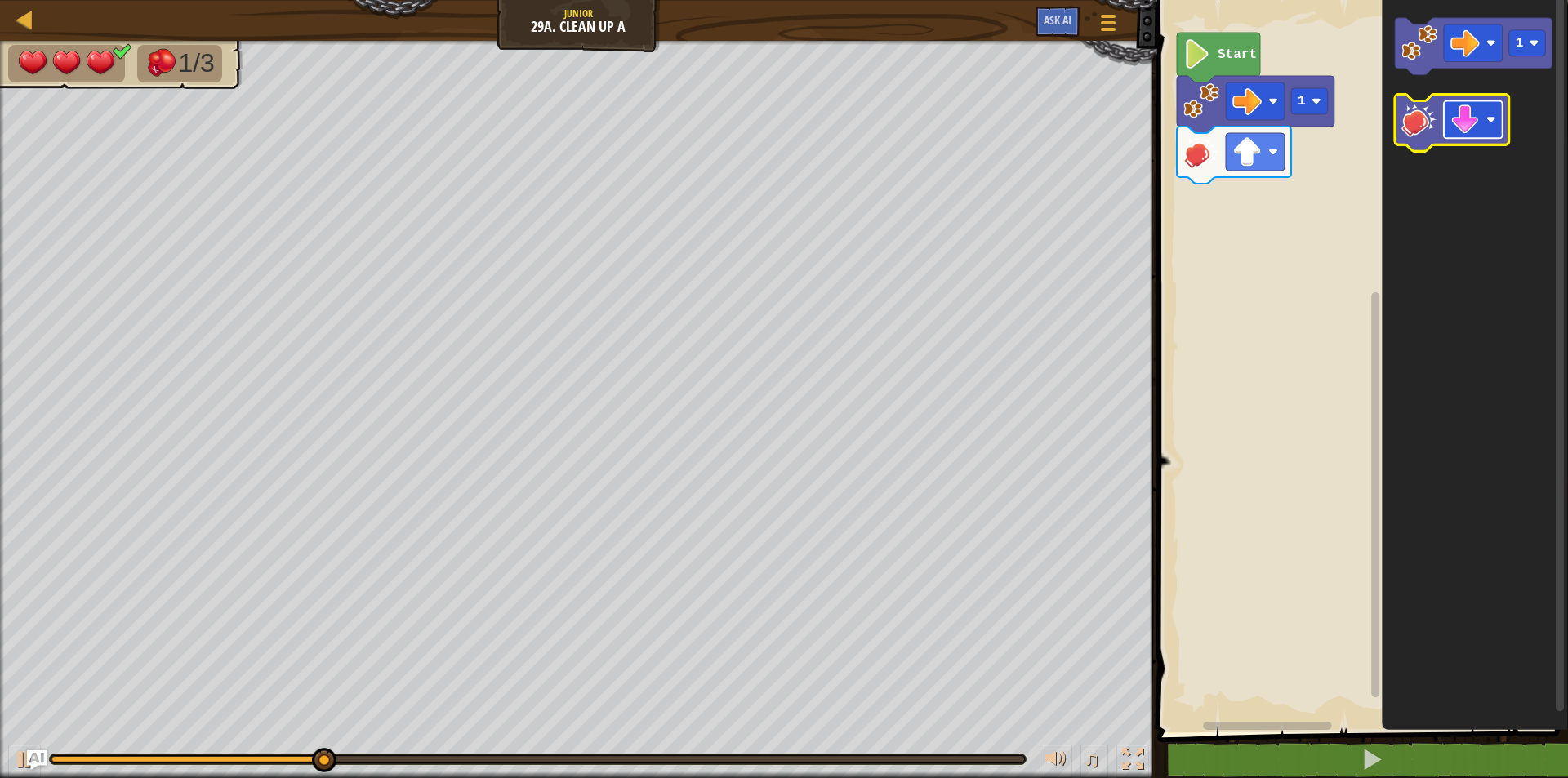
click at [1476, 115] on image "Blockly Workspace" at bounding box center [1465, 120] width 30 height 30
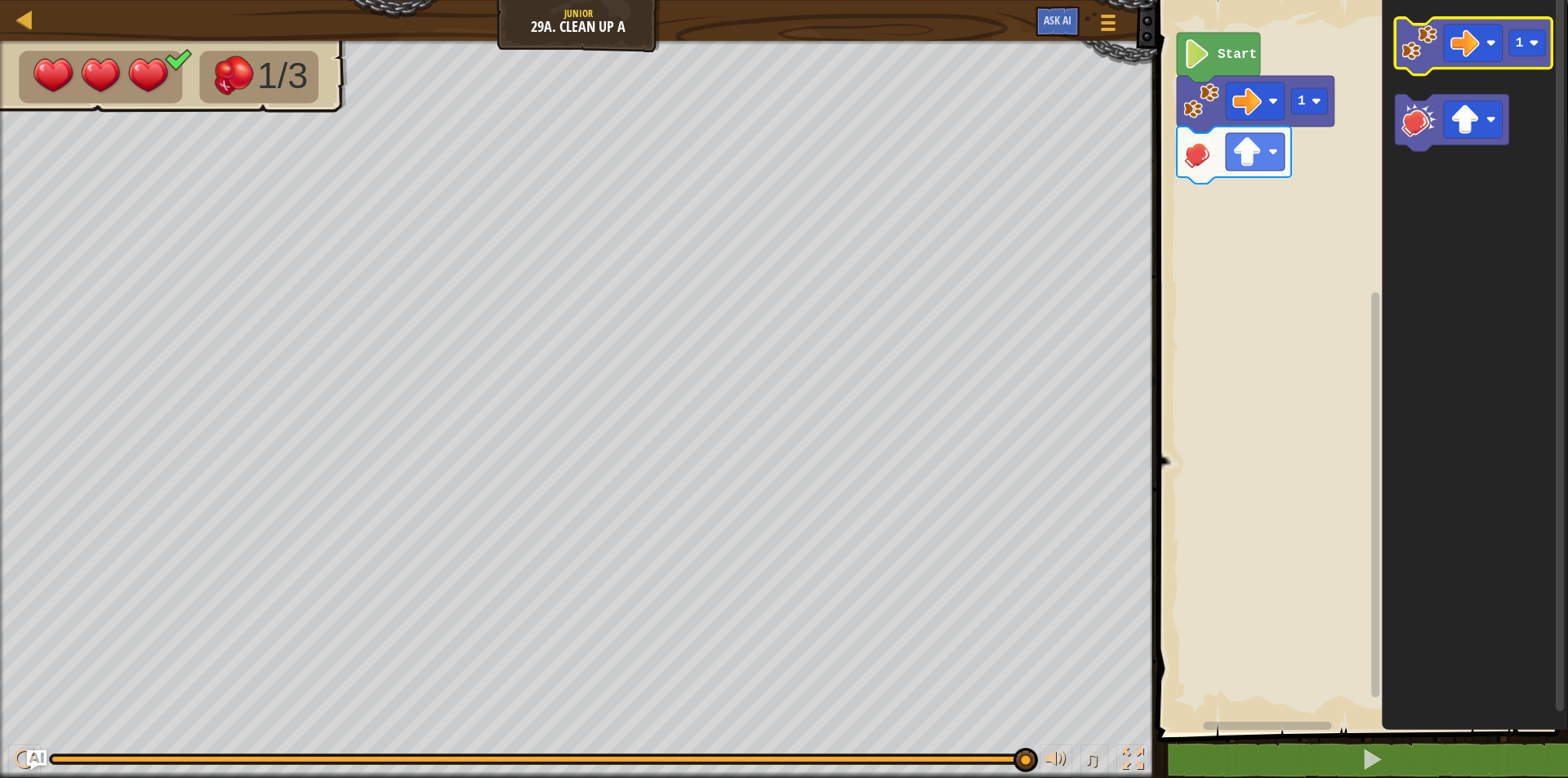
click at [1419, 67] on g "1" at bounding box center [1473, 46] width 157 height 57
click at [1432, 134] on image "Blockly Workspace" at bounding box center [1419, 120] width 36 height 36
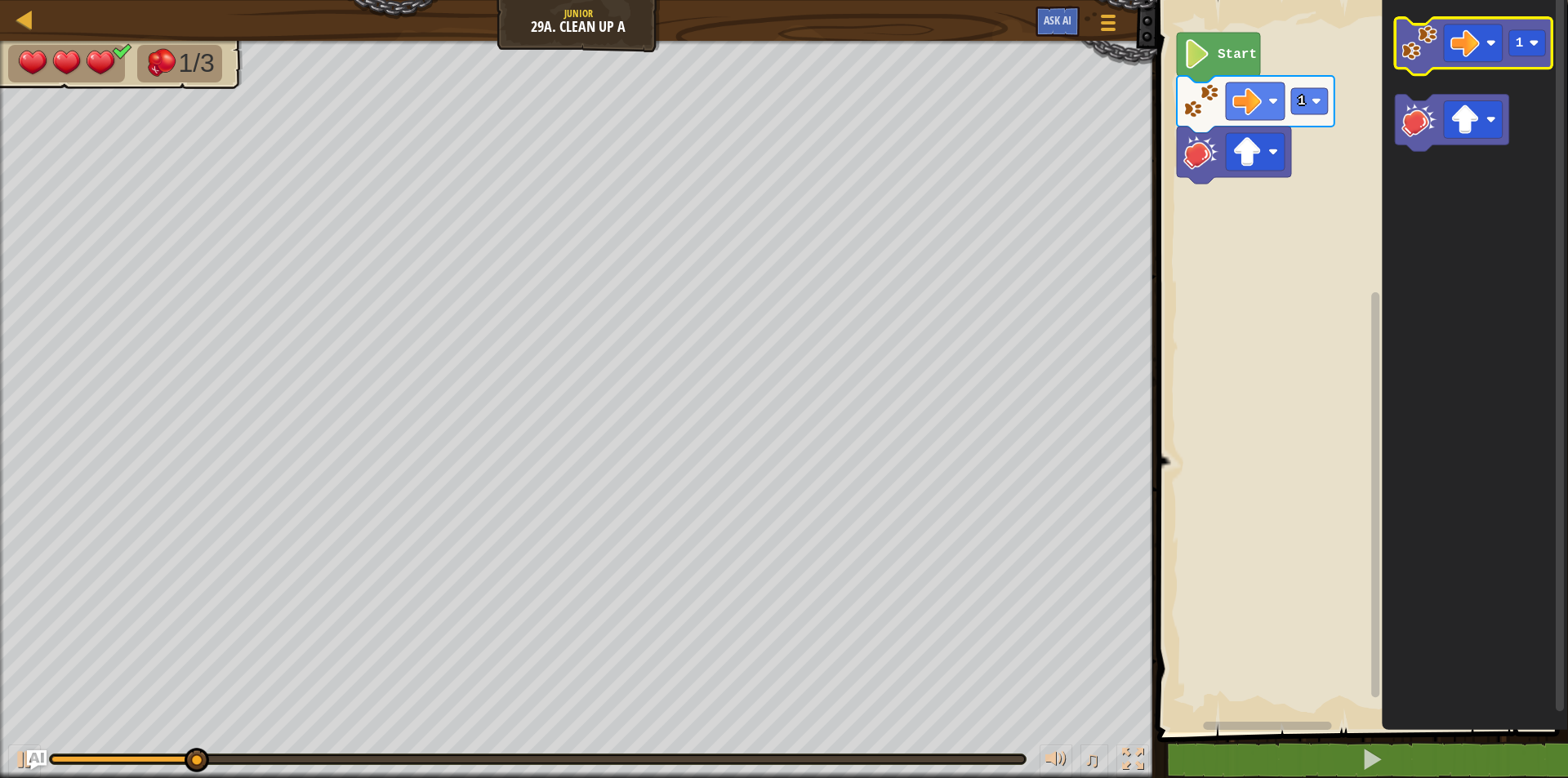
click at [1427, 29] on image "Blockly Workspace" at bounding box center [1419, 43] width 36 height 36
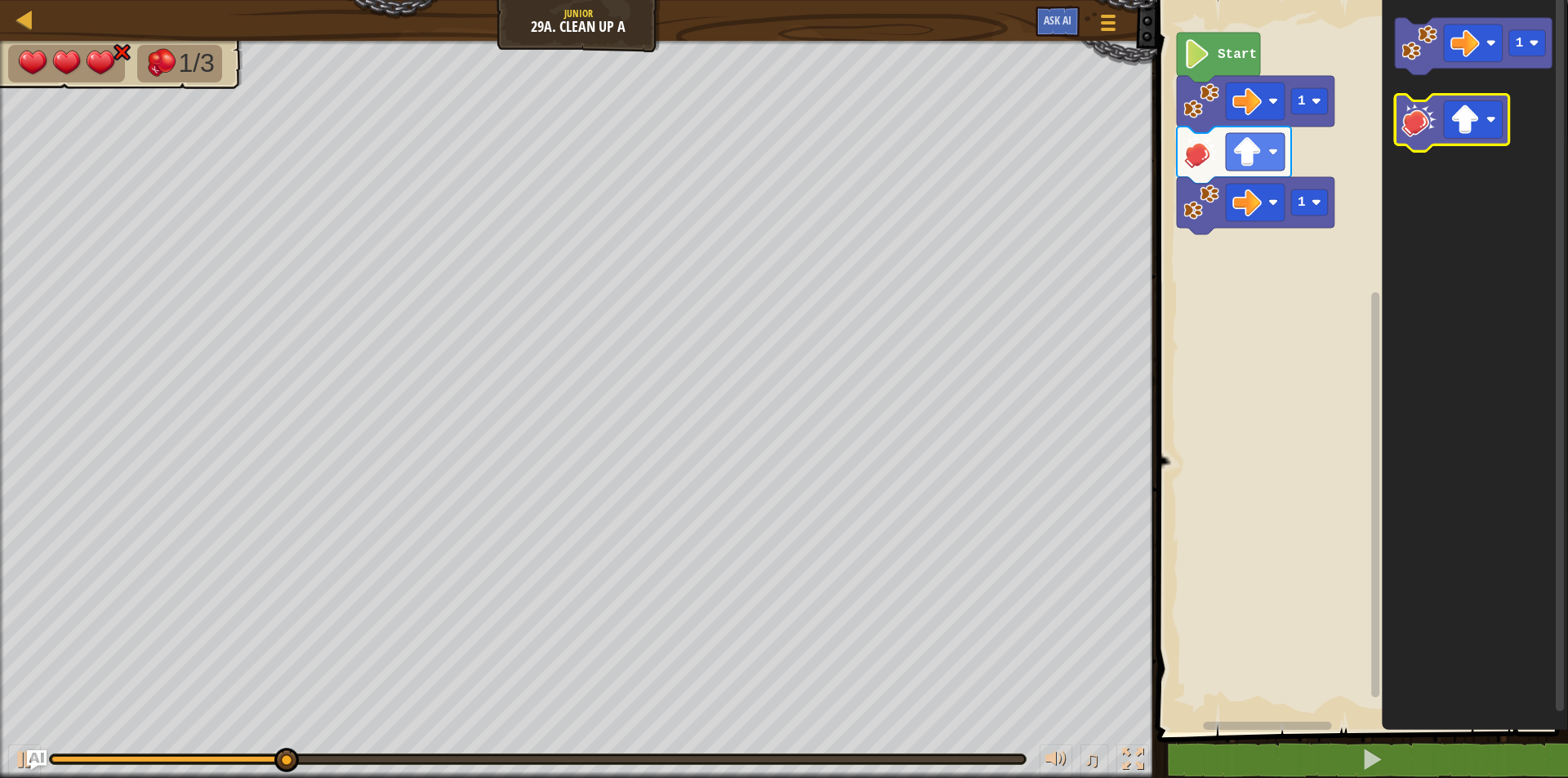
click at [1419, 120] on image "Blockly Workspace" at bounding box center [1419, 120] width 36 height 36
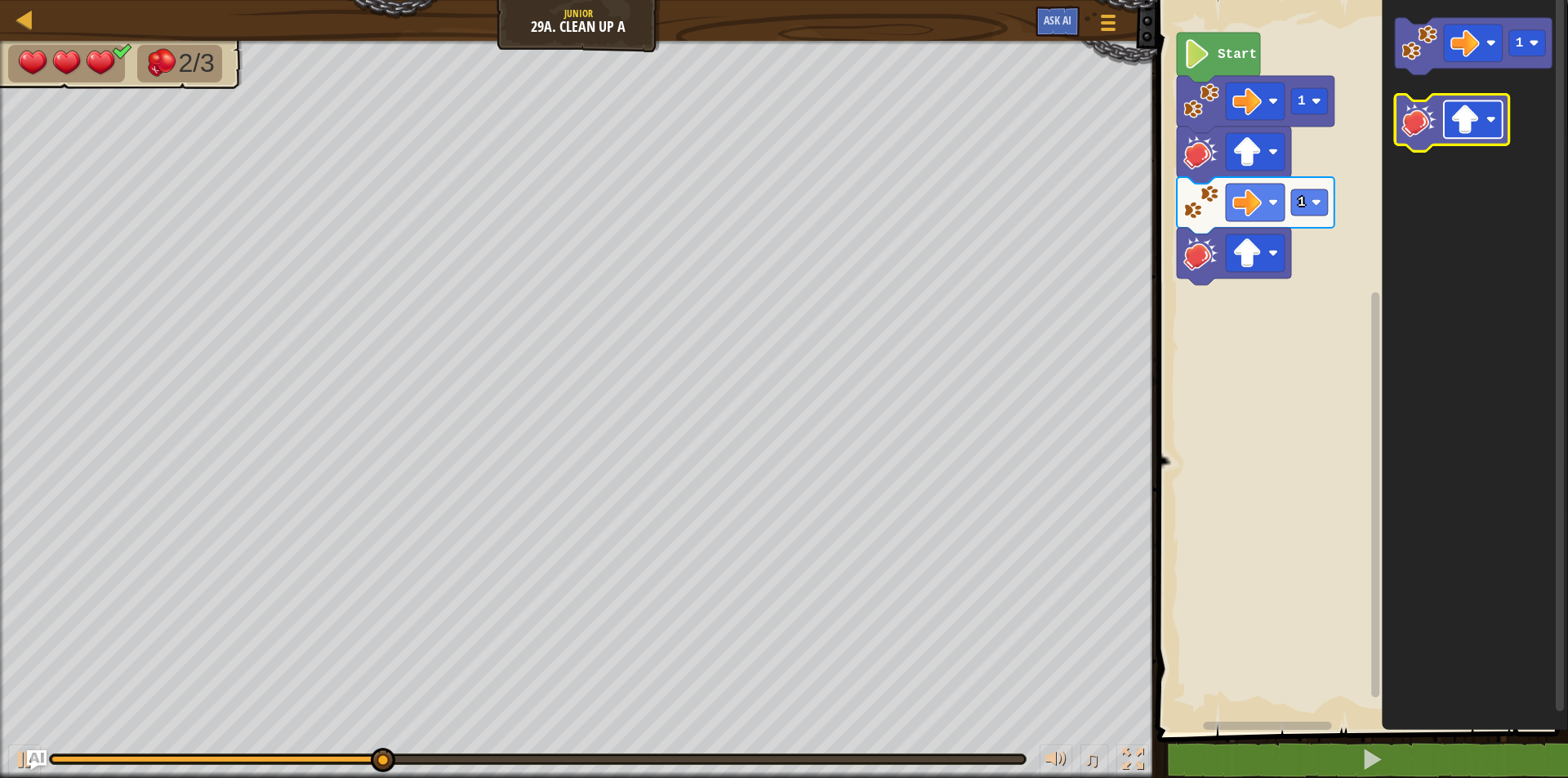
click at [1479, 122] on g "Blockly Workspace" at bounding box center [1472, 120] width 59 height 37
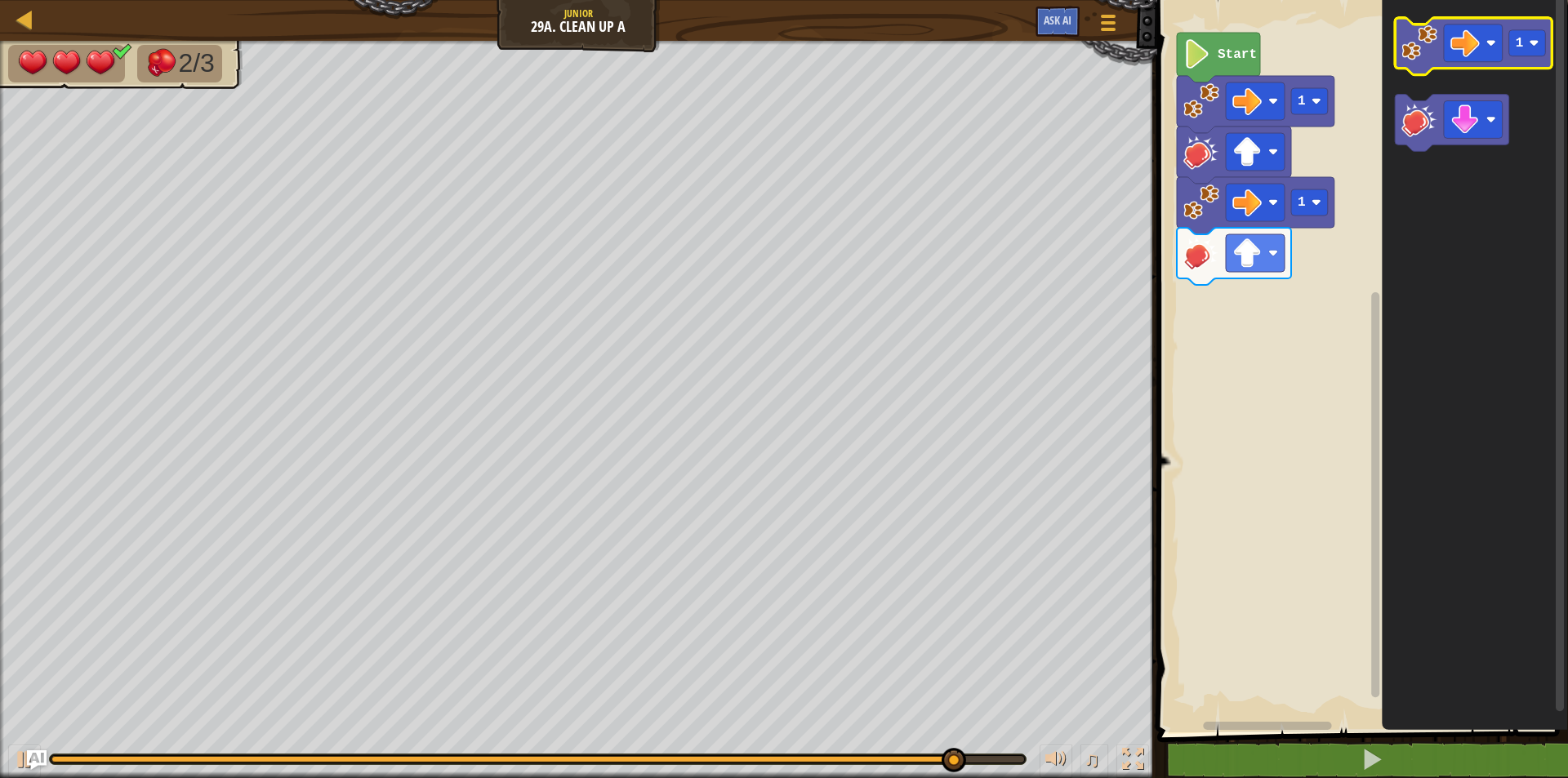
click at [1434, 59] on image "Blockly Workspace" at bounding box center [1419, 43] width 36 height 36
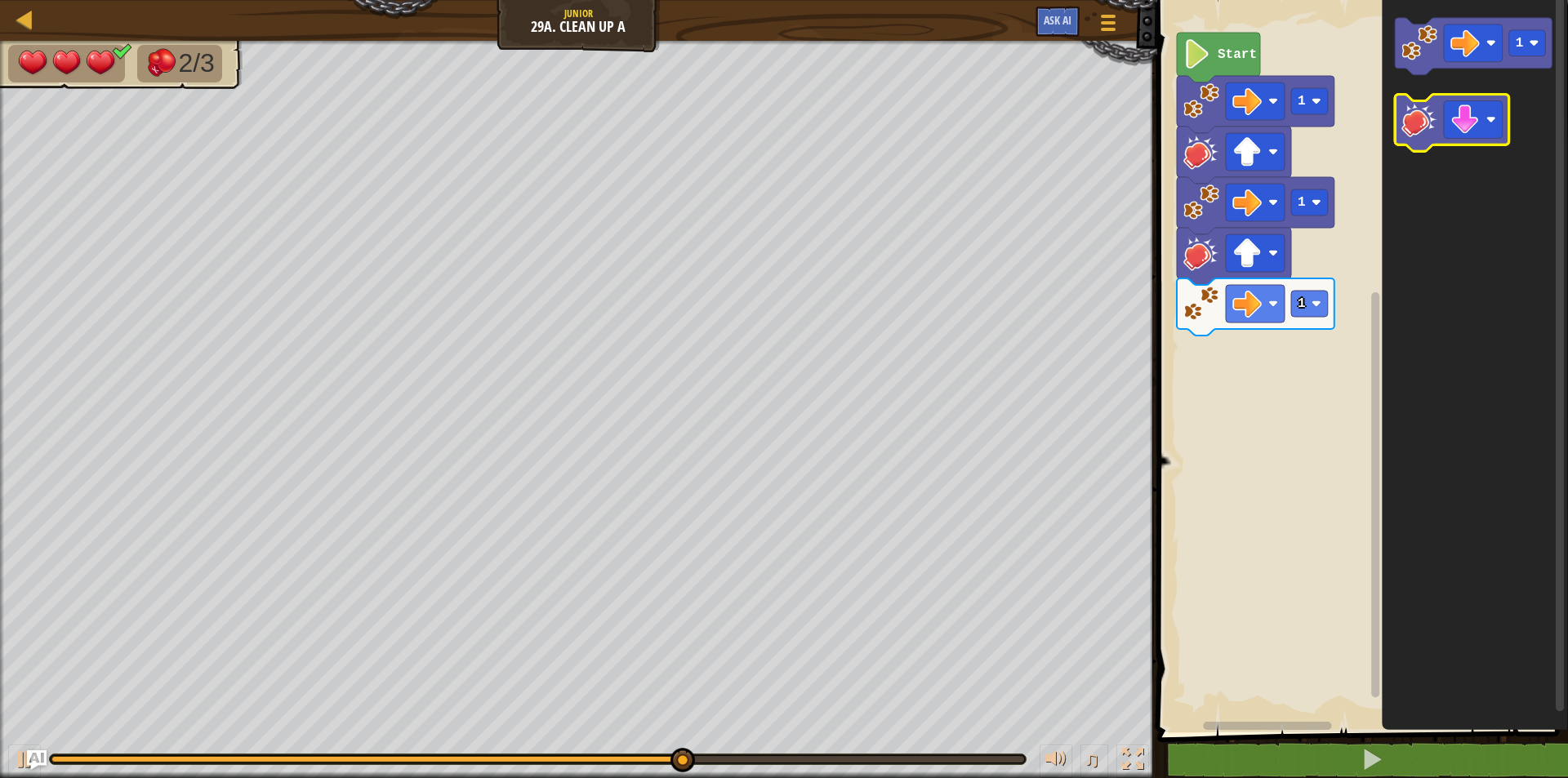
click at [1434, 137] on image "Blockly Workspace" at bounding box center [1419, 120] width 36 height 36
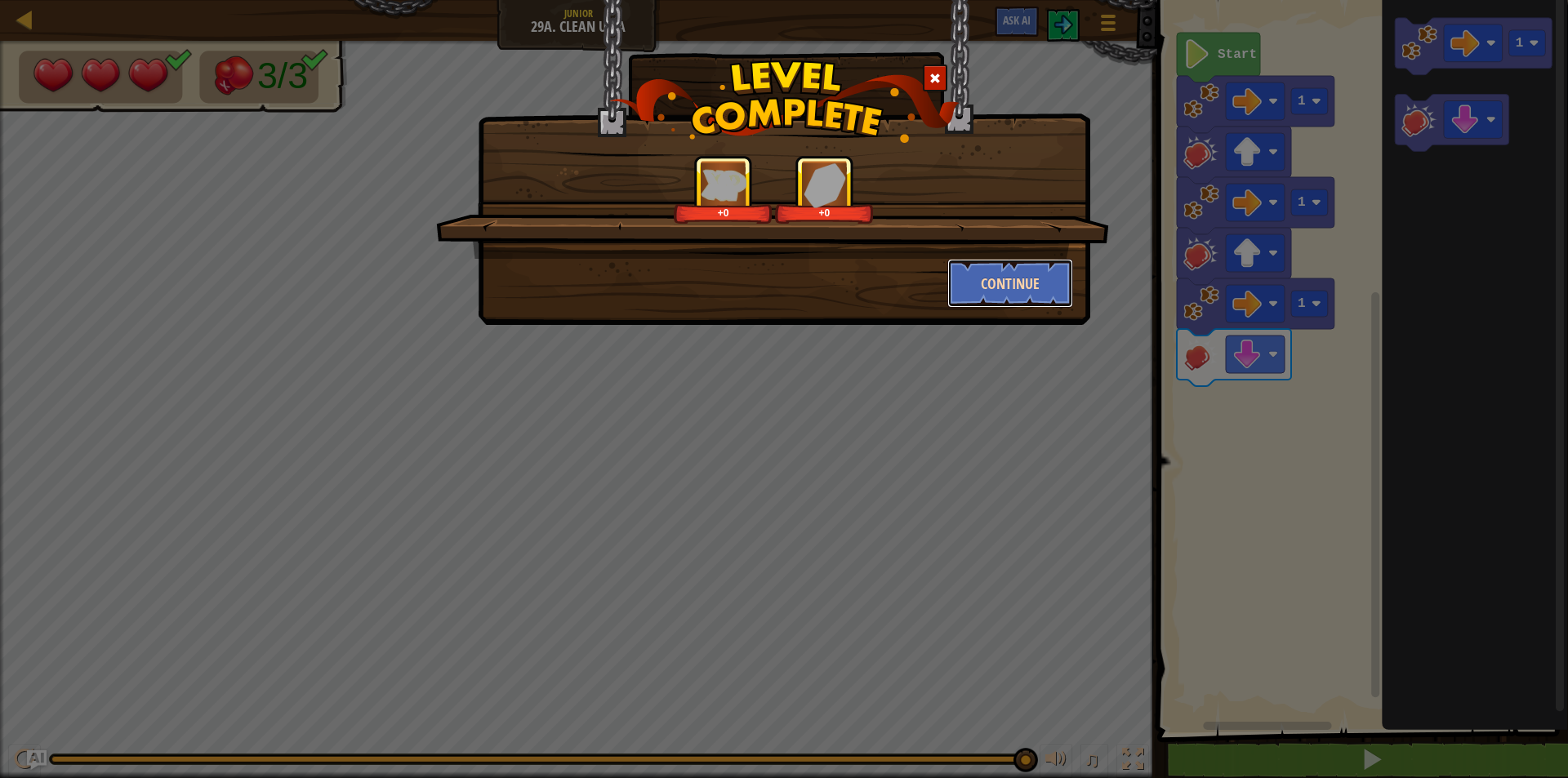
click at [1033, 289] on button "Continue" at bounding box center [1011, 283] width 127 height 49
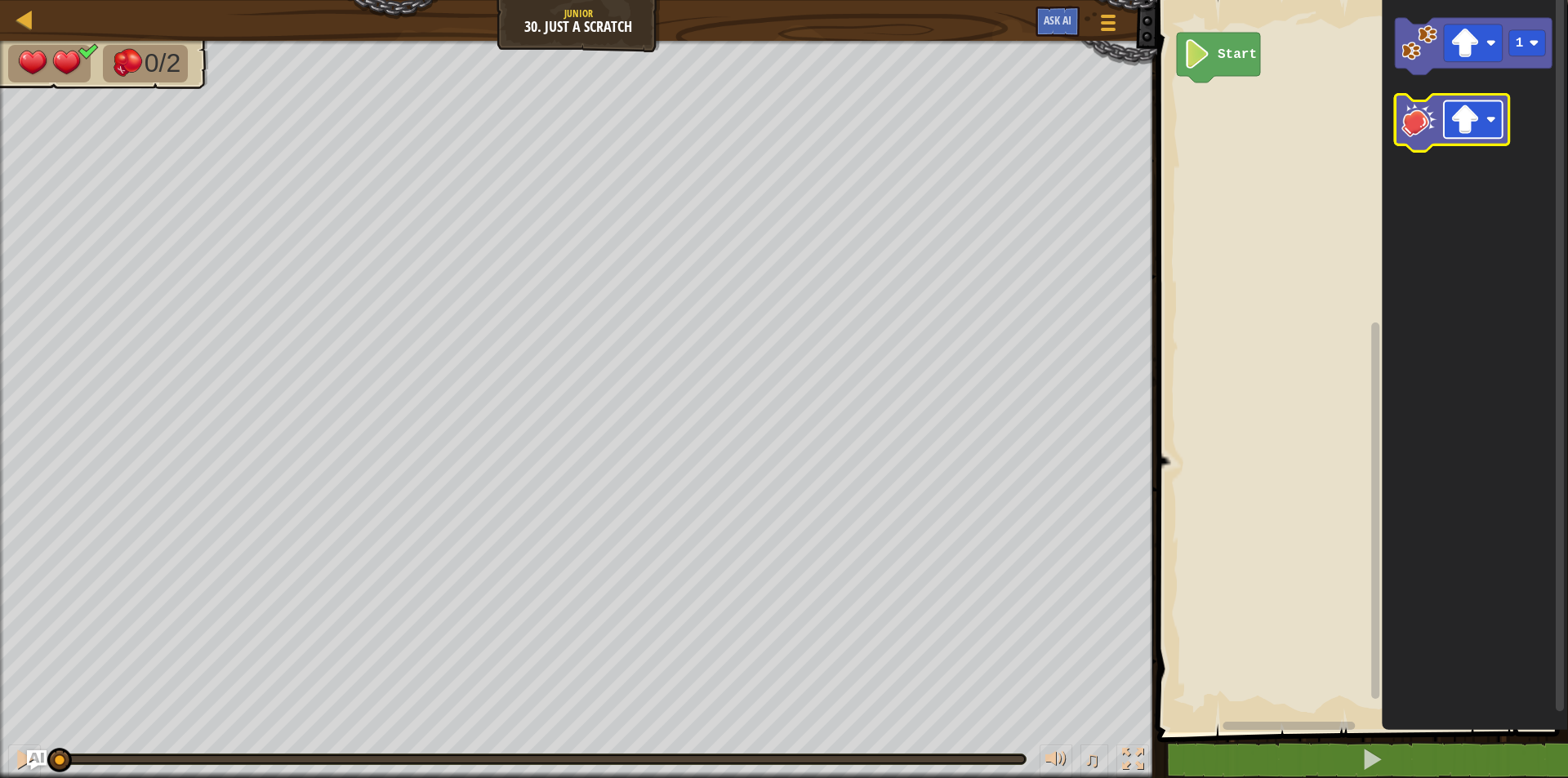
click at [1486, 136] on rect "Blockly Workspace" at bounding box center [1472, 120] width 59 height 37
click at [1466, 116] on image "Blockly Workspace" at bounding box center [1465, 120] width 30 height 30
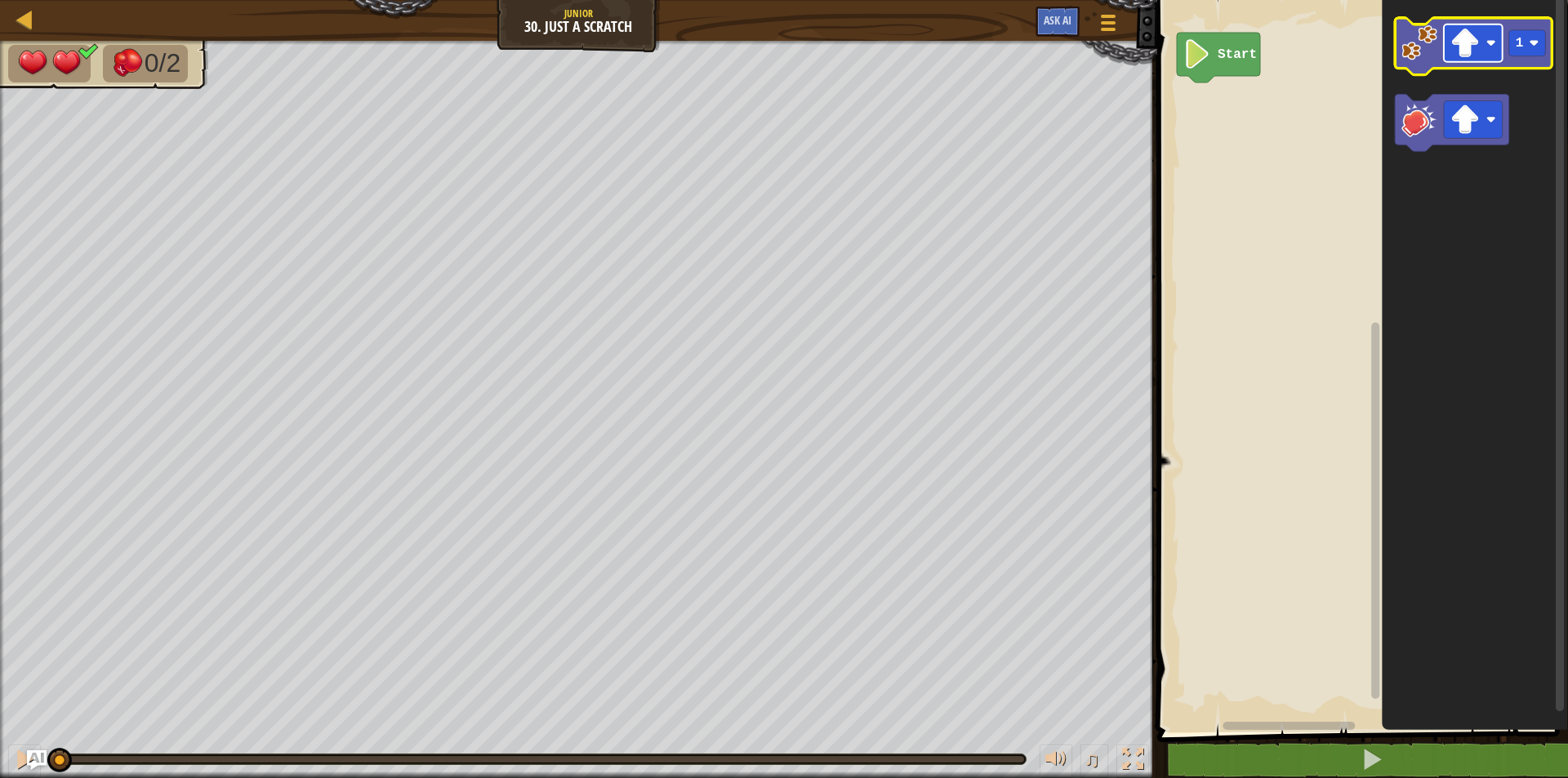
click at [1475, 30] on image "Blockly Workspace" at bounding box center [1465, 44] width 30 height 30
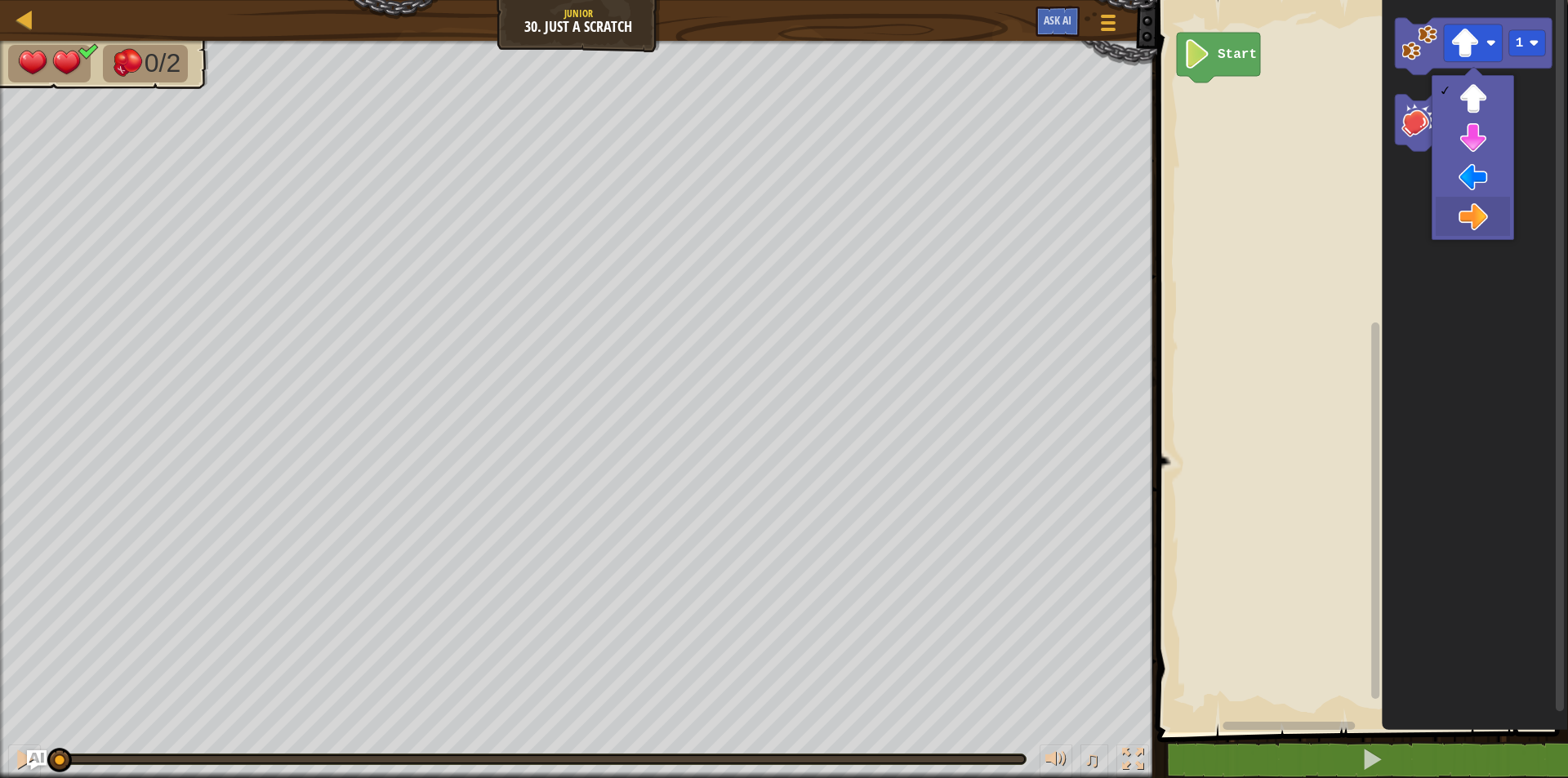
drag, startPoint x: 1456, startPoint y: 212, endPoint x: 1463, endPoint y: 184, distance: 28.9
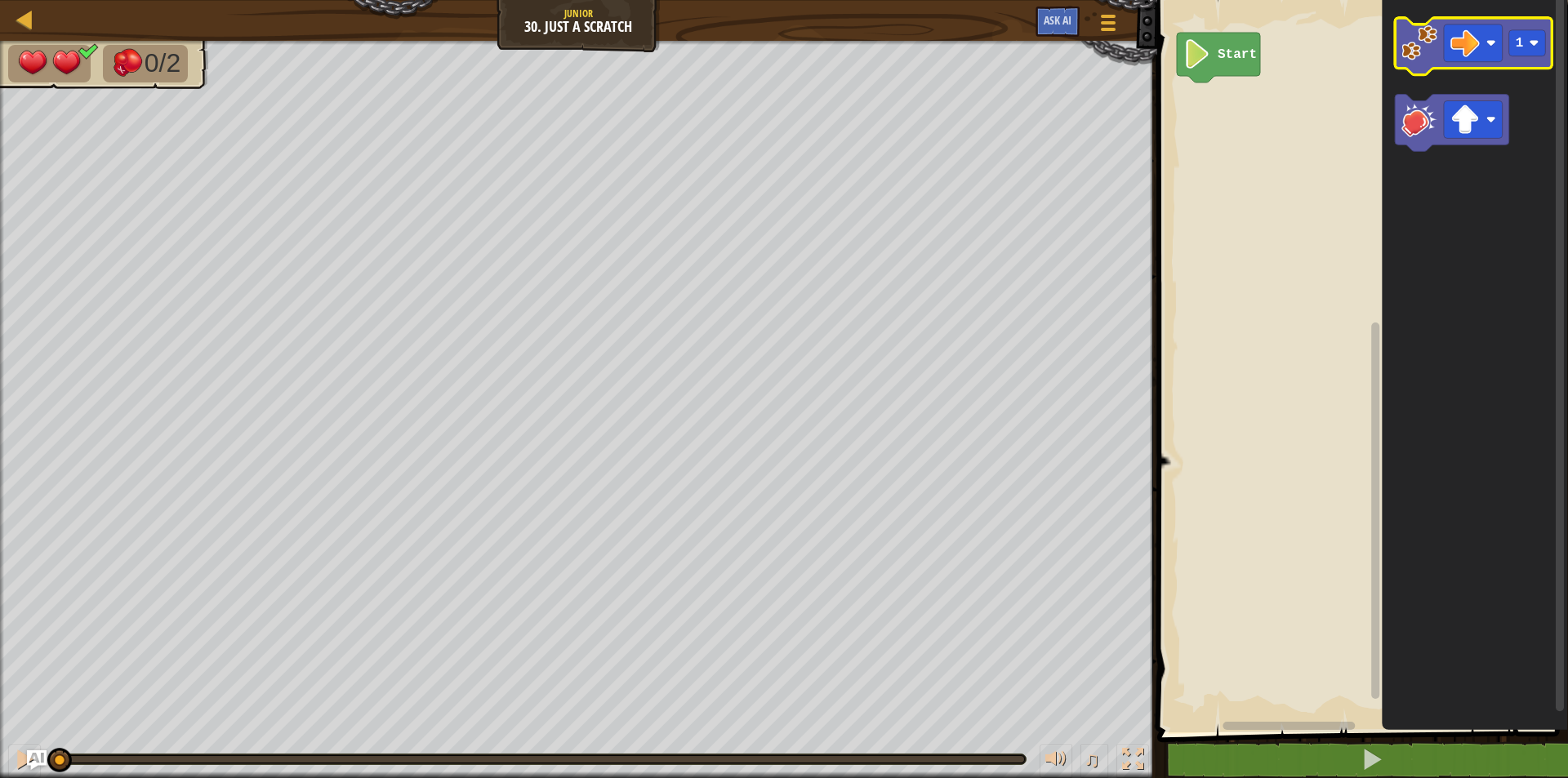
click at [1410, 56] on image "Blockly Workspace" at bounding box center [1419, 43] width 36 height 36
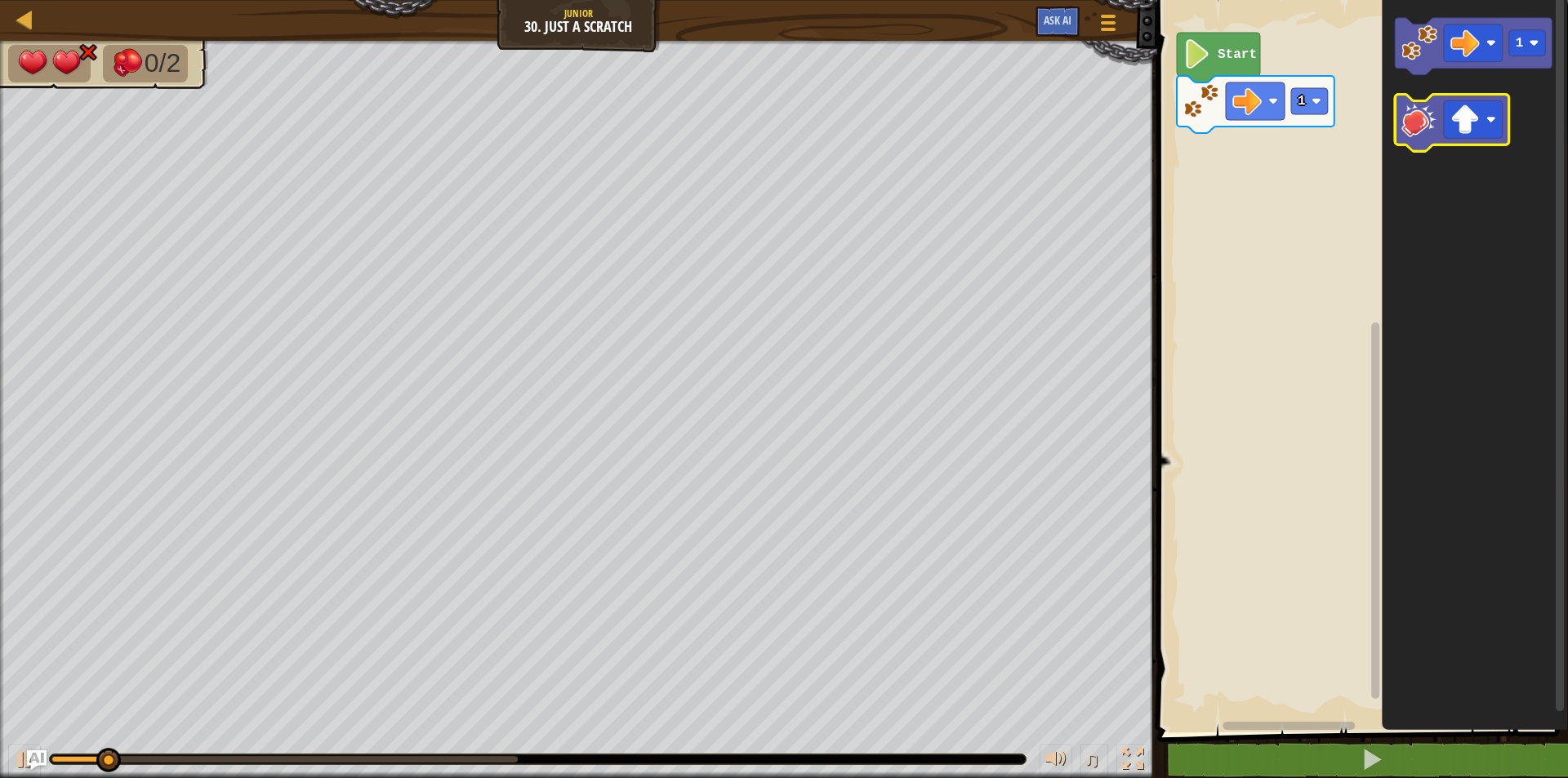
click at [1410, 127] on image "Blockly Workspace" at bounding box center [1419, 120] width 36 height 36
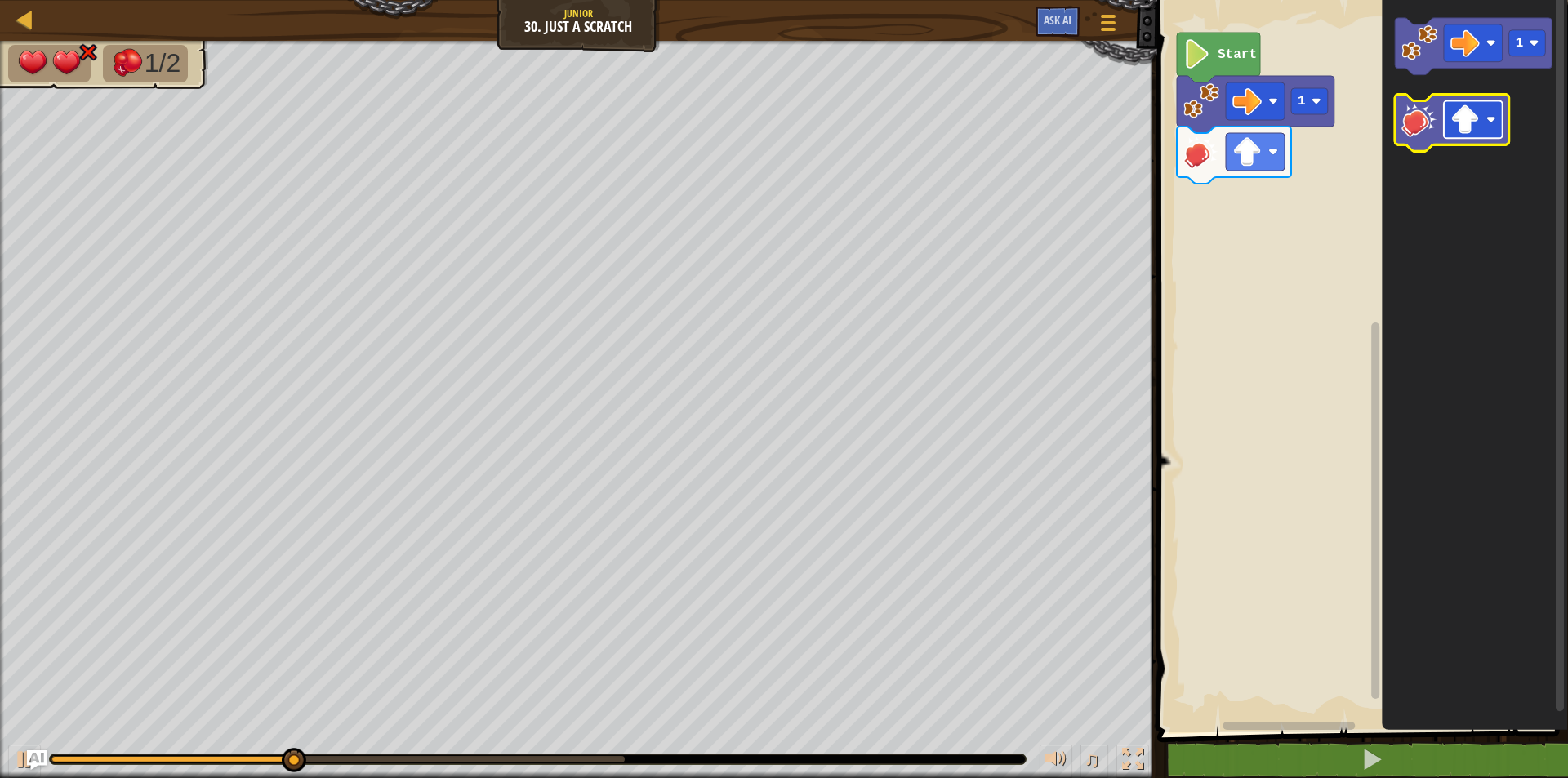
click at [1471, 125] on image "Blockly Workspace" at bounding box center [1465, 120] width 30 height 30
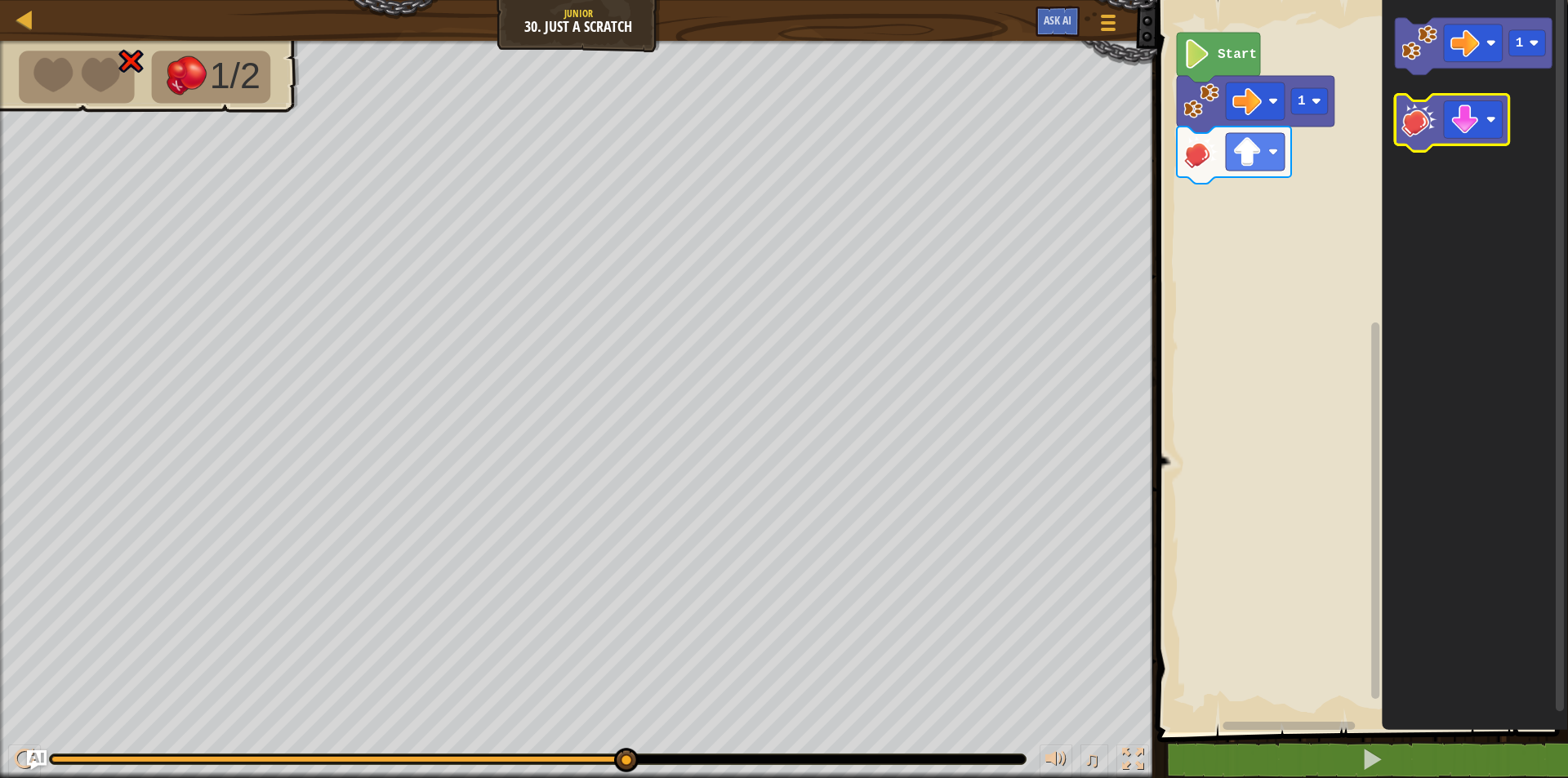
click at [1412, 127] on image "Blockly Workspace" at bounding box center [1419, 120] width 36 height 36
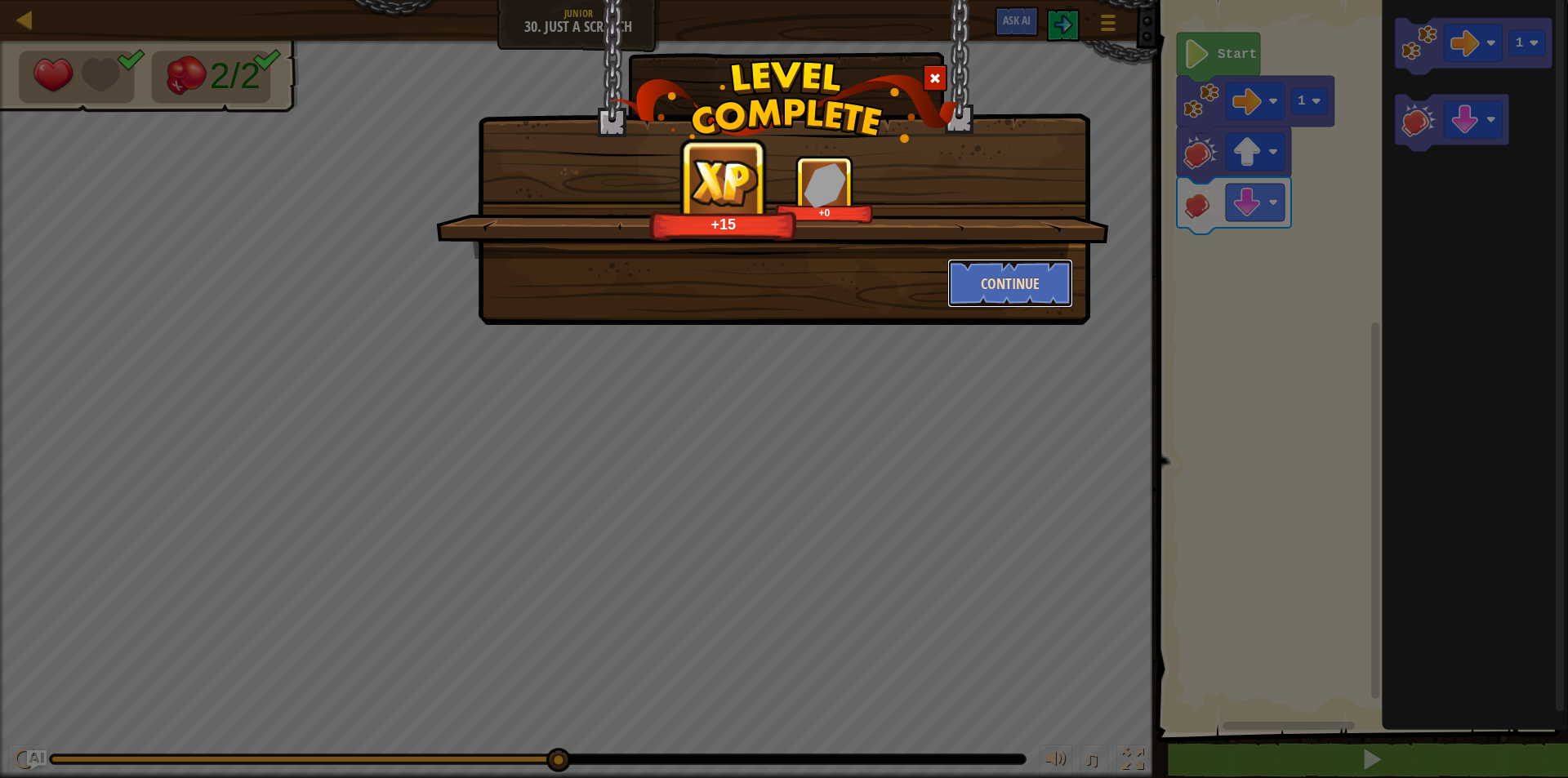
click at [991, 267] on button "Continue" at bounding box center [1011, 283] width 127 height 49
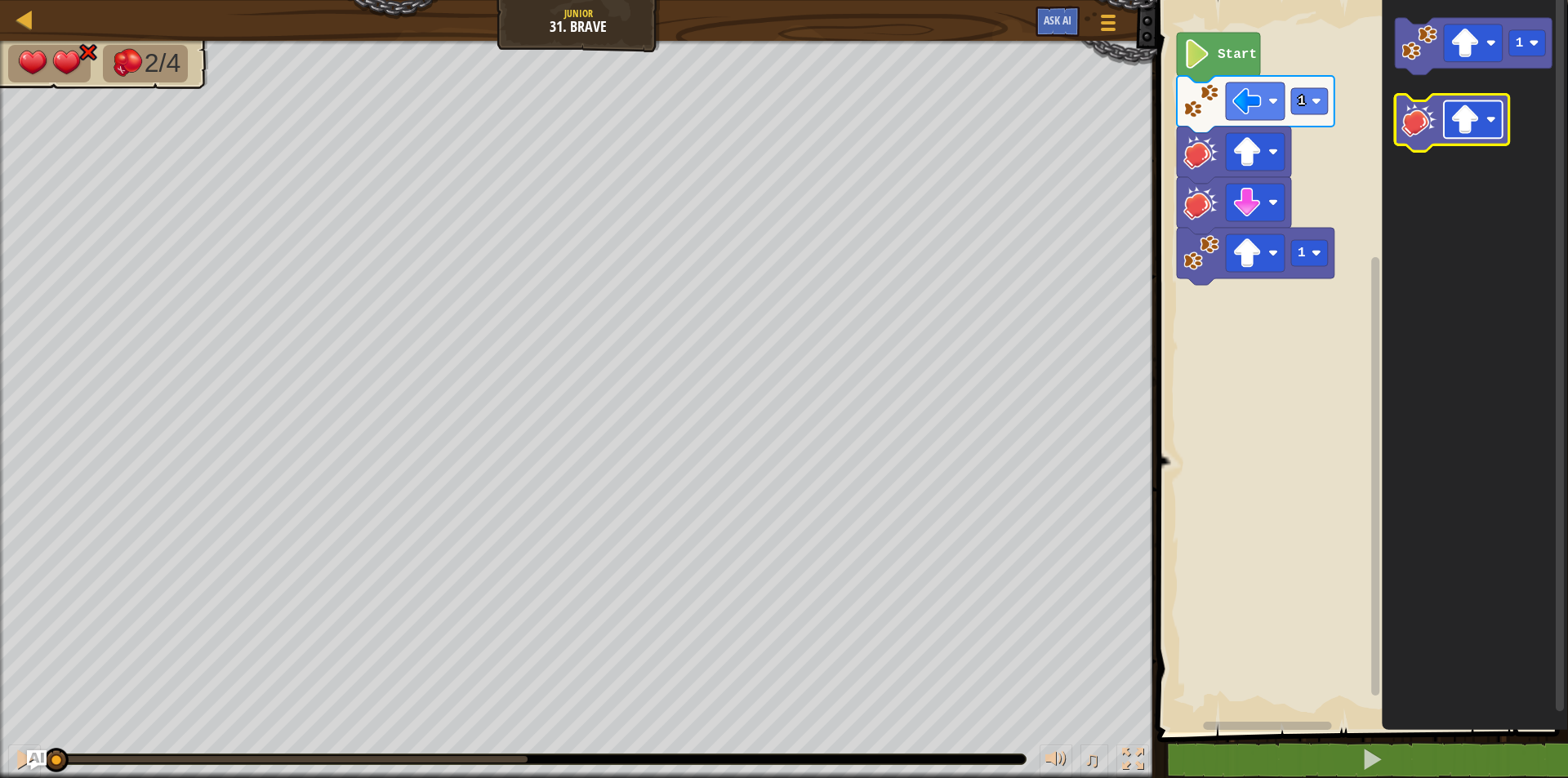
click at [1452, 124] on image "Blockly Workspace" at bounding box center [1465, 120] width 30 height 30
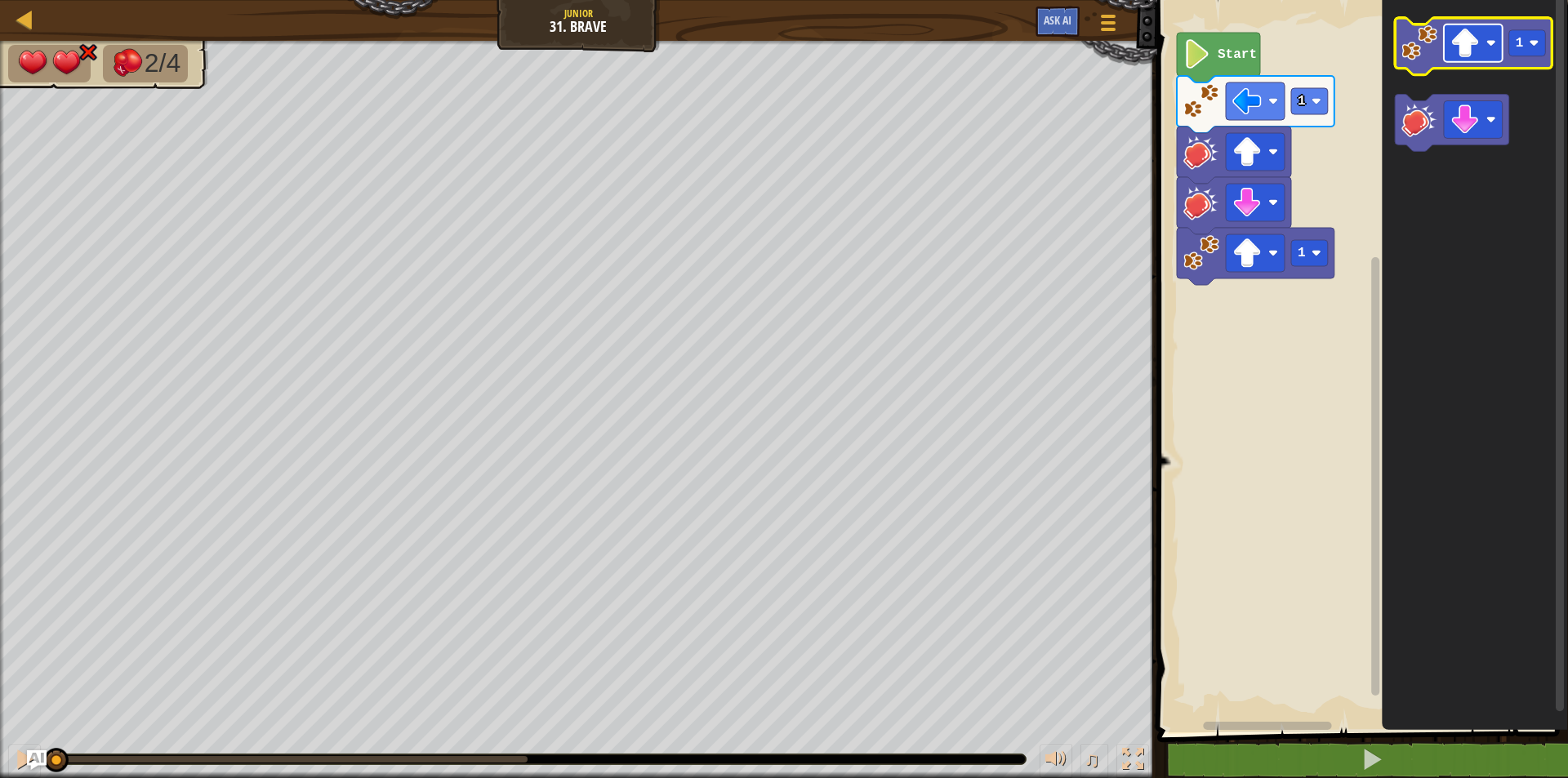
click at [1466, 51] on image "Blockly Workspace" at bounding box center [1465, 44] width 30 height 30
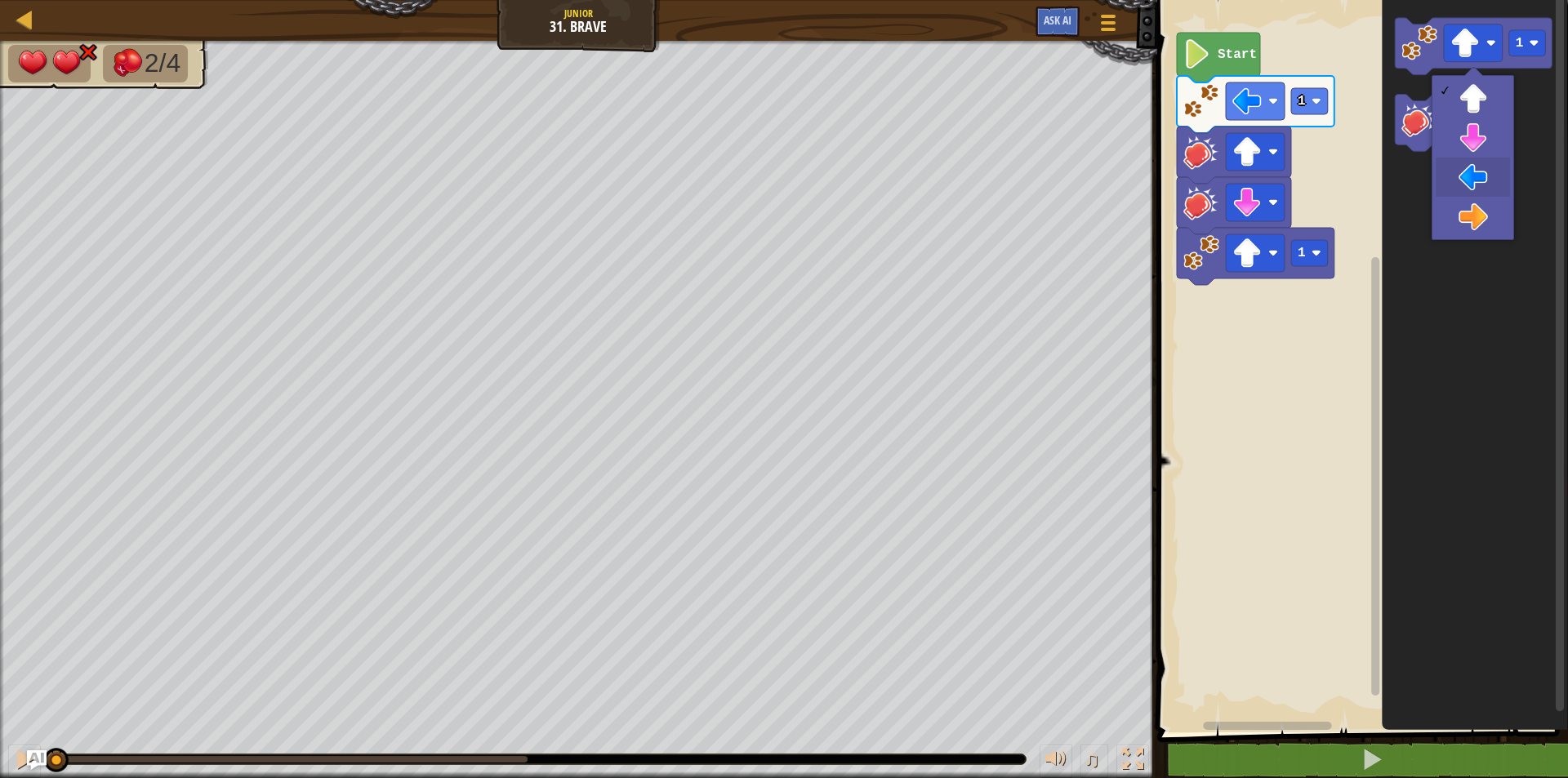
drag, startPoint x: 1479, startPoint y: 166, endPoint x: 1469, endPoint y: 168, distance: 10.2
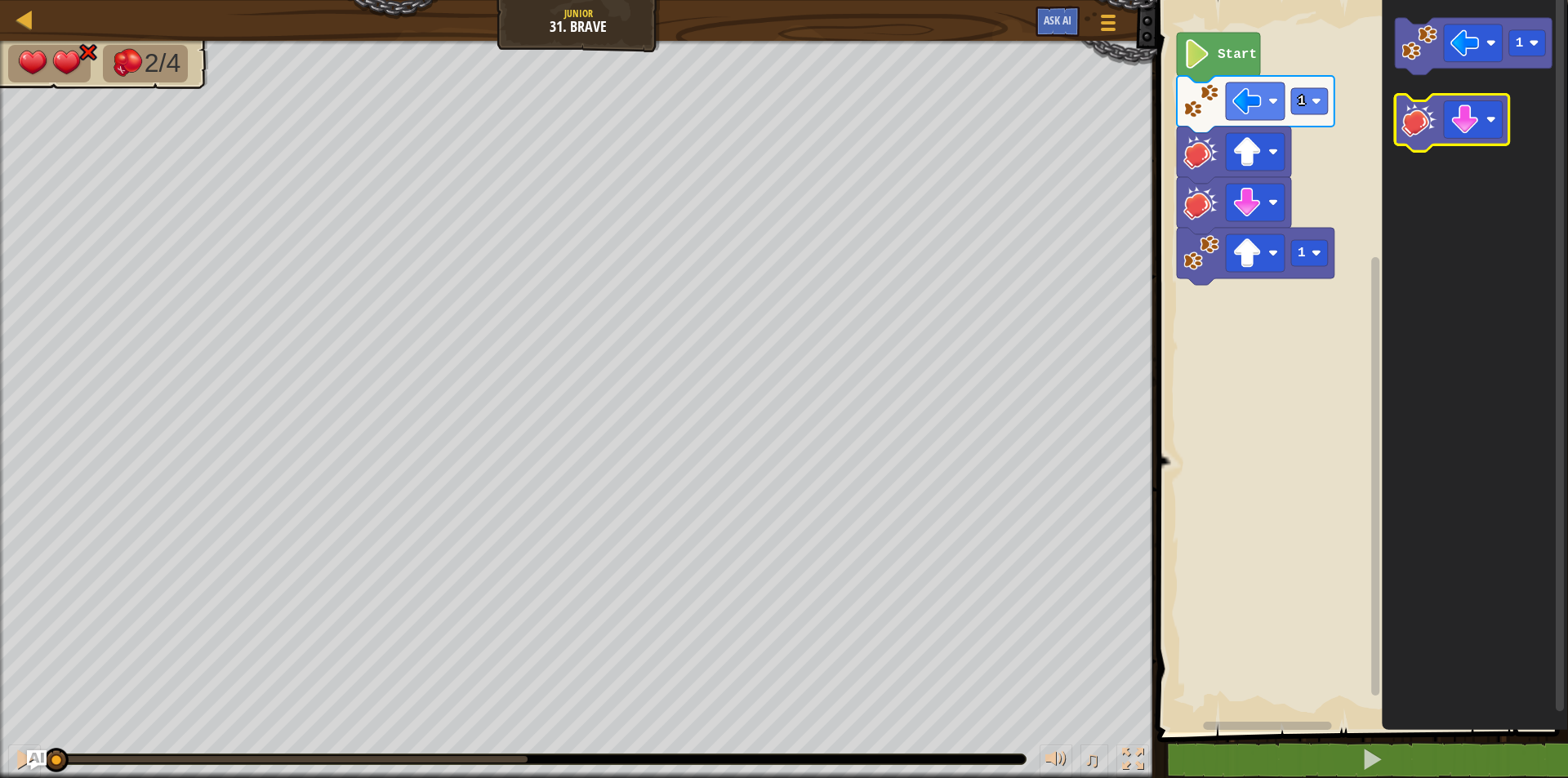
click at [1411, 116] on image "Blockly Workspace" at bounding box center [1419, 120] width 36 height 36
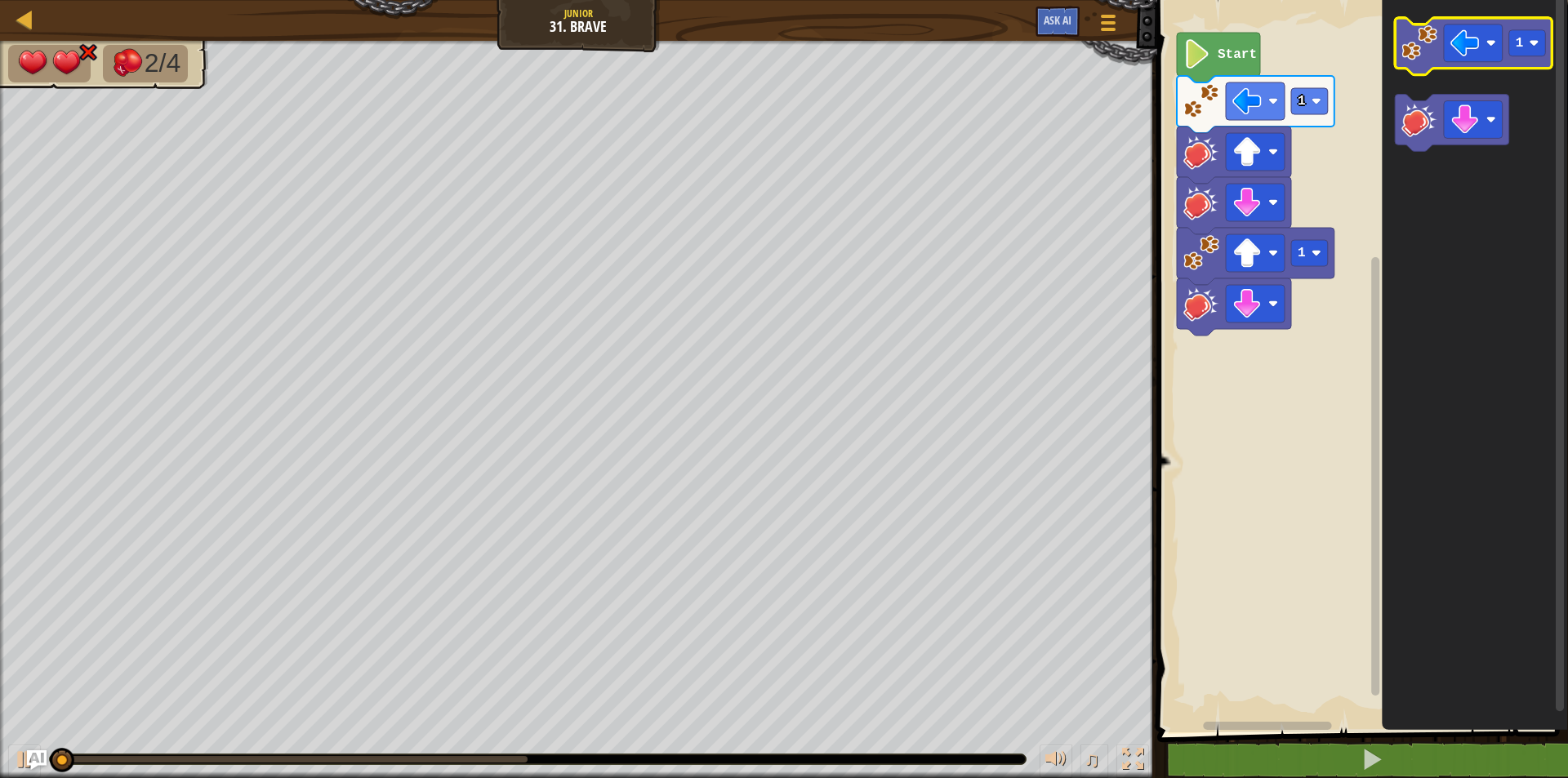
click at [1397, 54] on icon "Blockly Workspace" at bounding box center [1473, 46] width 157 height 57
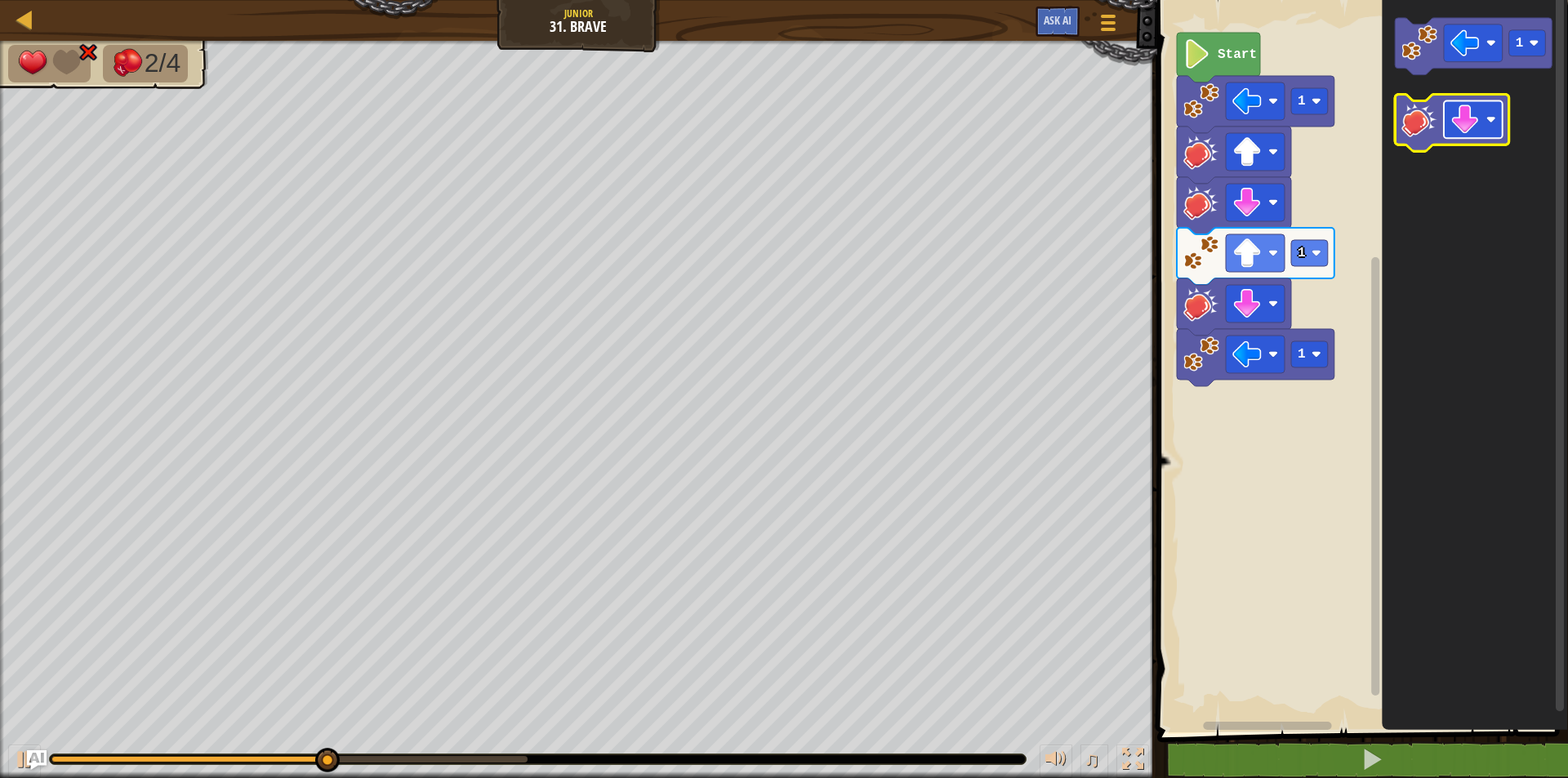
click at [1458, 121] on image "Blockly Workspace" at bounding box center [1465, 120] width 30 height 30
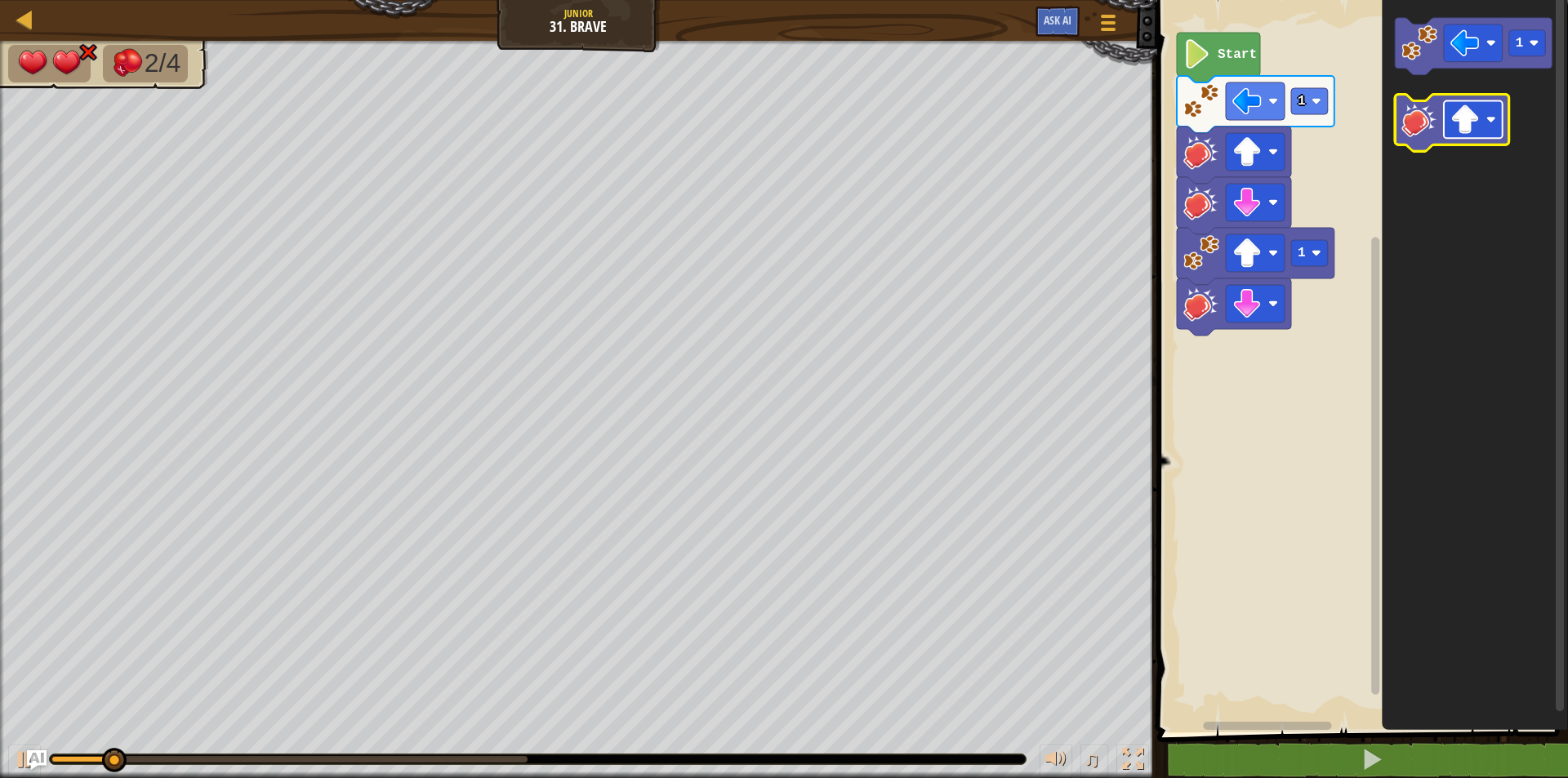
click at [1464, 113] on image "Blockly Workspace" at bounding box center [1465, 120] width 30 height 30
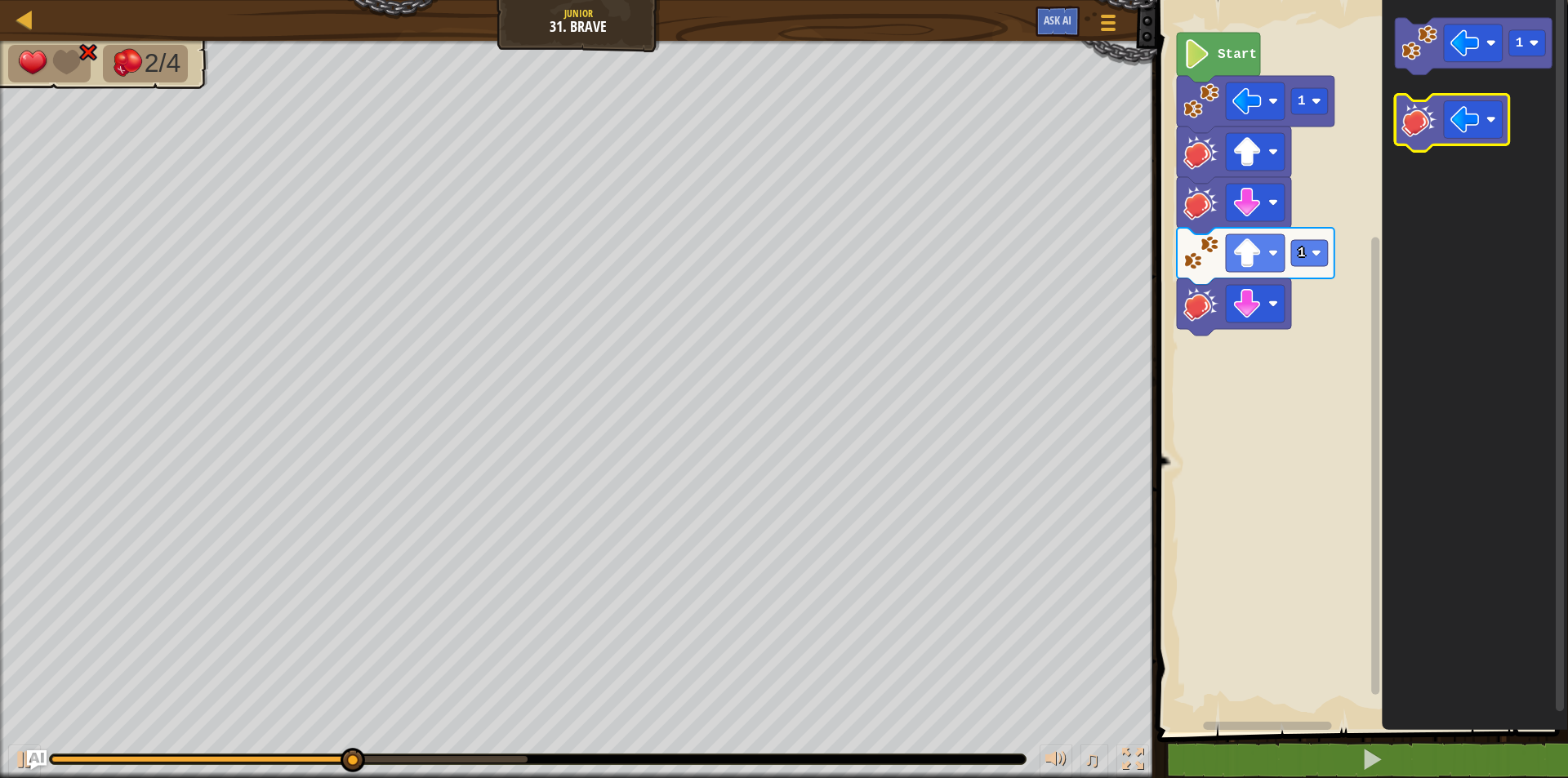
click at [1416, 130] on image "Blockly Workspace" at bounding box center [1419, 120] width 36 height 36
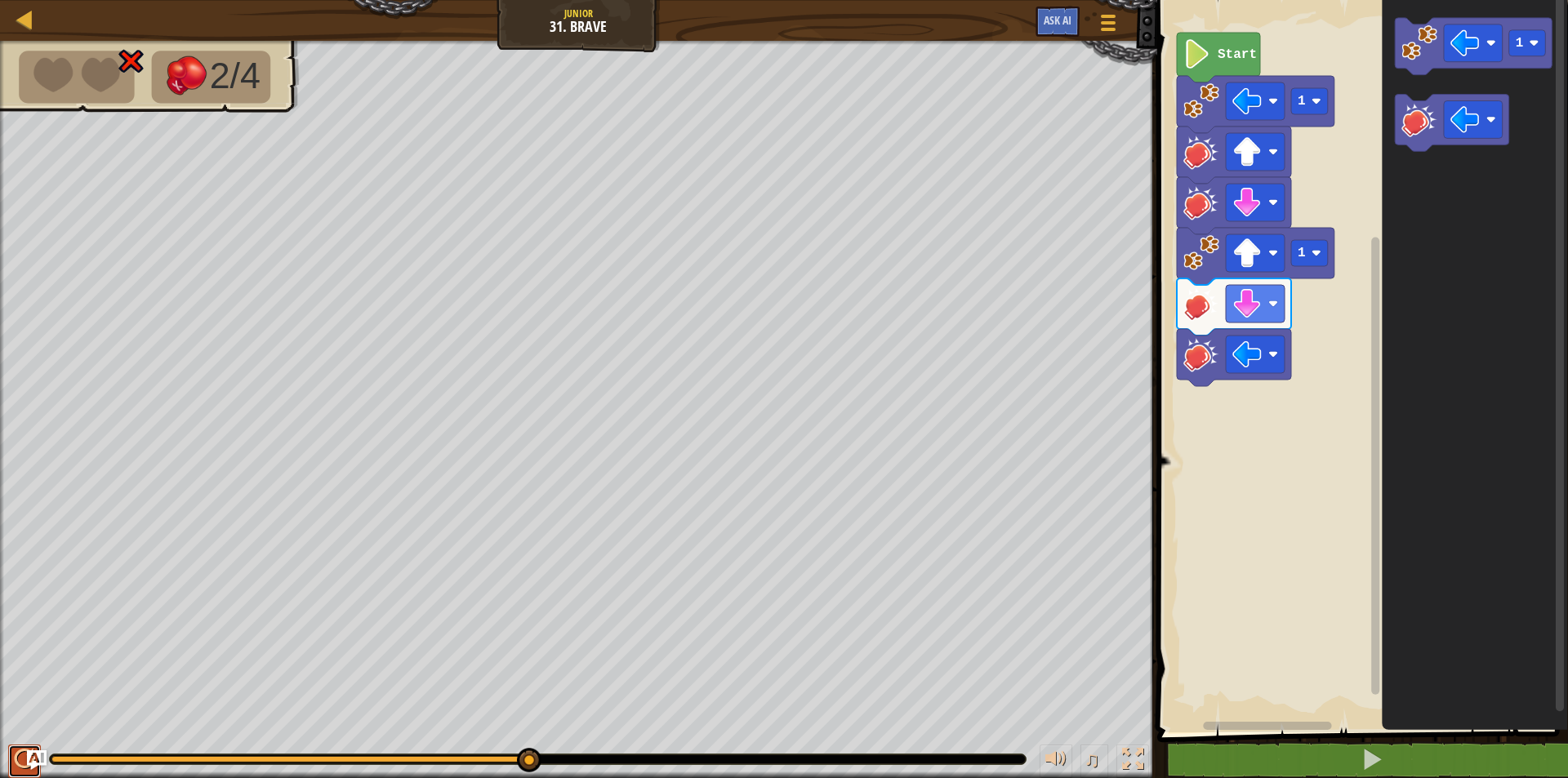
click at [18, 754] on div at bounding box center [24, 759] width 21 height 21
click at [1424, 111] on image "Blockly Workspace" at bounding box center [1419, 120] width 36 height 36
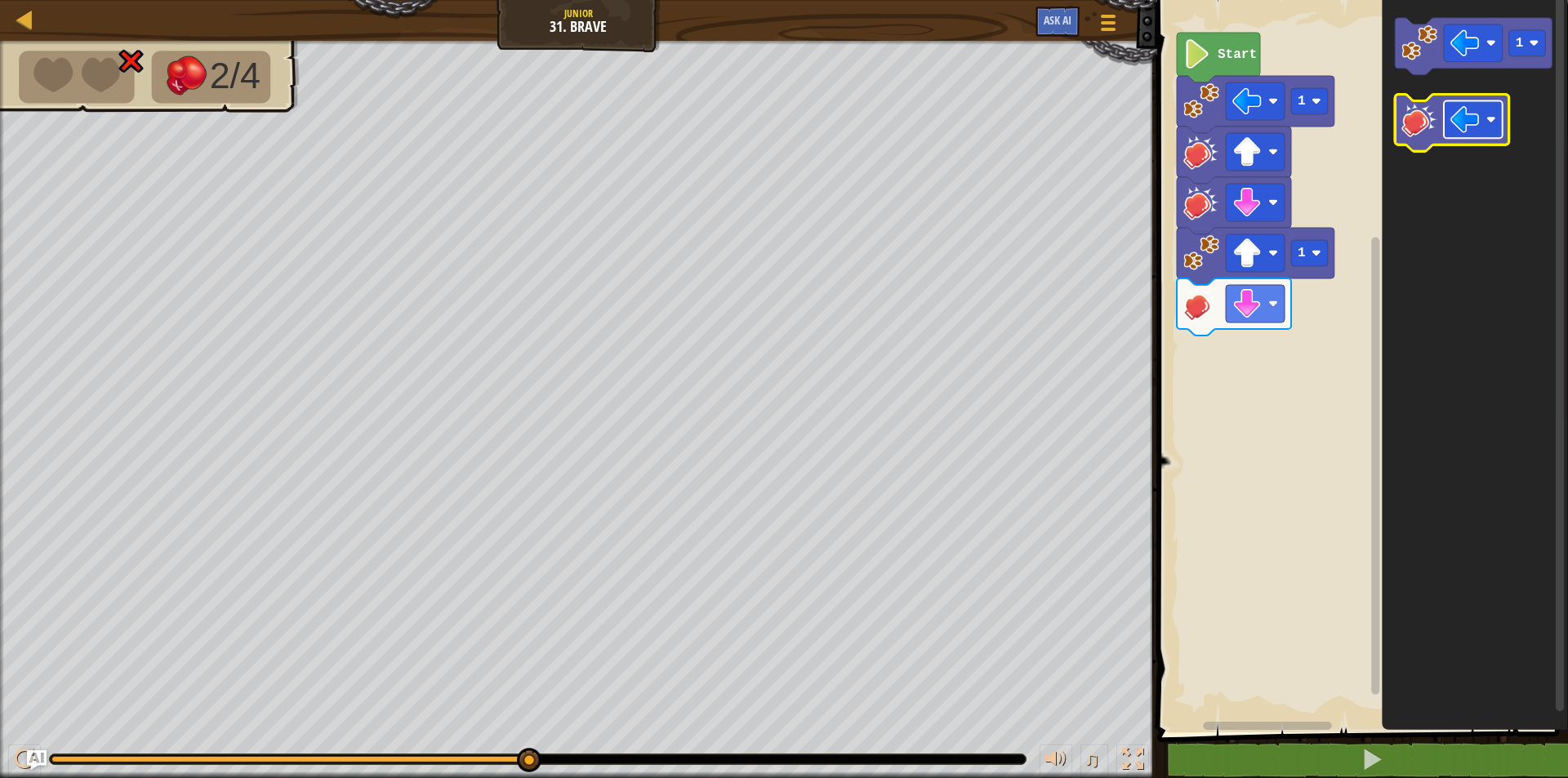
click at [1456, 122] on image "Blockly Workspace" at bounding box center [1465, 120] width 30 height 30
drag, startPoint x: 17, startPoint y: 743, endPoint x: 15, endPoint y: 732, distance: 11.2
click at [14, 741] on div "♫" at bounding box center [579, 755] width 1157 height 49
click at [26, 758] on div "Map Junior 31. Brave Game Menu Ask AI 1 ההההההההההההההההההההההההההההההההההההההה…" at bounding box center [784, 389] width 1568 height 778
drag, startPoint x: 17, startPoint y: 754, endPoint x: 42, endPoint y: 741, distance: 28.2
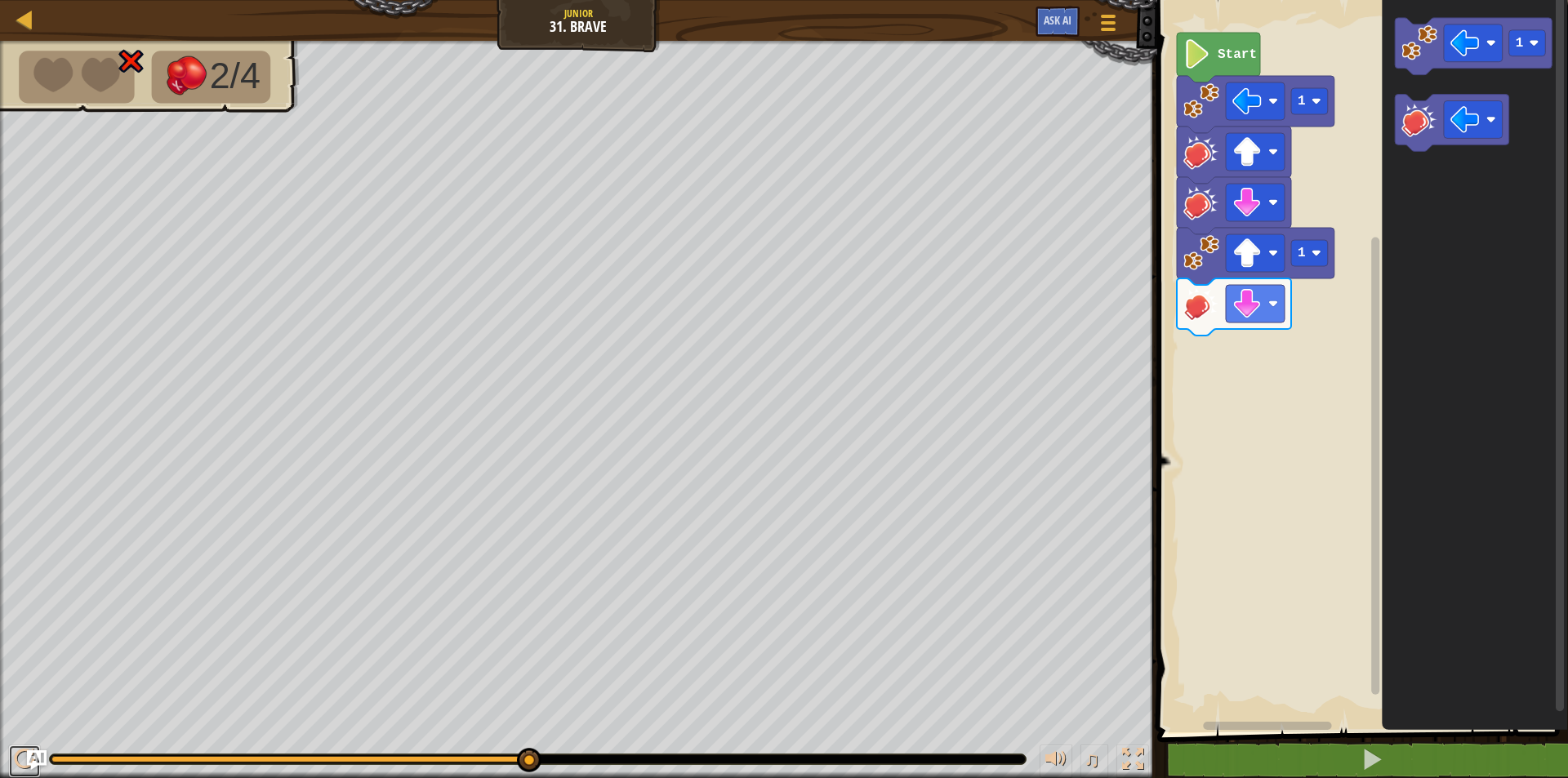
click at [15, 753] on div at bounding box center [24, 759] width 21 height 21
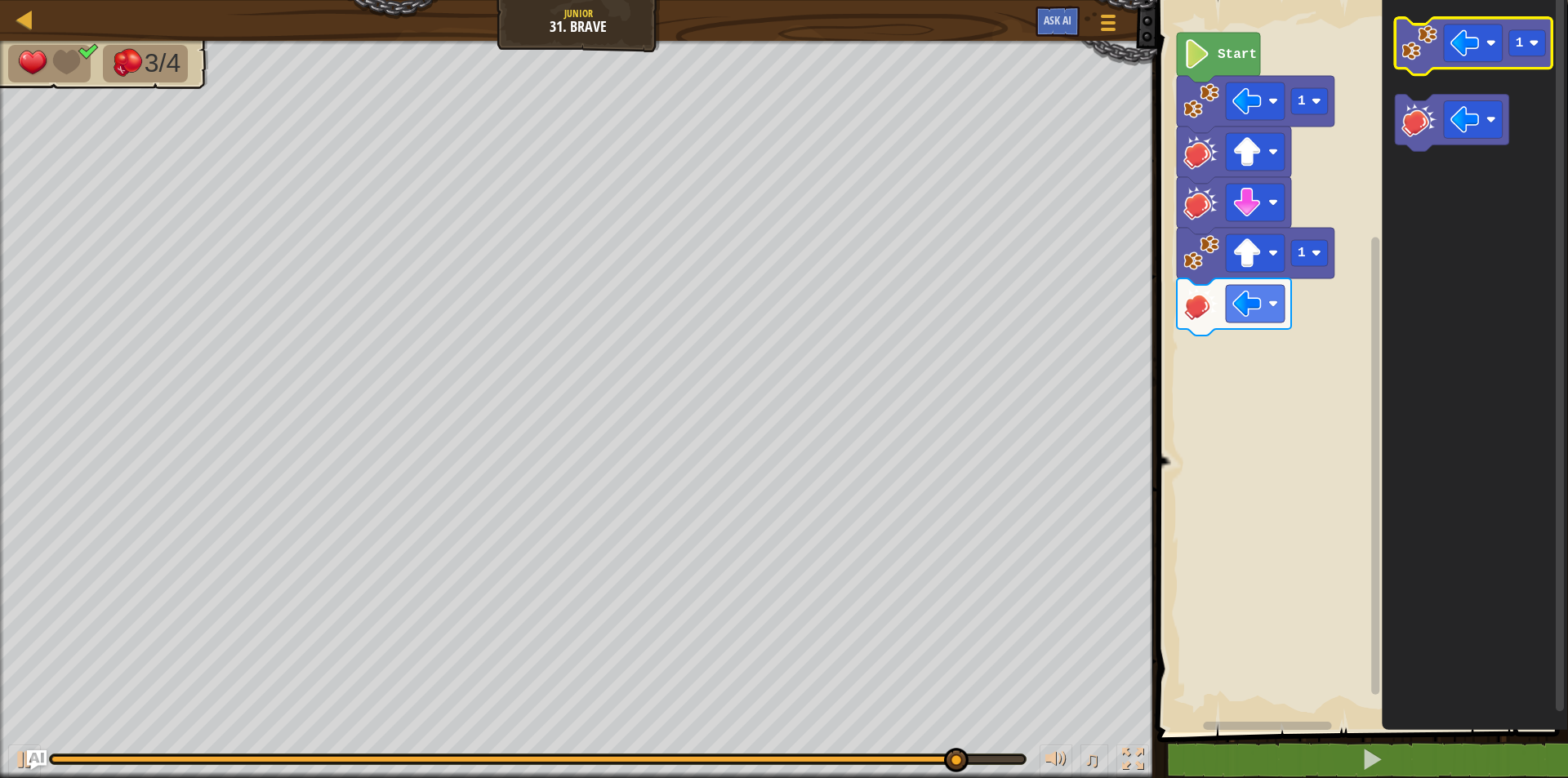
click at [1422, 49] on image "Blockly Workspace" at bounding box center [1419, 43] width 36 height 36
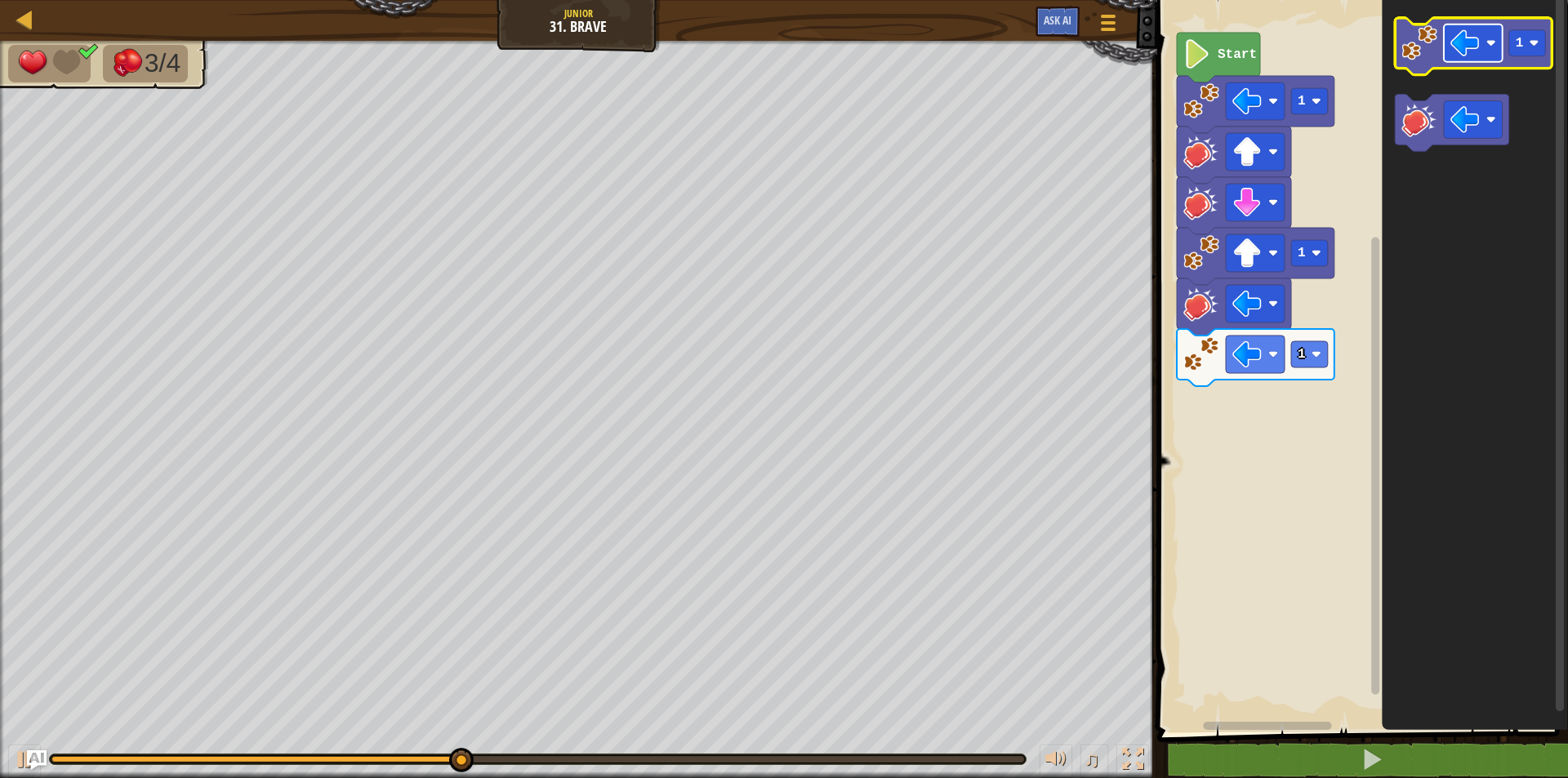
click at [1462, 48] on image "Blockly Workspace" at bounding box center [1465, 44] width 30 height 30
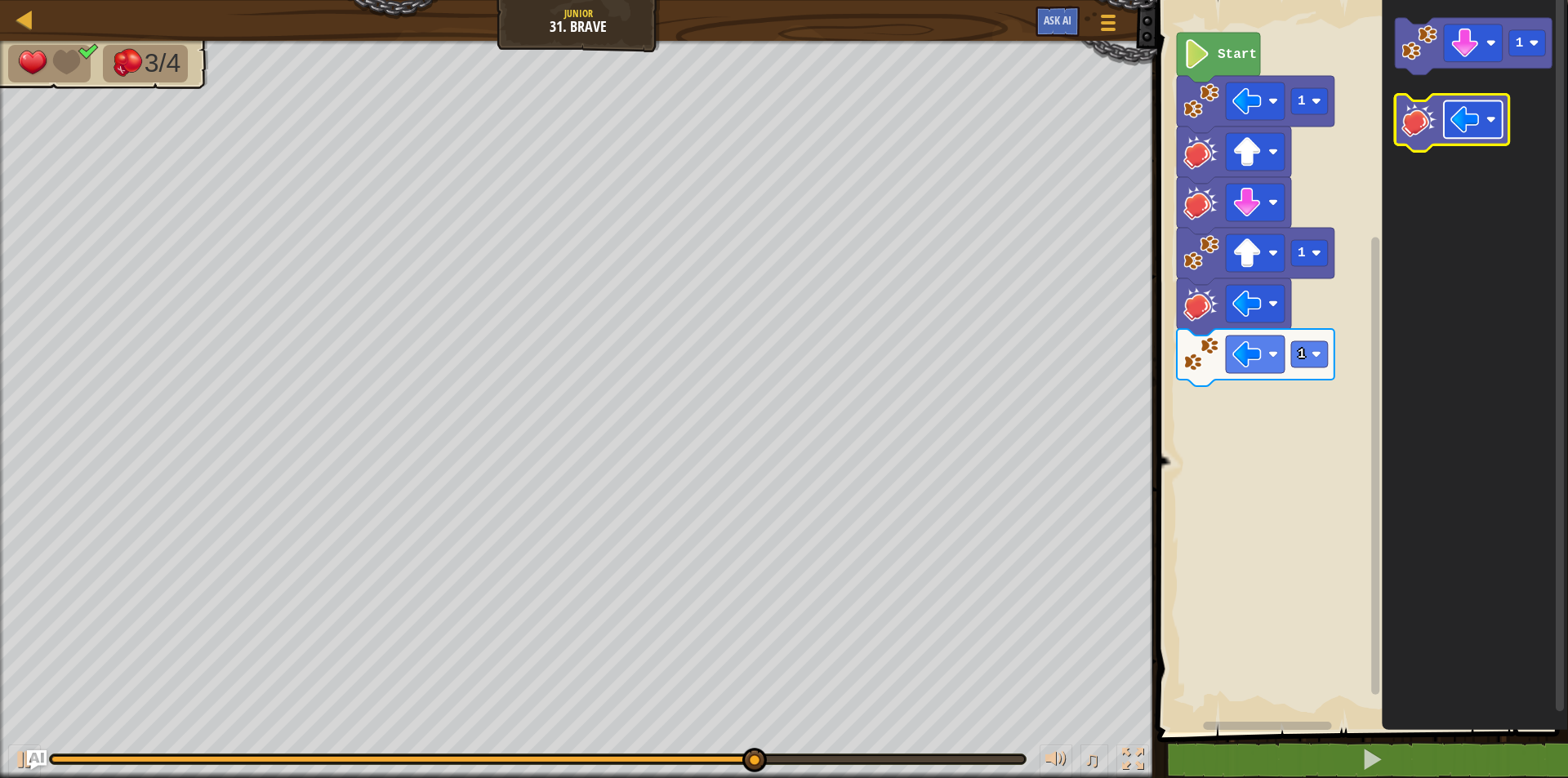
click at [1472, 126] on image "Blockly Workspace" at bounding box center [1465, 120] width 30 height 30
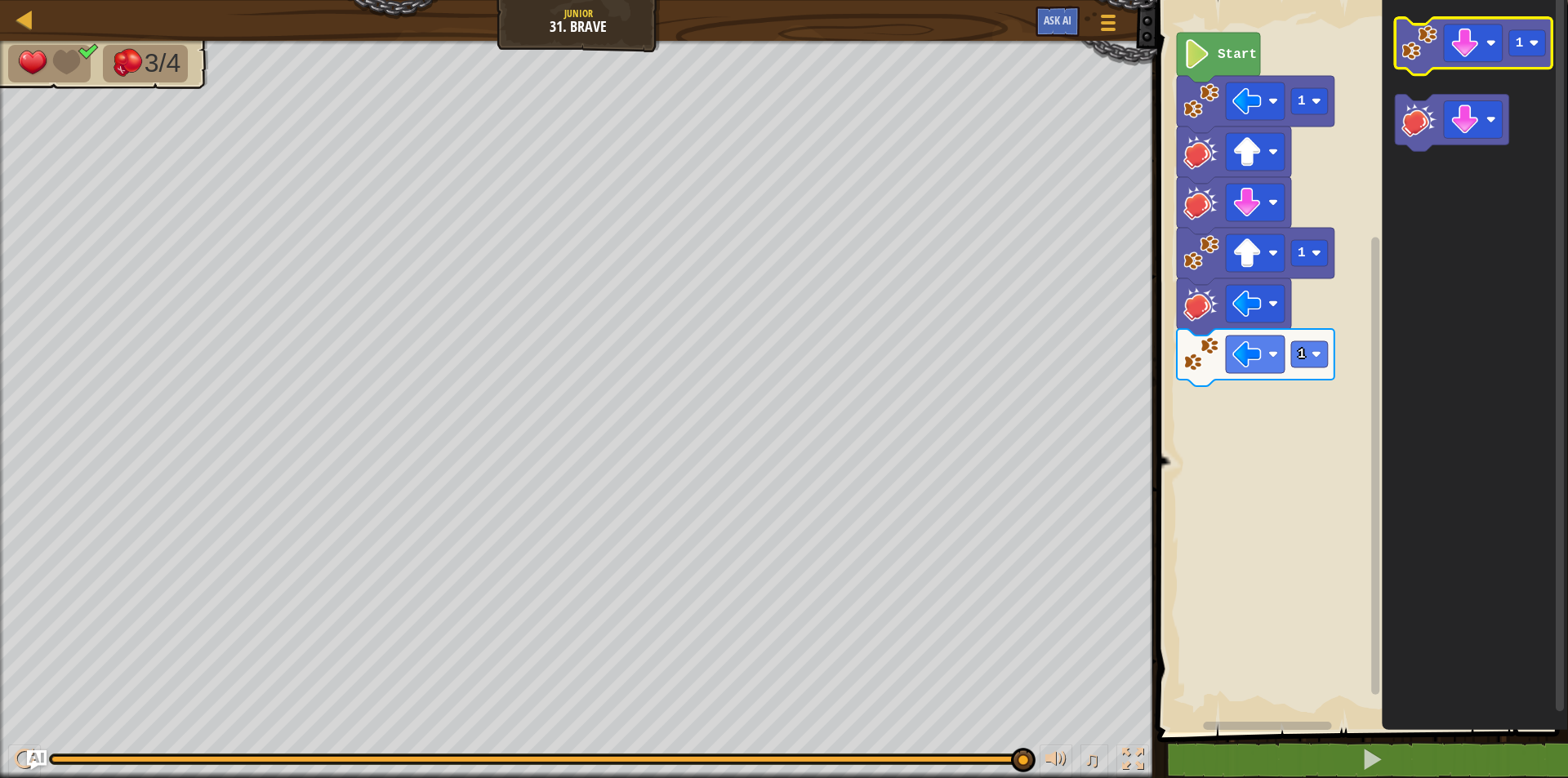
click at [1423, 72] on icon "Blockly Workspace" at bounding box center [1473, 46] width 157 height 57
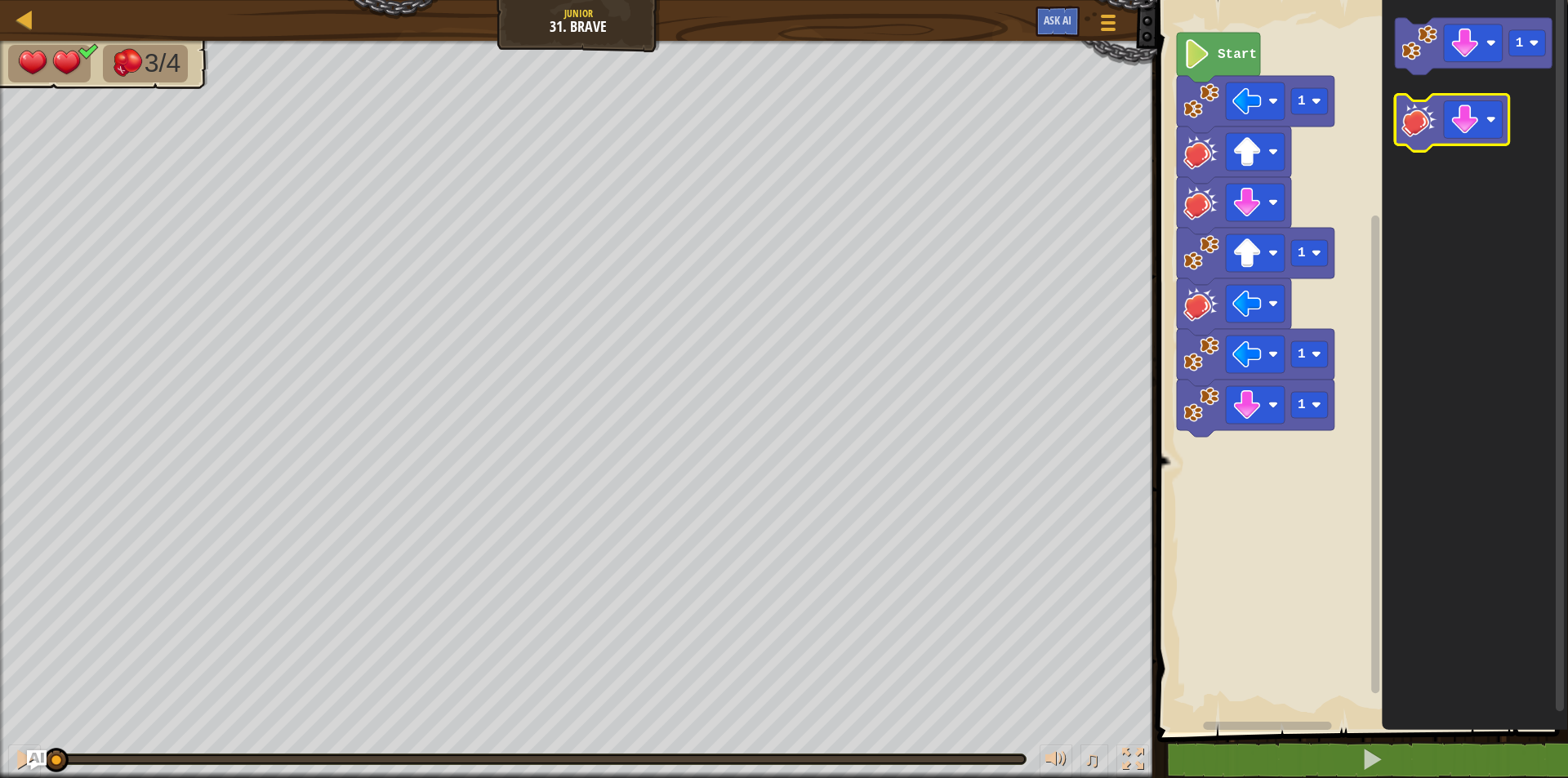
click at [1417, 116] on image "Blockly Workspace" at bounding box center [1419, 120] width 36 height 36
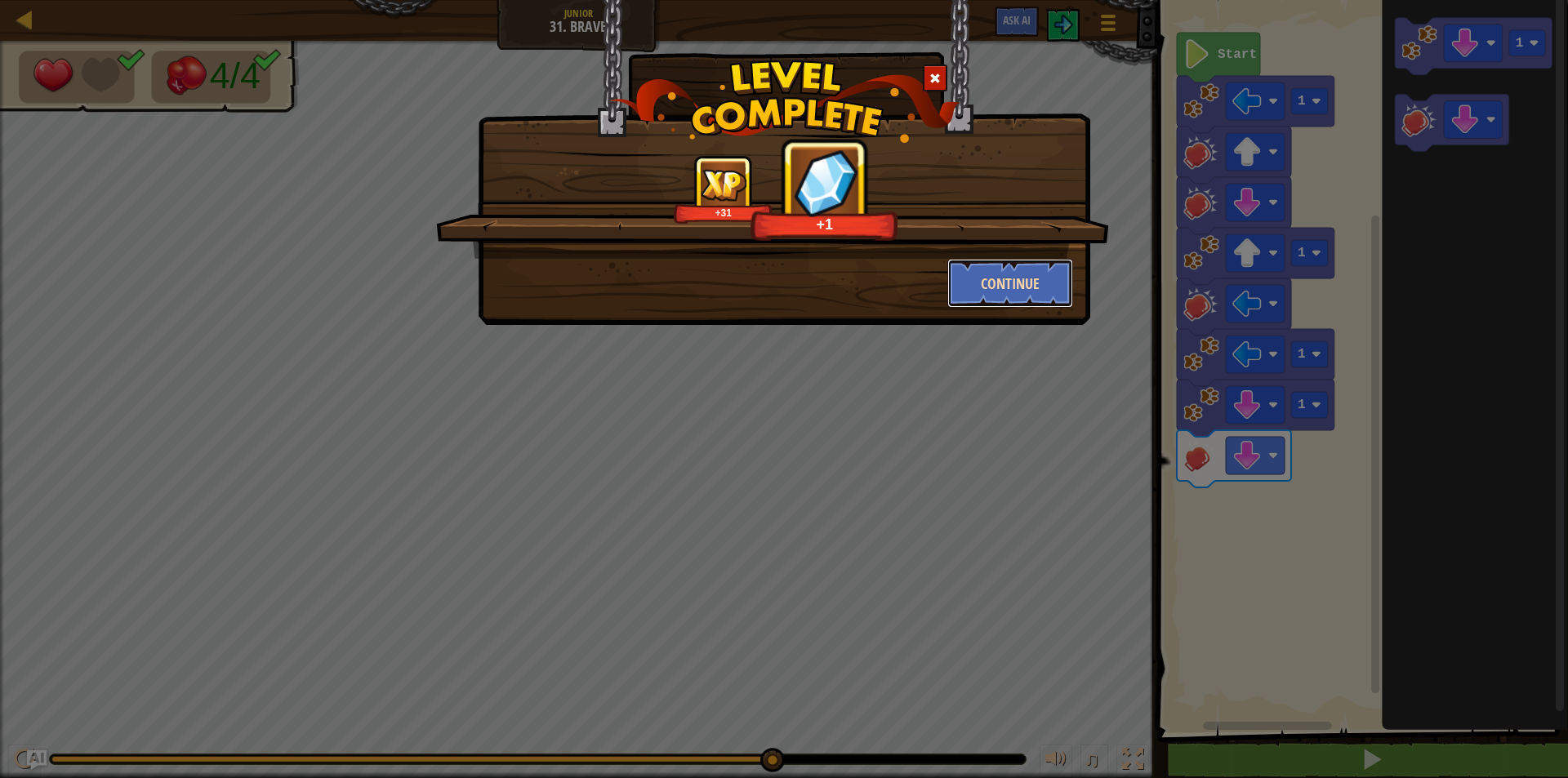
click at [1021, 278] on button "Continue" at bounding box center [1011, 283] width 127 height 49
